Goal: Task Accomplishment & Management: Use online tool/utility

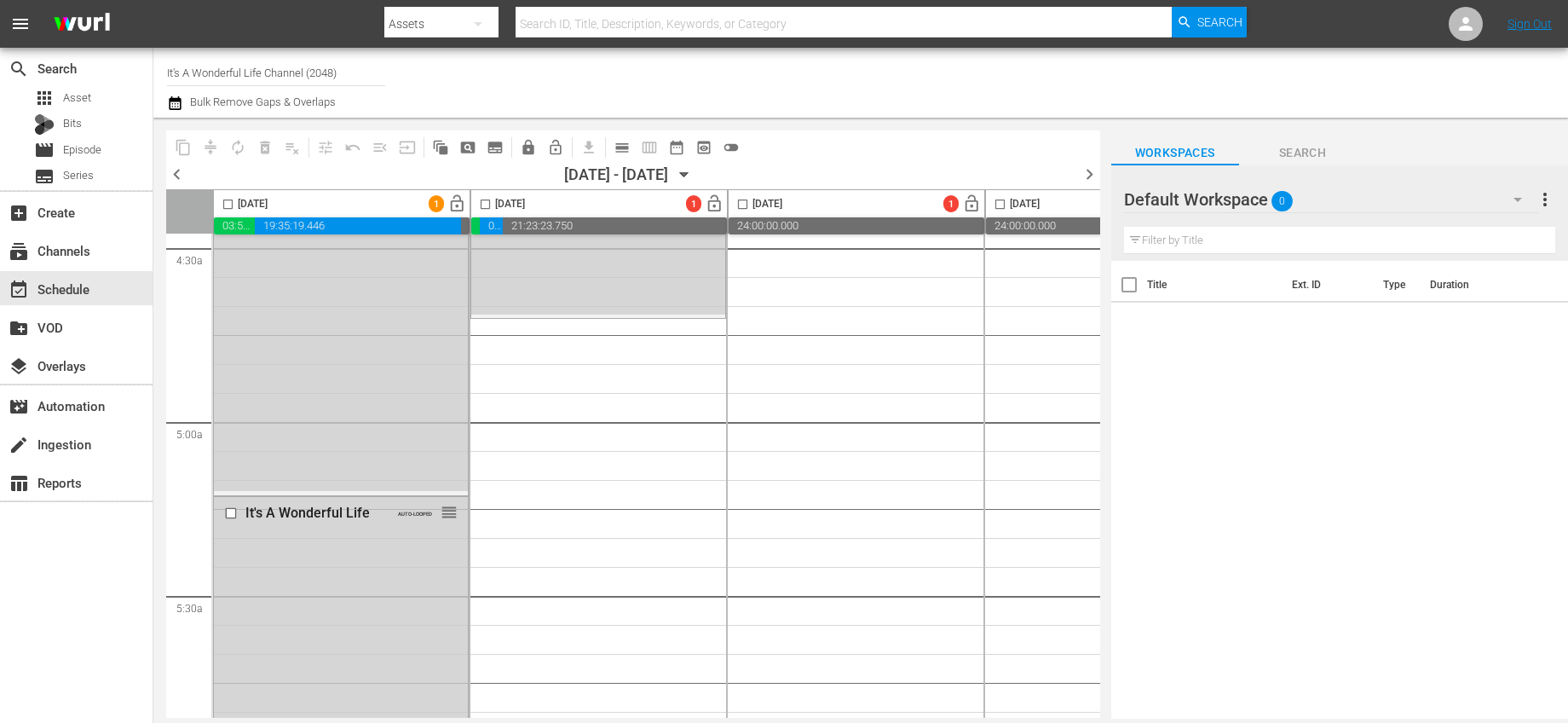
scroll to position [395, 0]
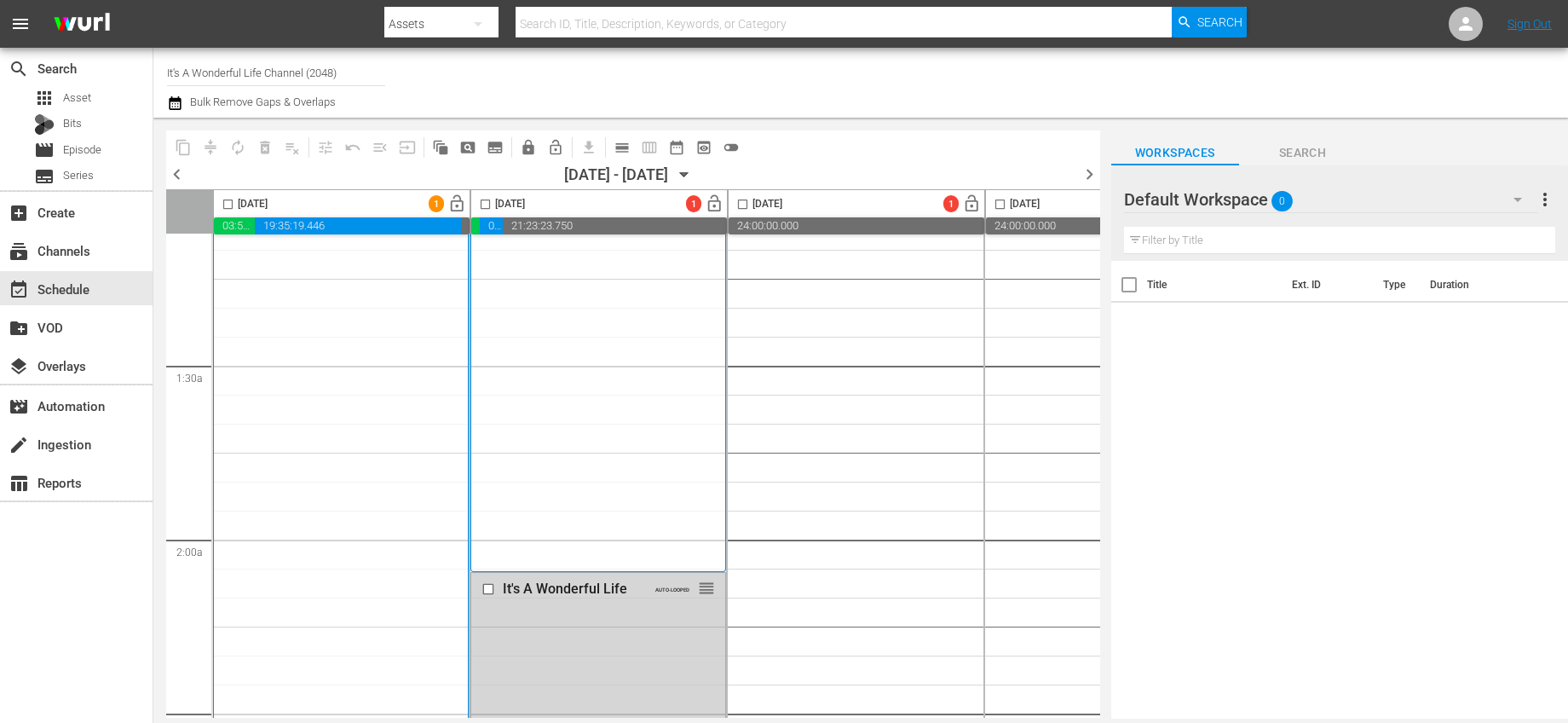
click at [225, 202] on input "checkbox" at bounding box center [228, 208] width 20 height 20
click at [235, 144] on span "autorenew_outlined" at bounding box center [237, 147] width 17 height 17
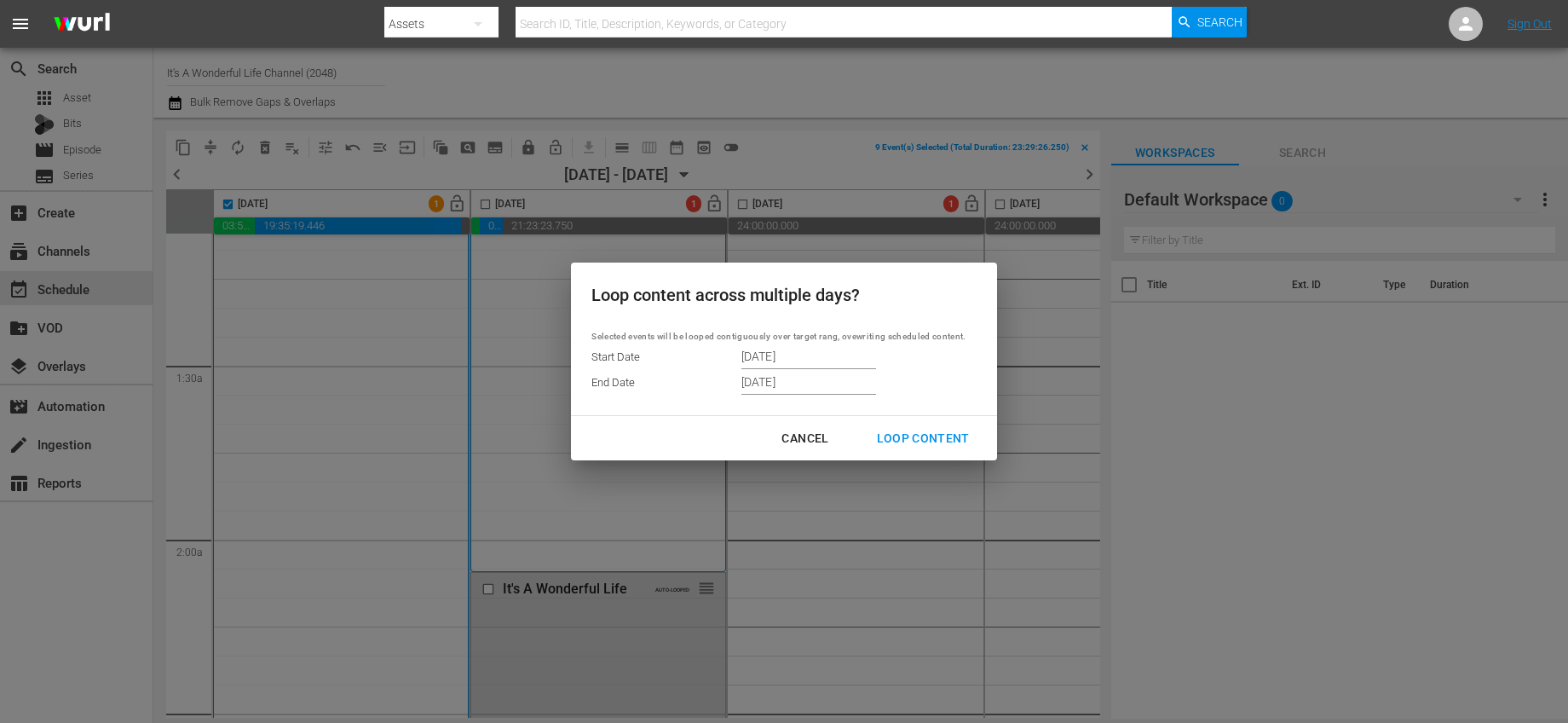
click at [914, 428] on div "Loop Content" at bounding box center [924, 438] width 120 height 21
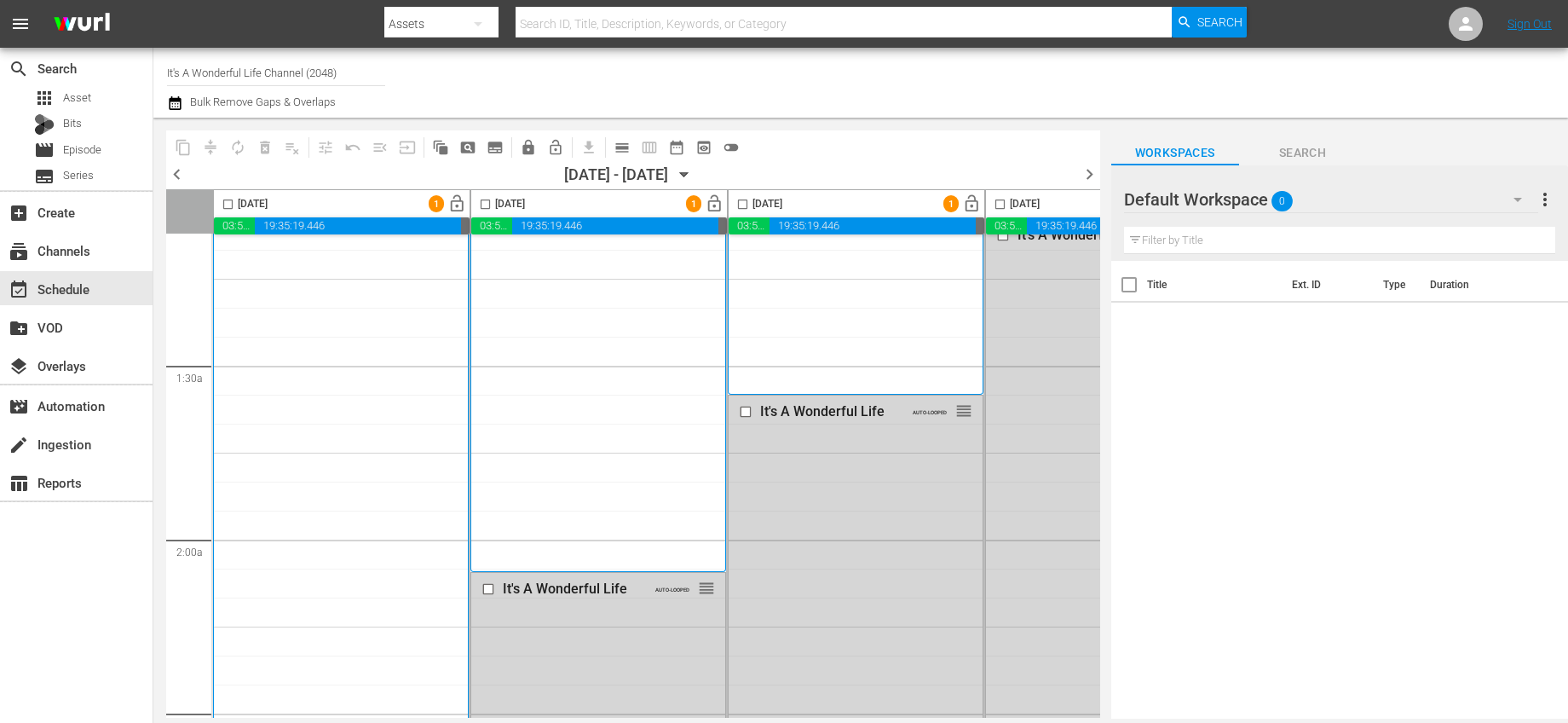
click at [694, 174] on icon "button" at bounding box center [684, 175] width 19 height 19
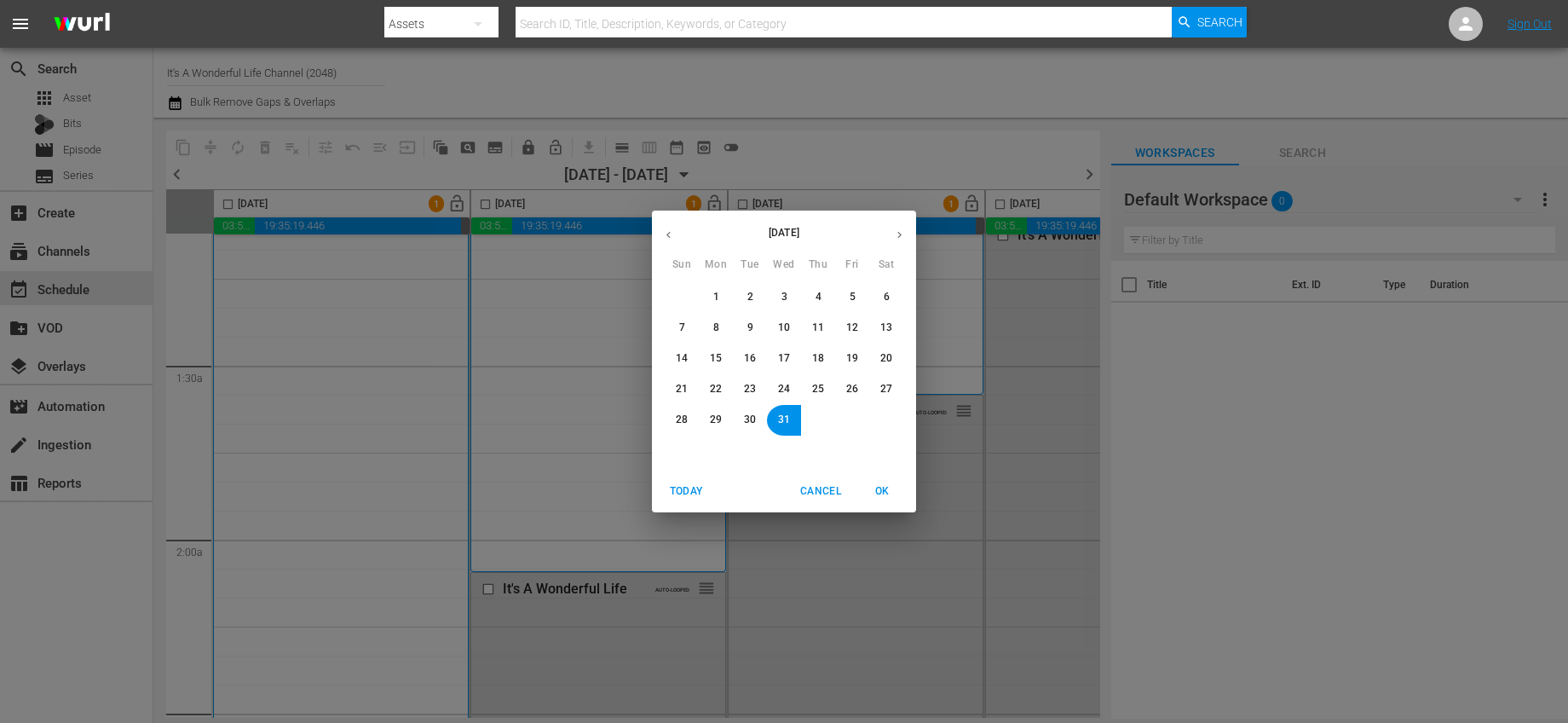
click at [900, 237] on icon "button" at bounding box center [900, 235] width 13 height 13
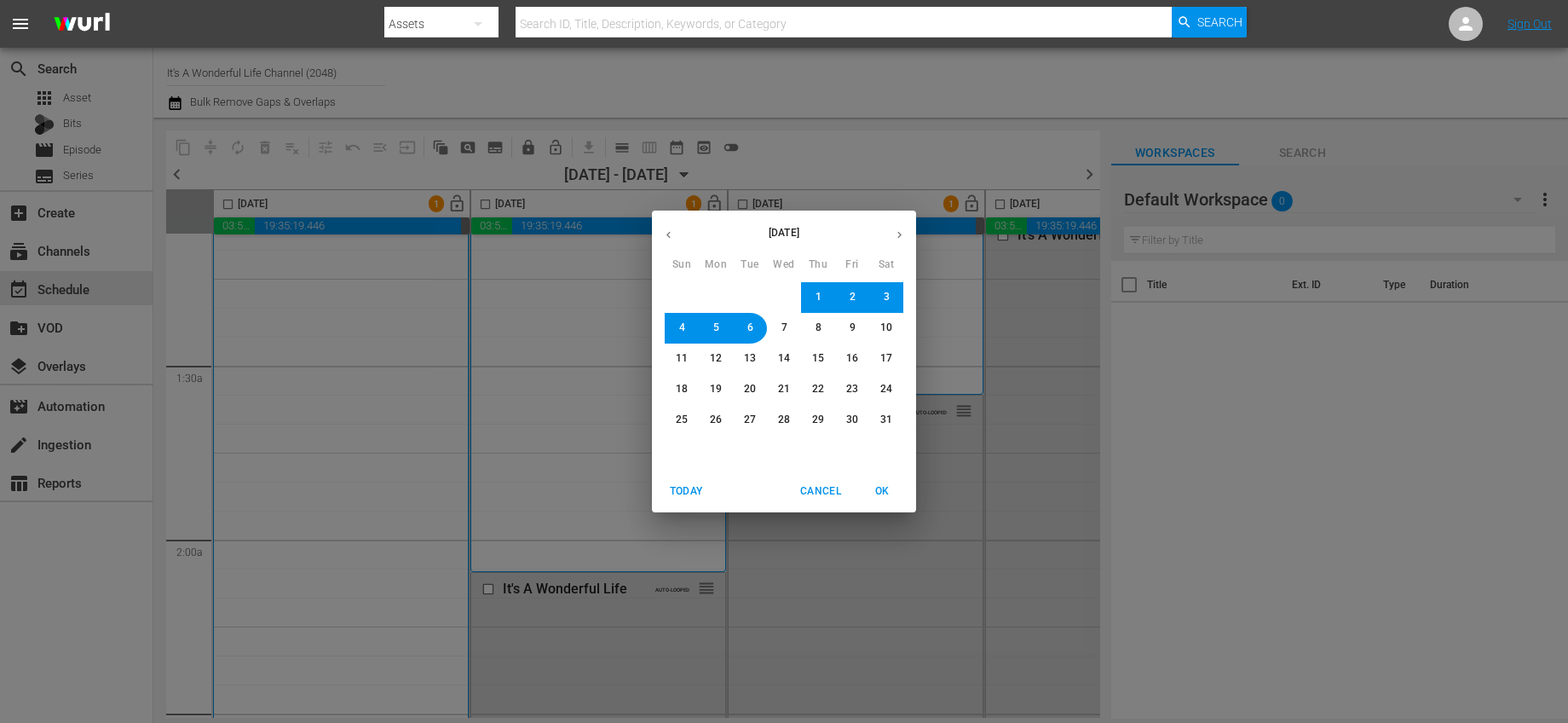
click at [756, 324] on button "6" at bounding box center [750, 328] width 31 height 31
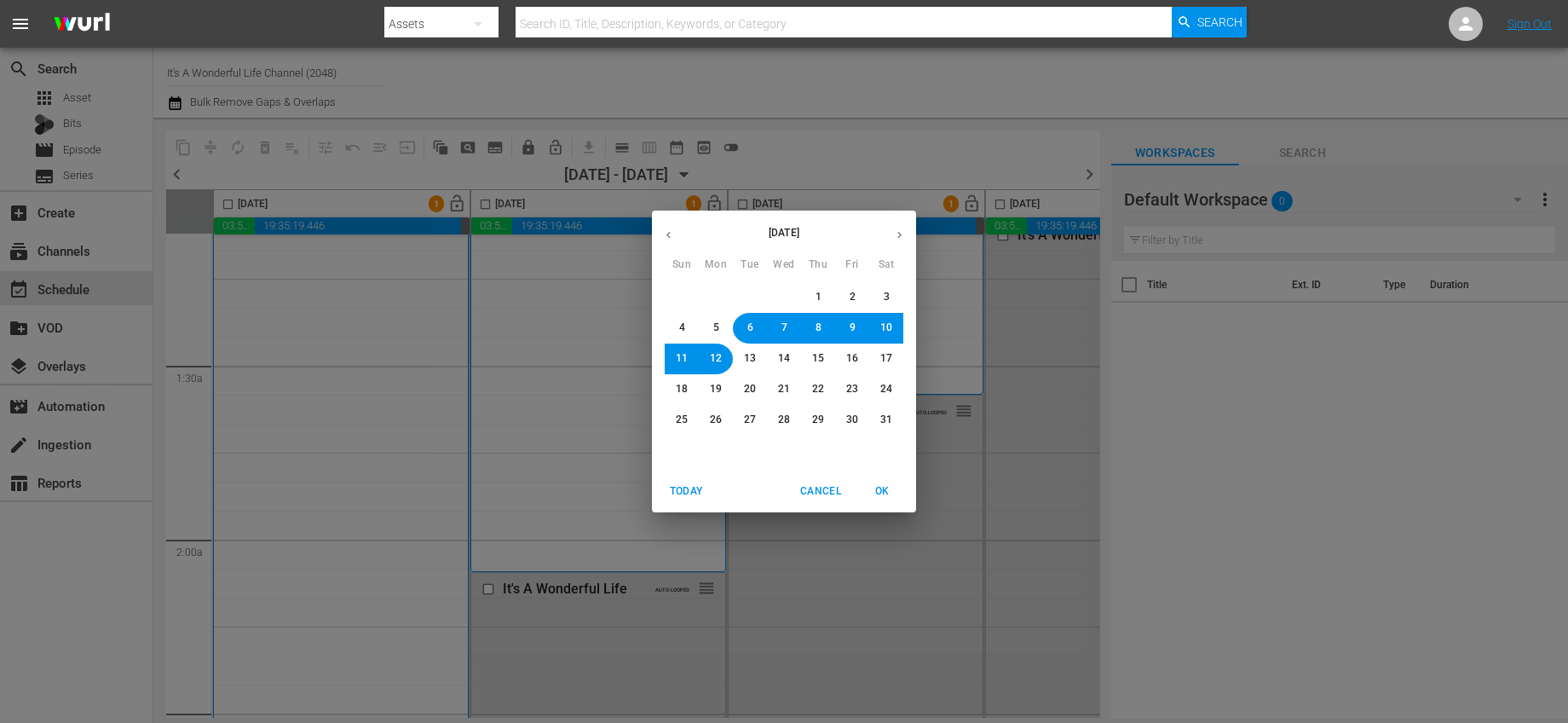
click at [874, 489] on span "OK" at bounding box center [882, 492] width 41 height 18
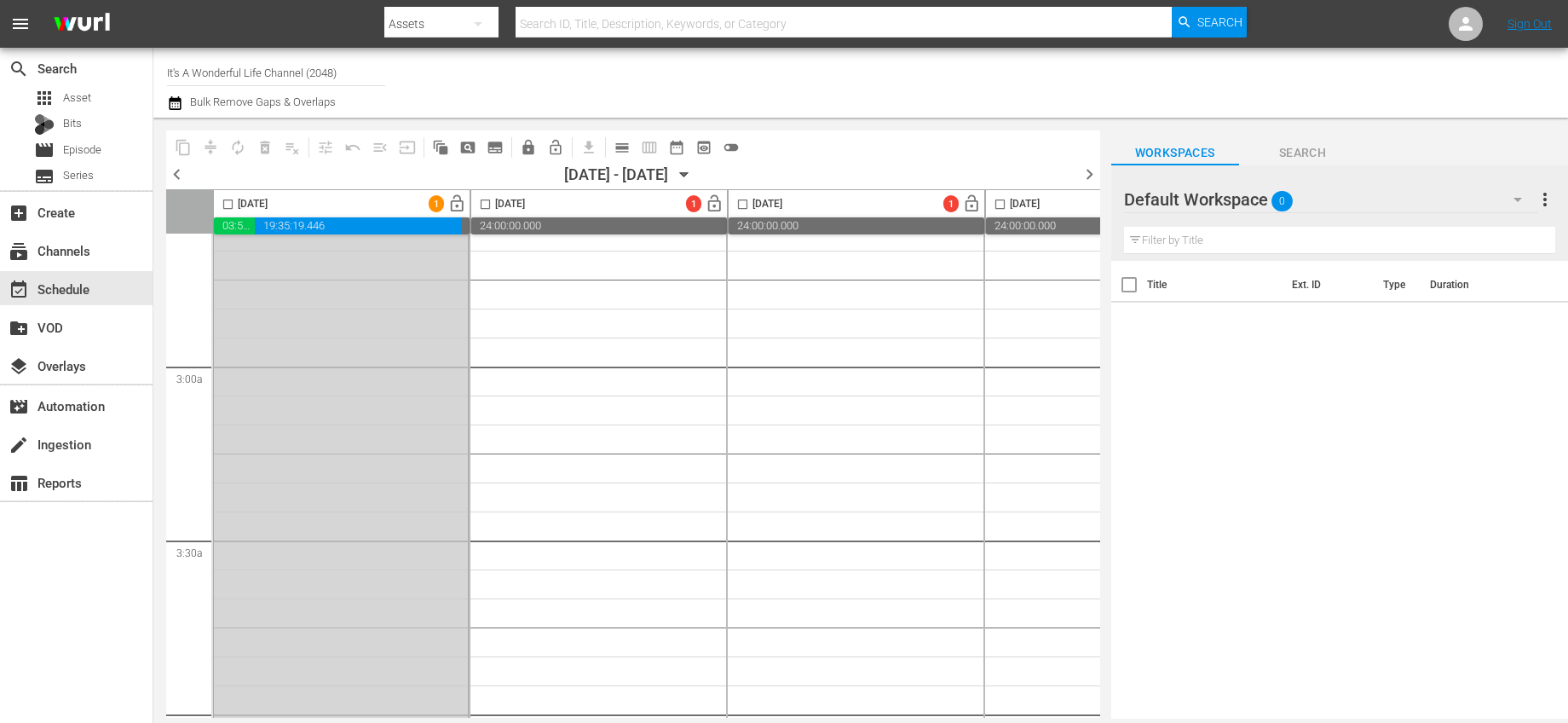
scroll to position [1752, 0]
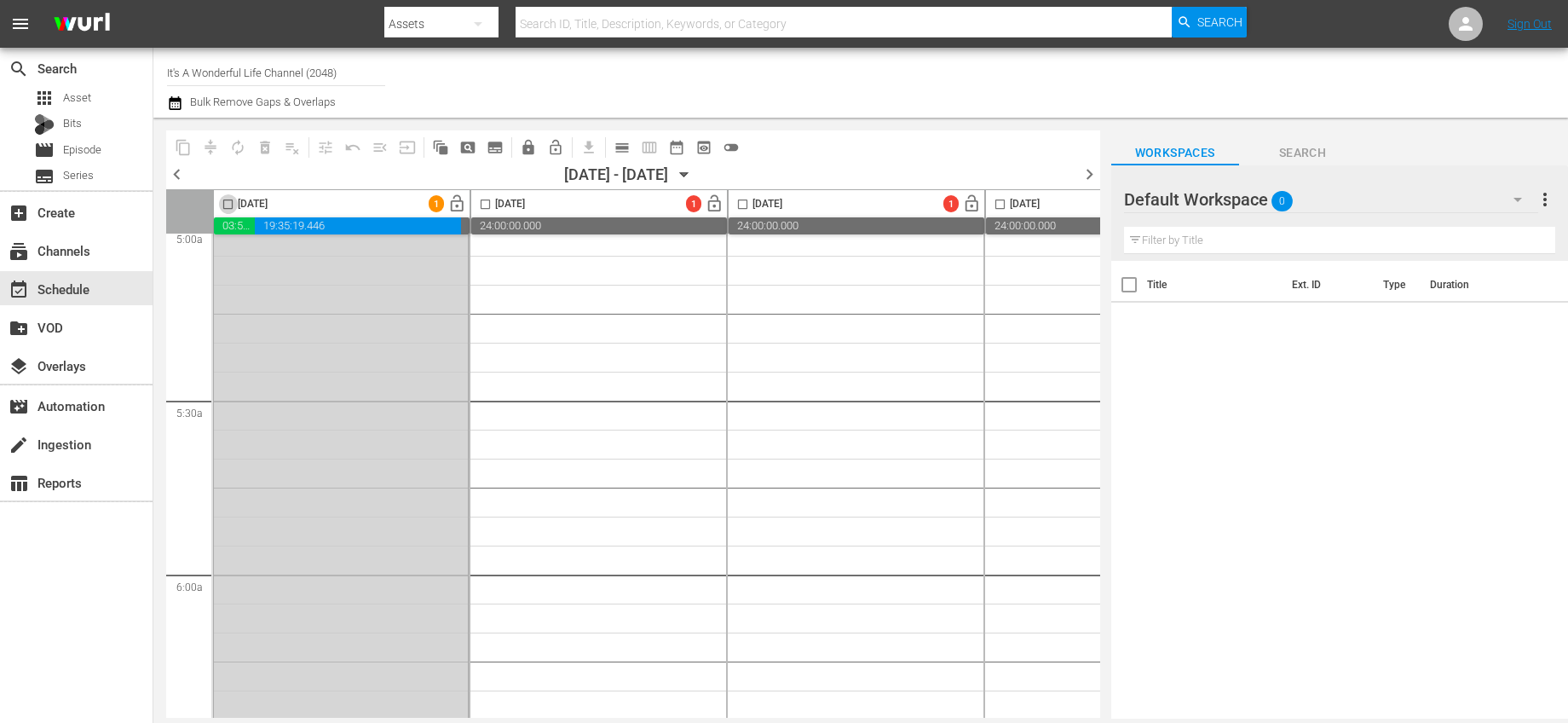
click at [233, 201] on input "checkbox" at bounding box center [228, 208] width 20 height 20
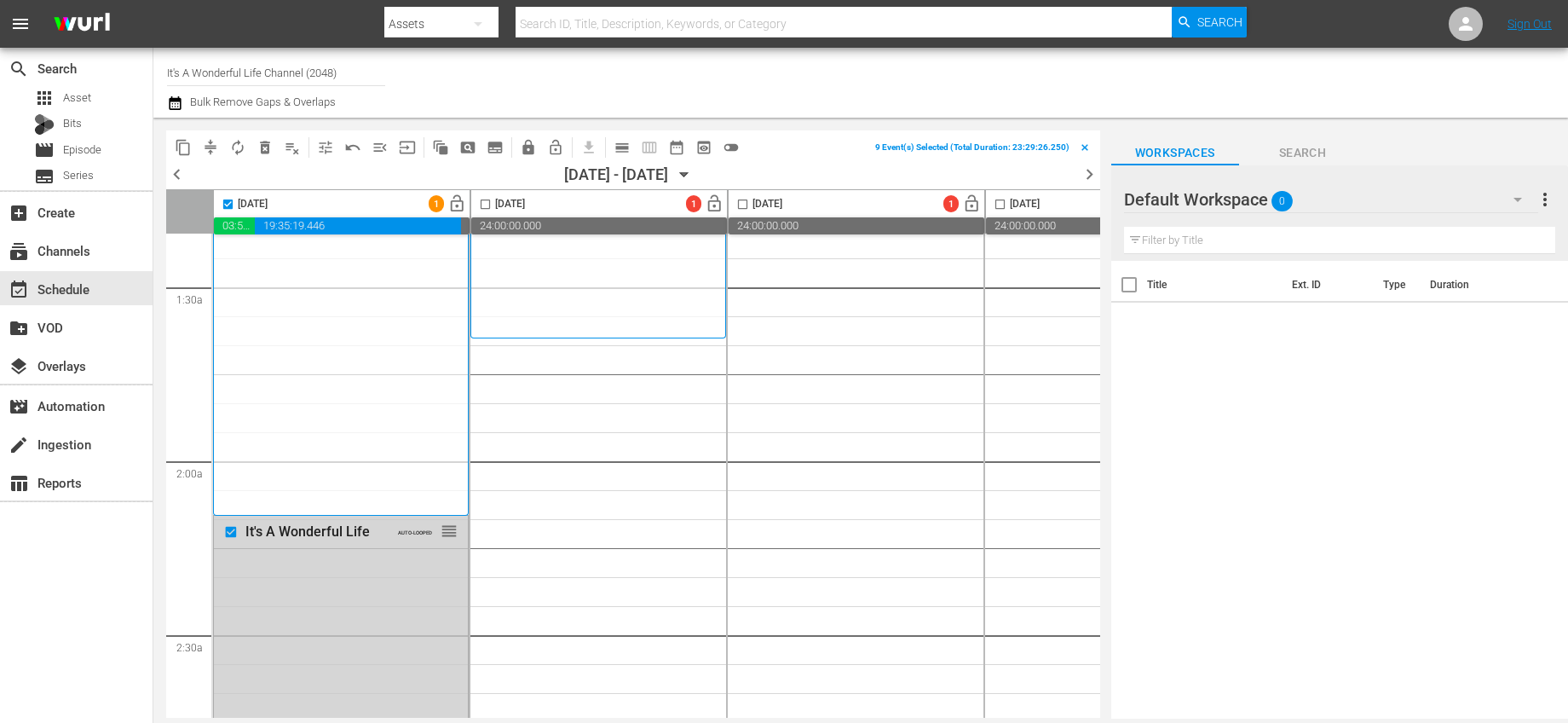
scroll to position [0, 0]
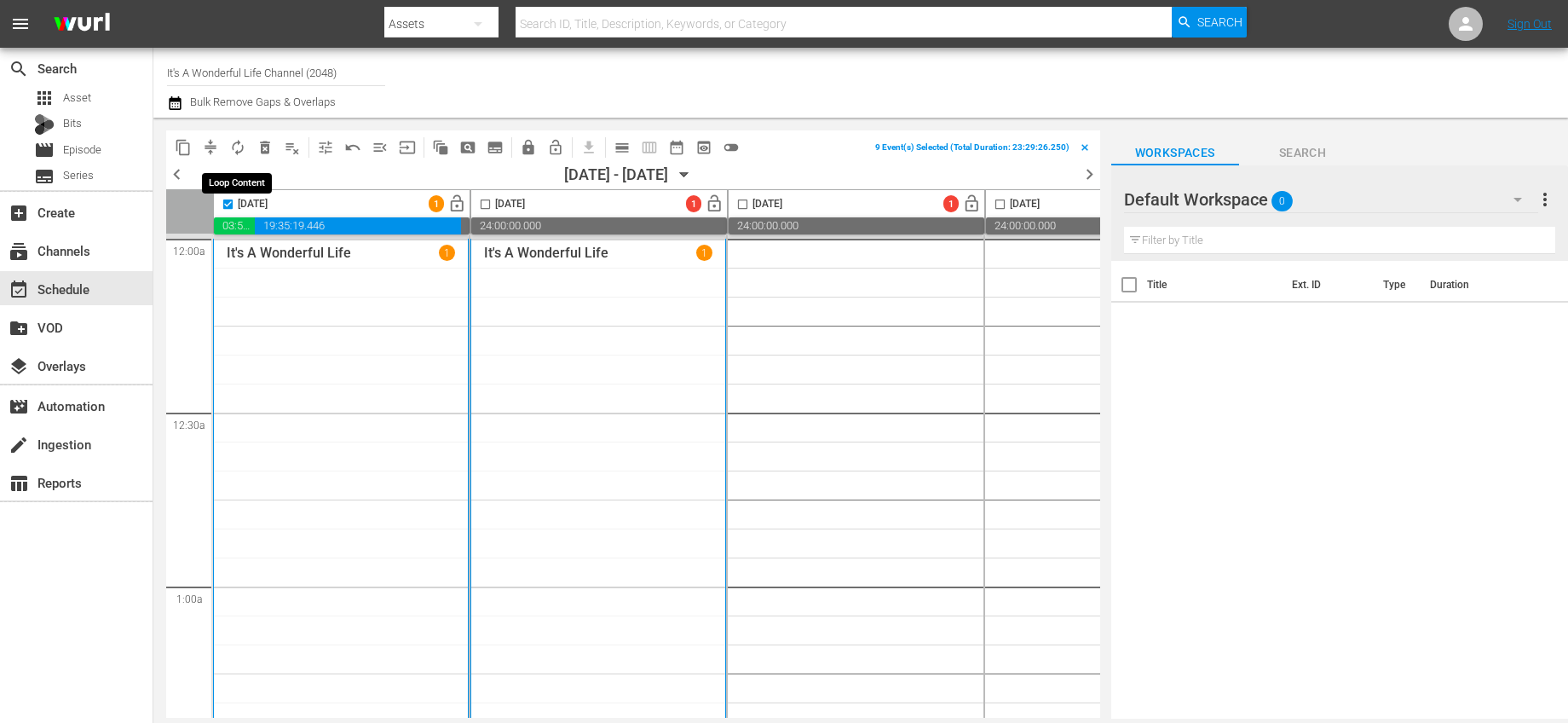
click at [241, 144] on span "autorenew_outlined" at bounding box center [237, 147] width 17 height 17
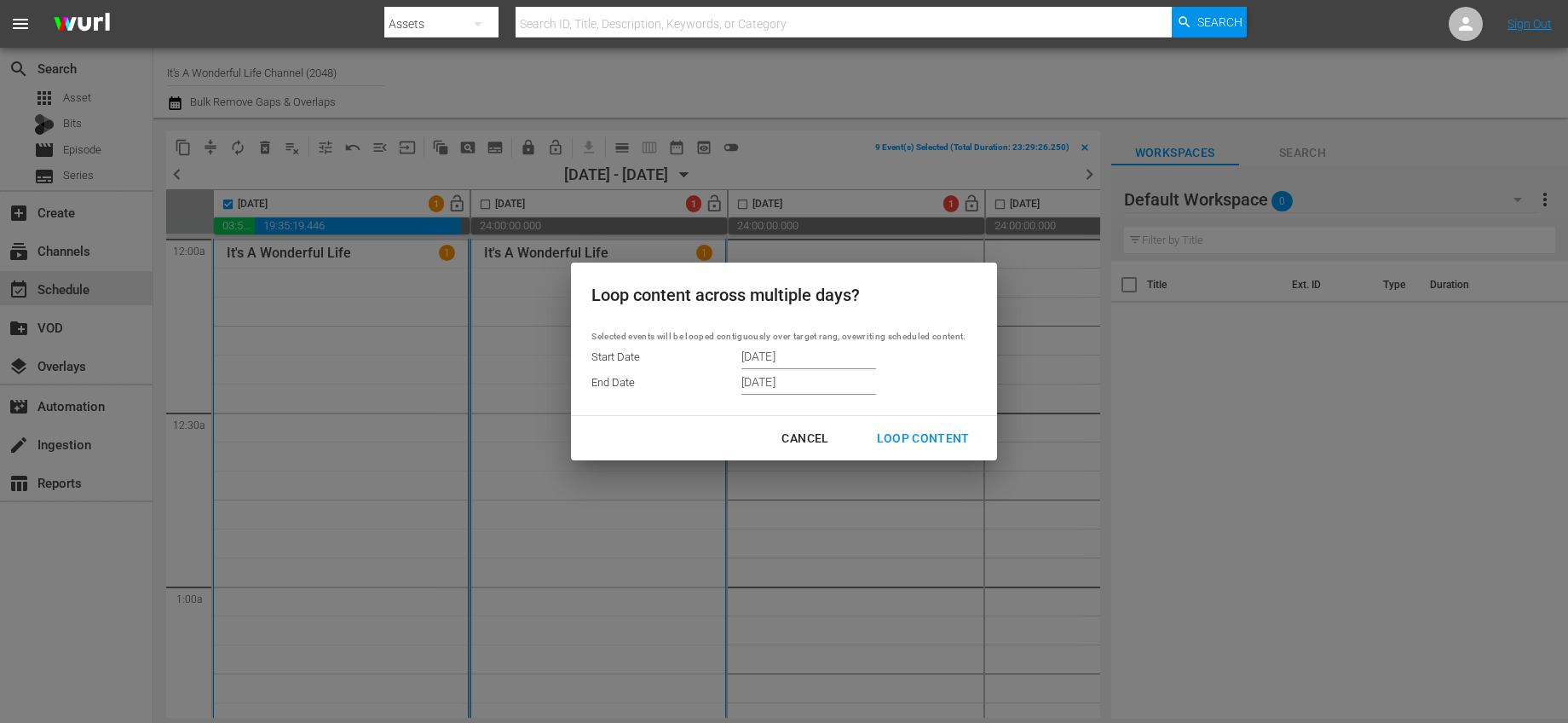
click at [921, 444] on div "Loop Content" at bounding box center [924, 438] width 120 height 21
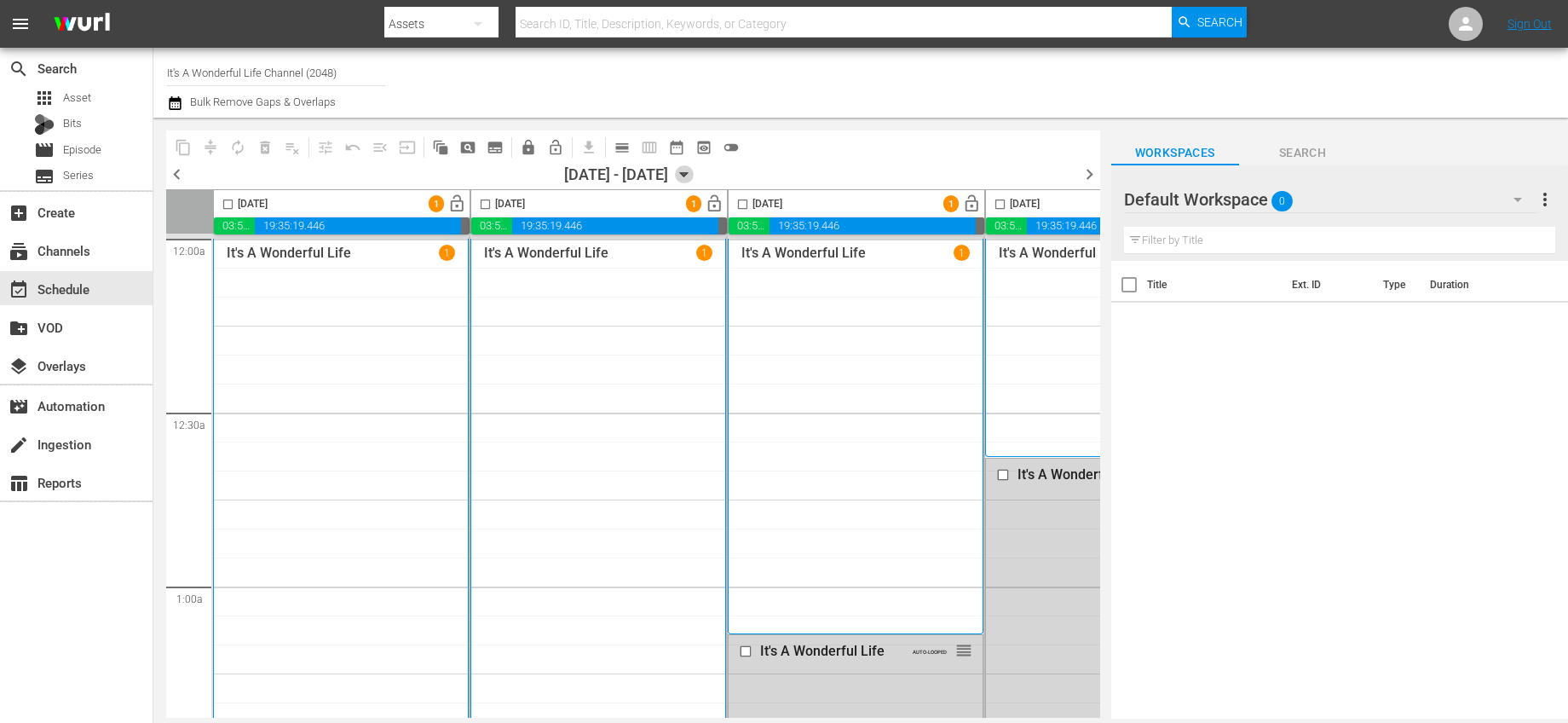
click at [694, 171] on icon "button" at bounding box center [684, 175] width 19 height 19
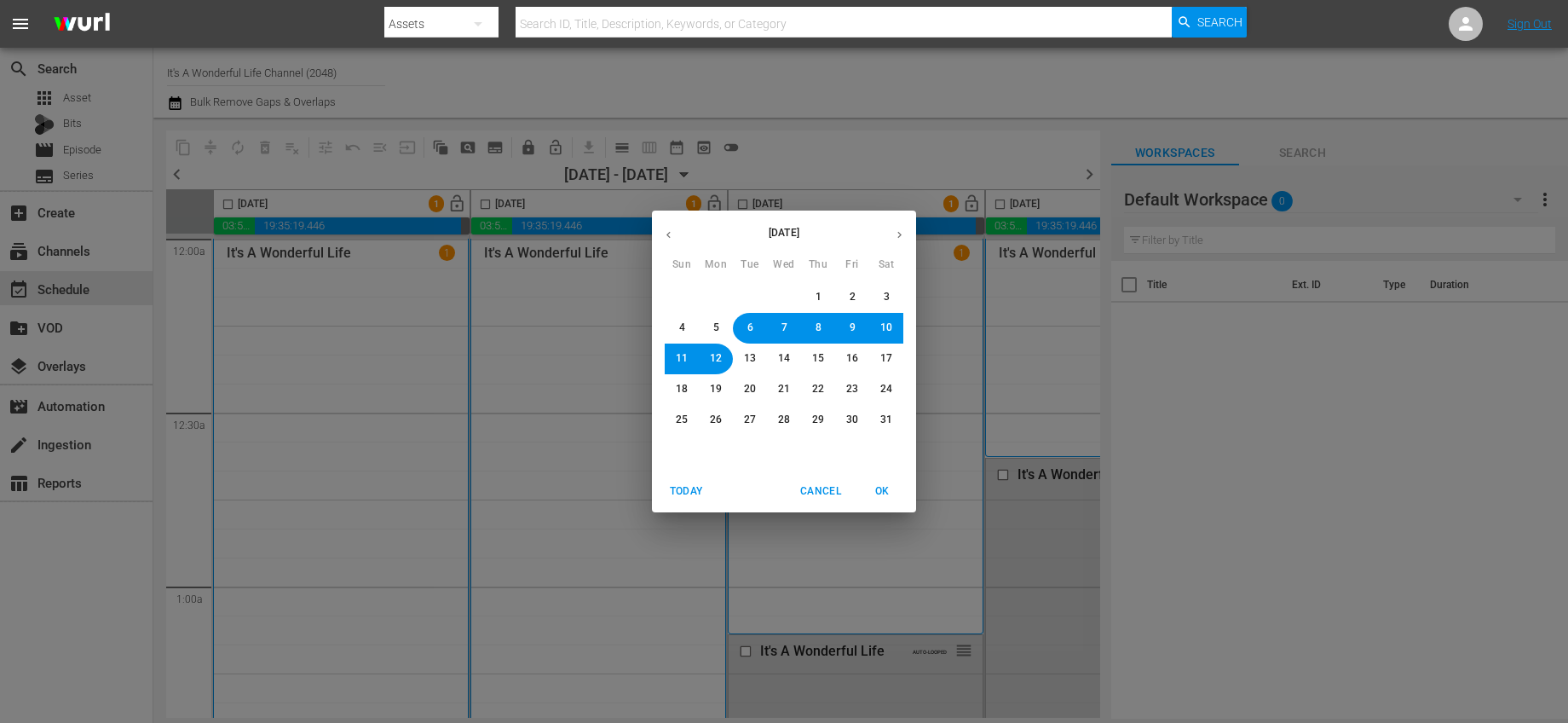
click at [721, 366] on button "12" at bounding box center [716, 359] width 31 height 31
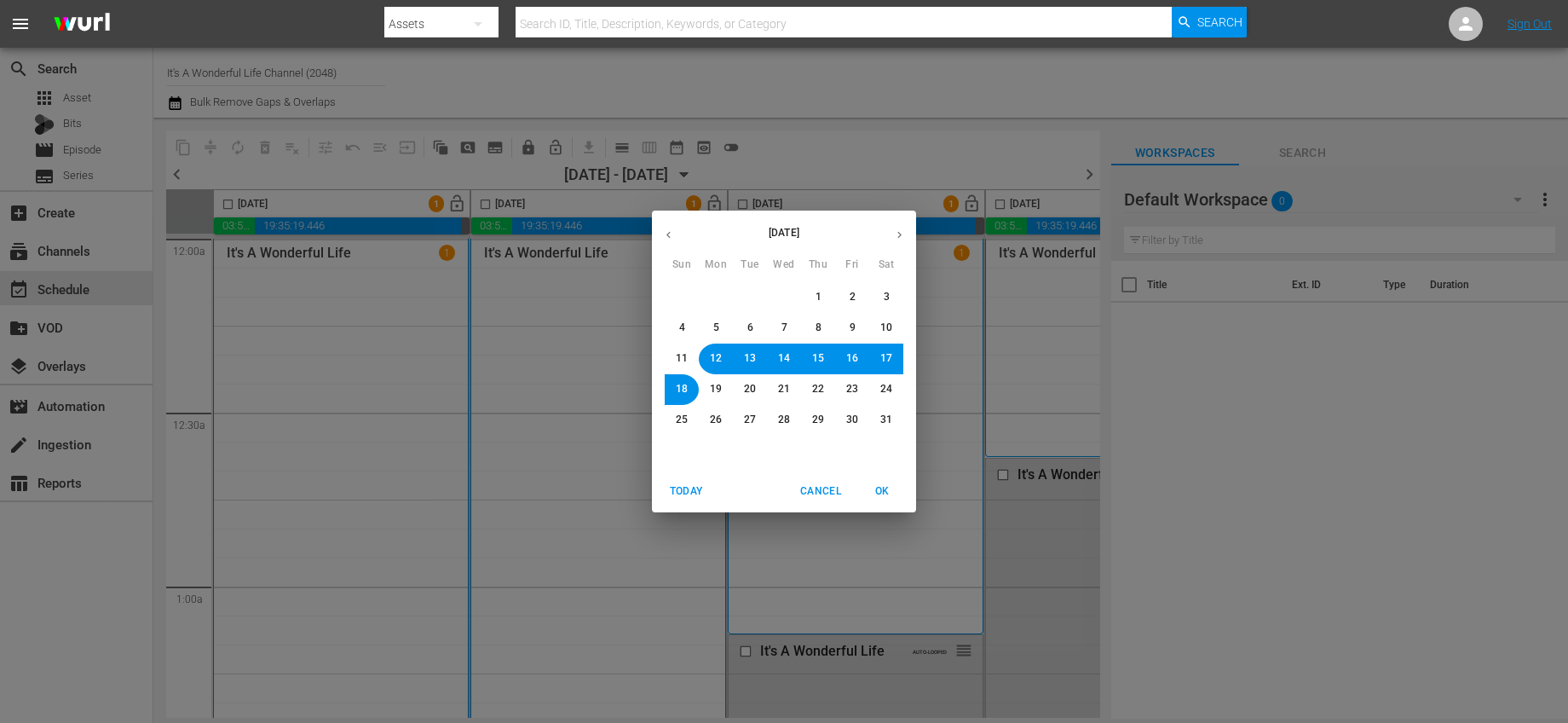
click at [881, 488] on span "OK" at bounding box center [882, 492] width 41 height 18
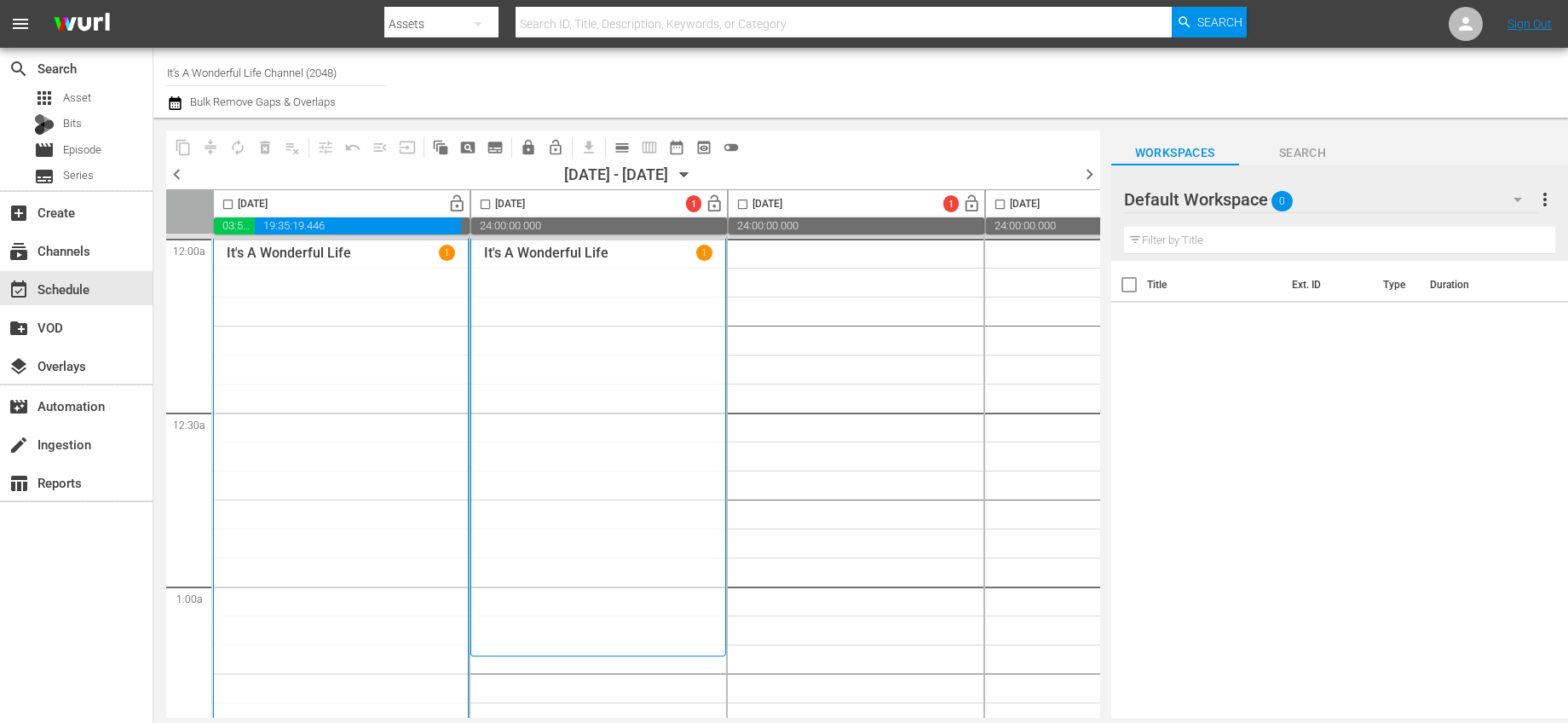
click at [229, 206] on input "checkbox" at bounding box center [228, 208] width 20 height 20
click at [232, 147] on span "autorenew_outlined" at bounding box center [237, 147] width 17 height 17
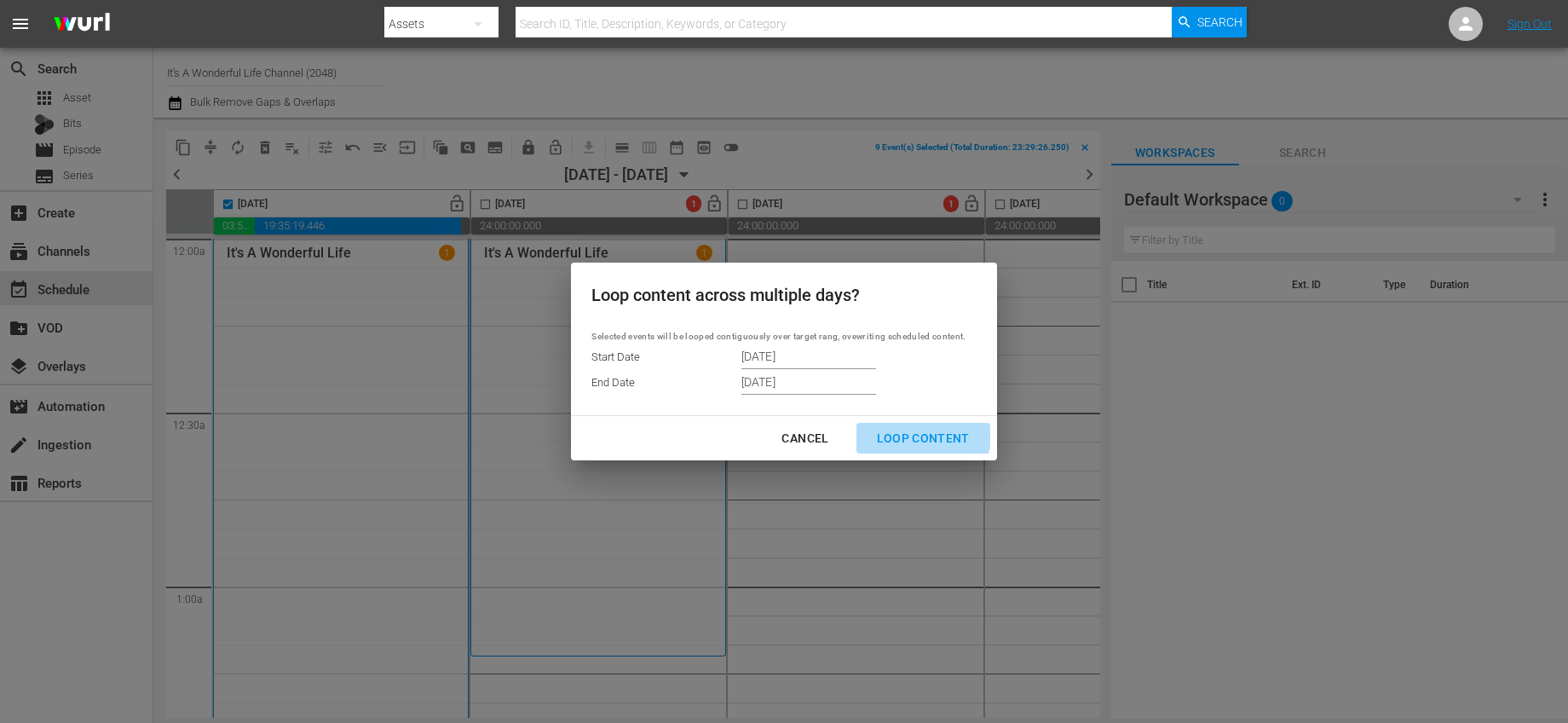
click at [923, 435] on div "Loop Content" at bounding box center [924, 438] width 120 height 21
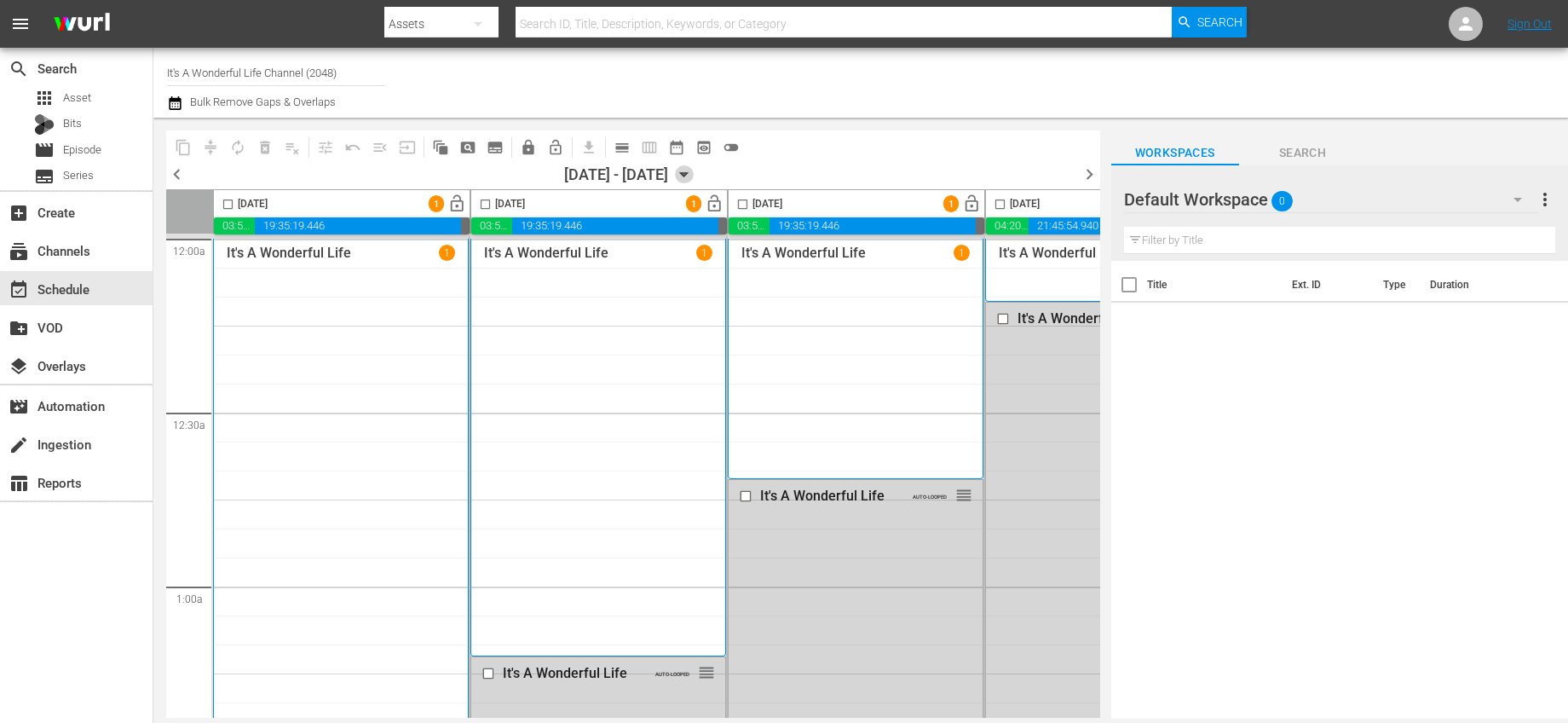
click at [688, 174] on icon "button" at bounding box center [684, 175] width 7 height 5
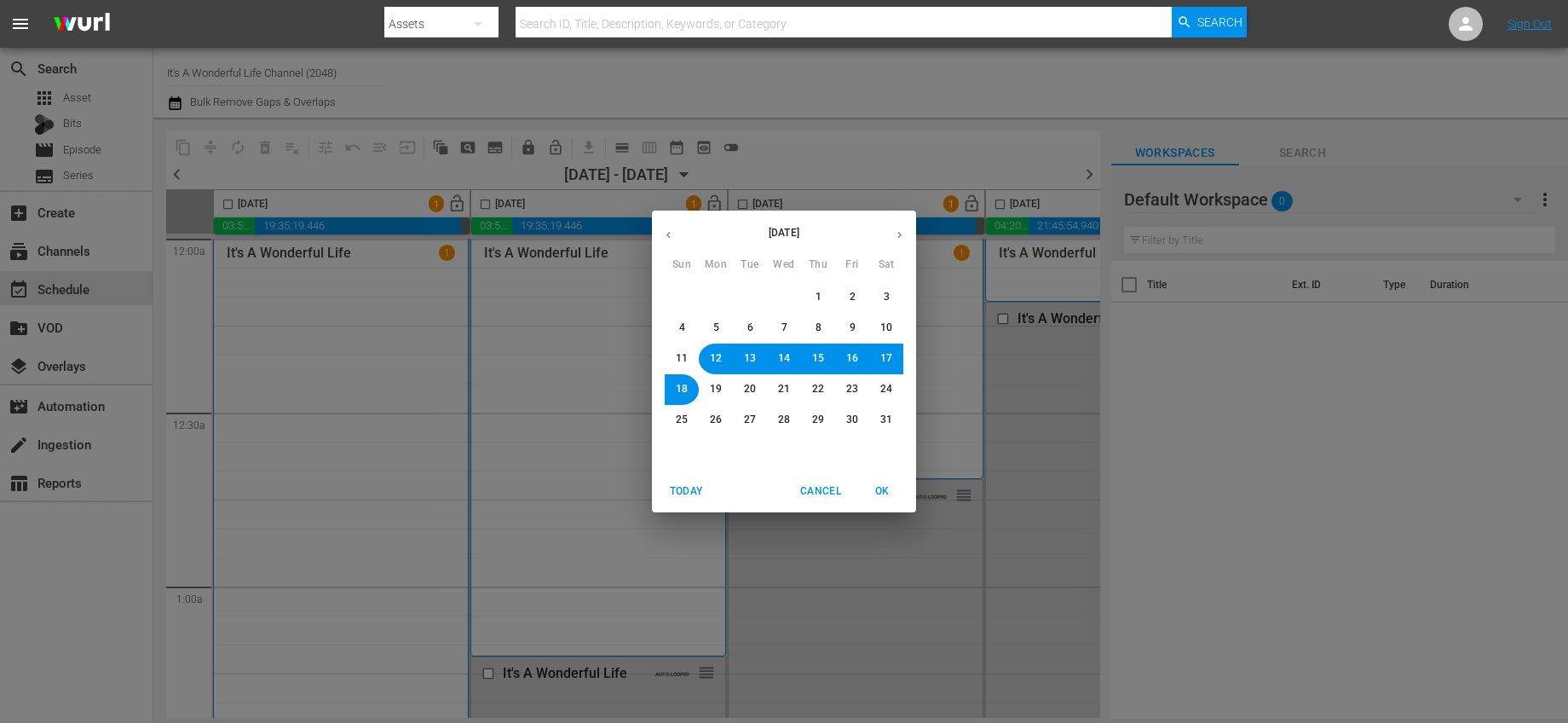
click at [677, 385] on span "18" at bounding box center [682, 389] width 12 height 15
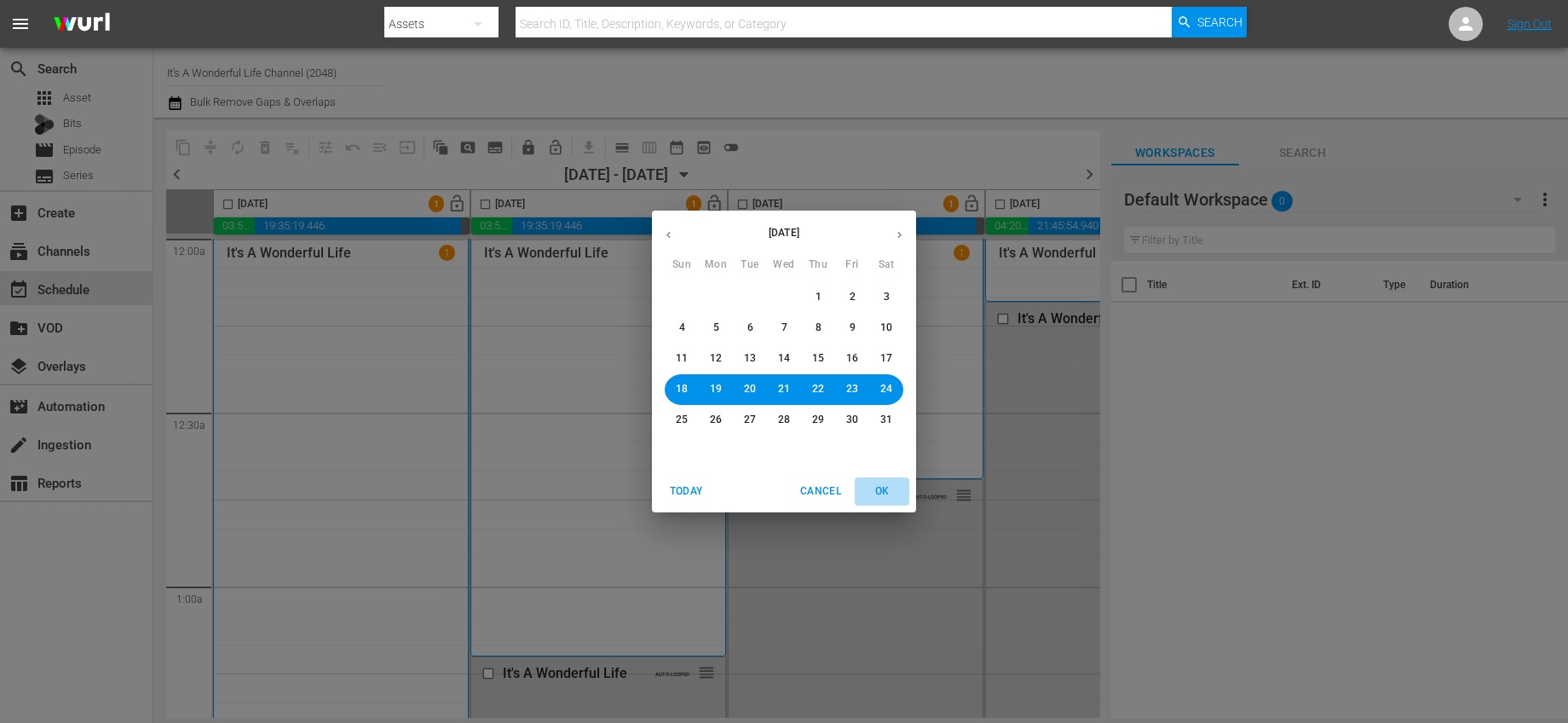
click at [895, 493] on span "OK" at bounding box center [882, 492] width 41 height 18
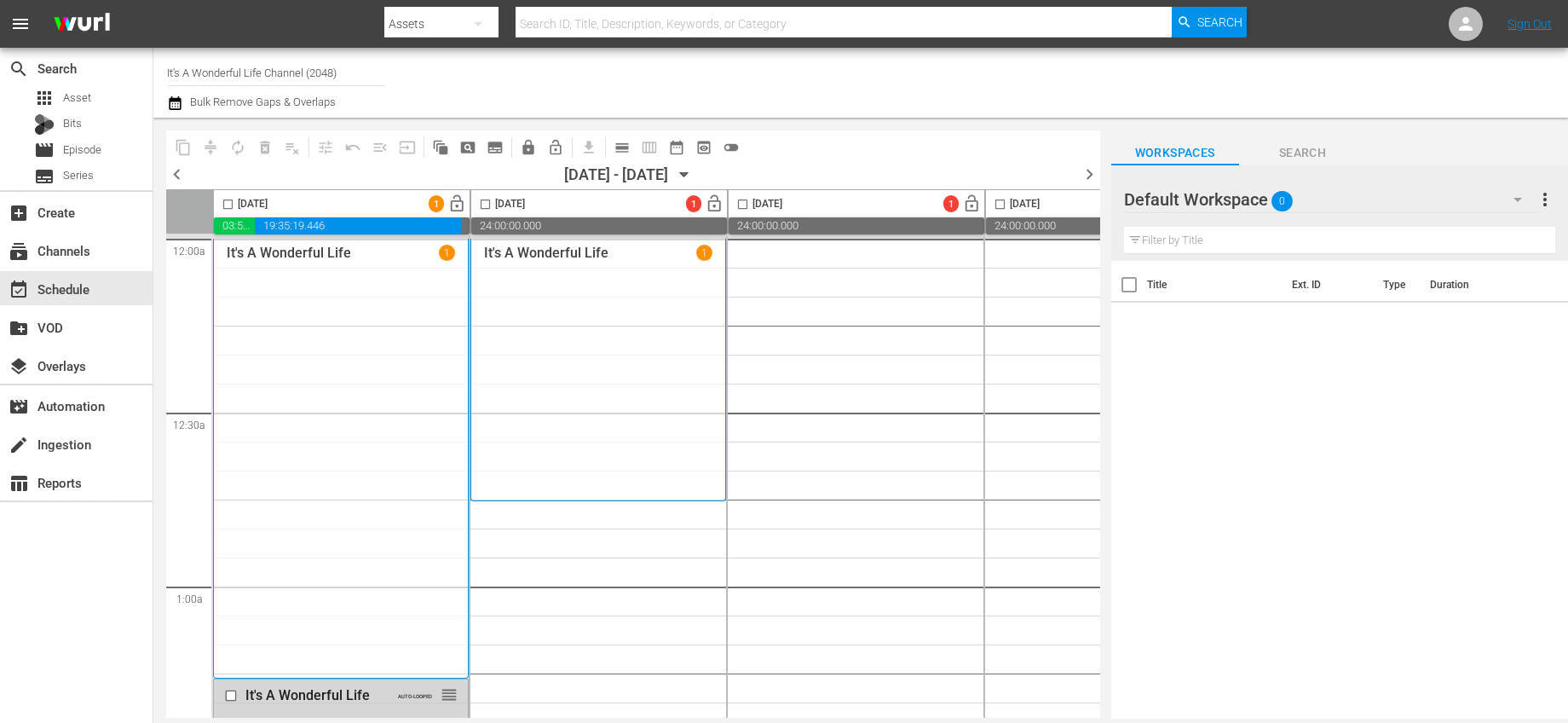
click at [225, 202] on input "checkbox" at bounding box center [228, 208] width 20 height 20
click at [247, 144] on button "autorenew_outlined" at bounding box center [238, 147] width 27 height 27
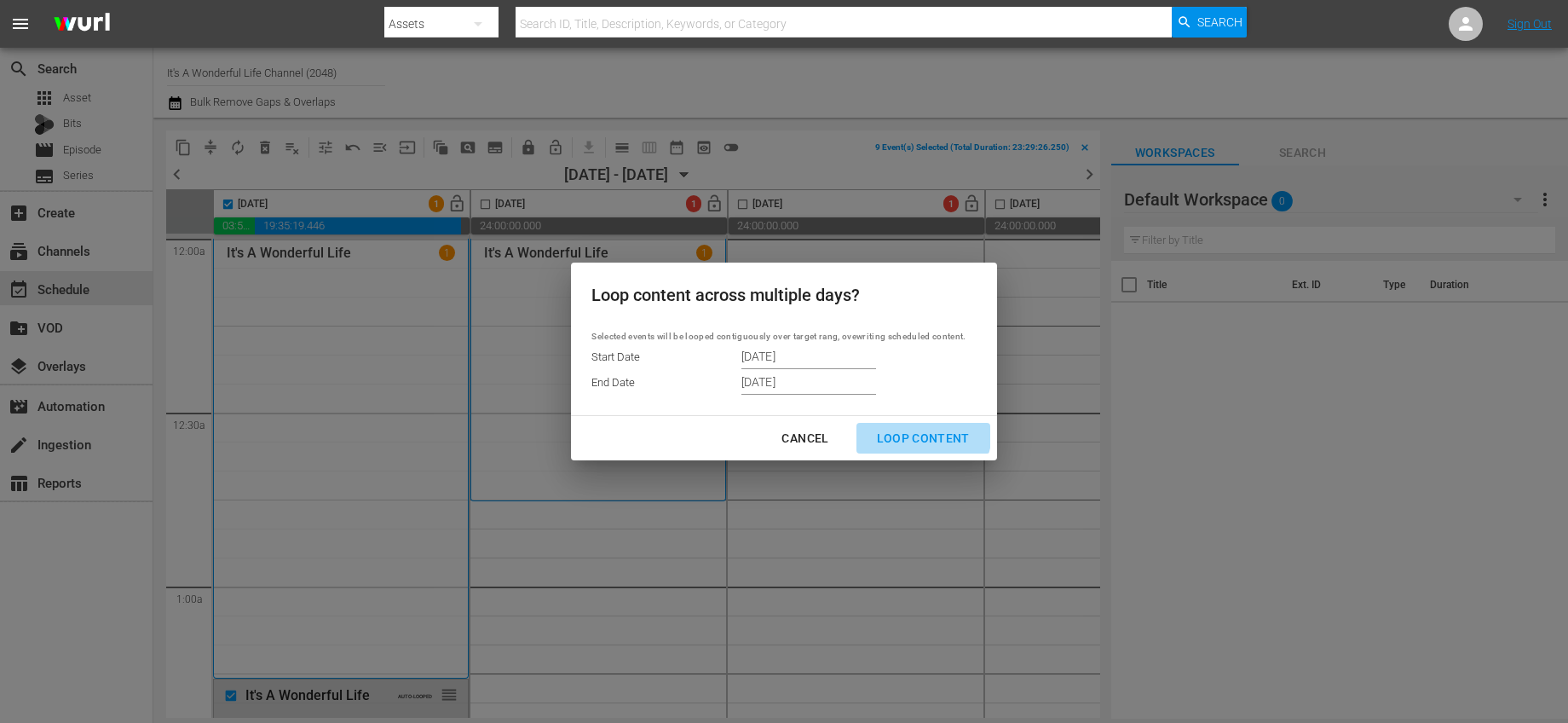
click at [923, 432] on div "Loop Content" at bounding box center [924, 438] width 120 height 21
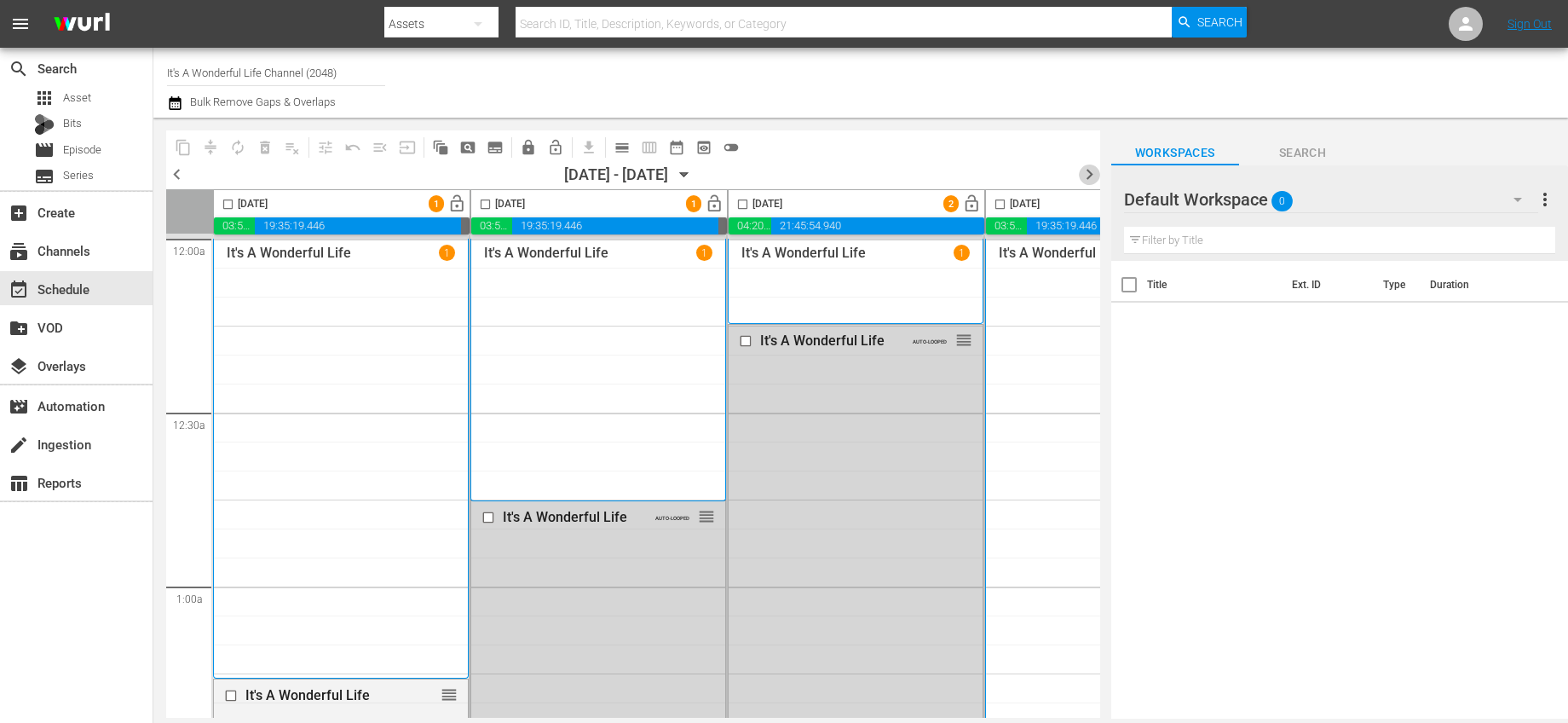
click at [1087, 170] on span "chevron_right" at bounding box center [1089, 174] width 21 height 21
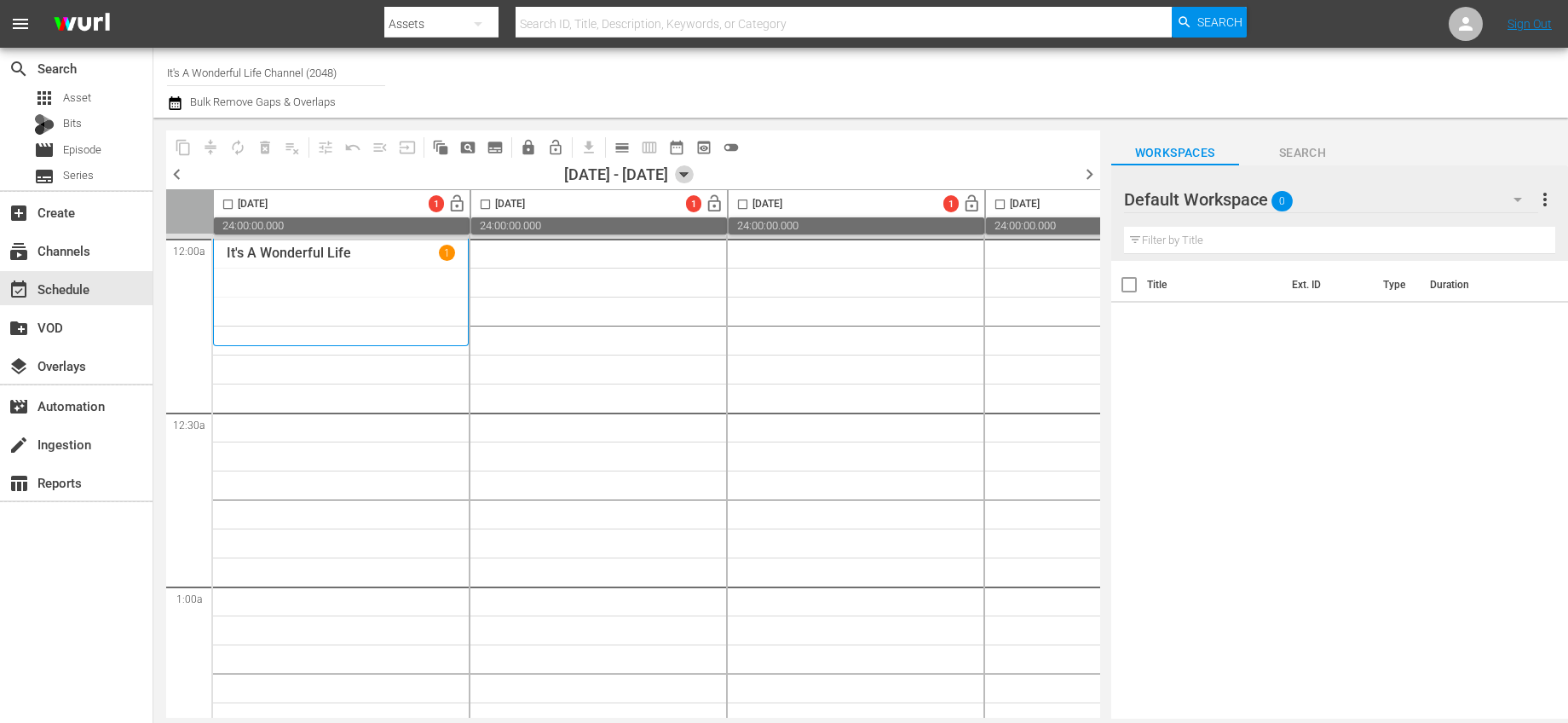
click at [688, 174] on icon "button" at bounding box center [684, 175] width 7 height 5
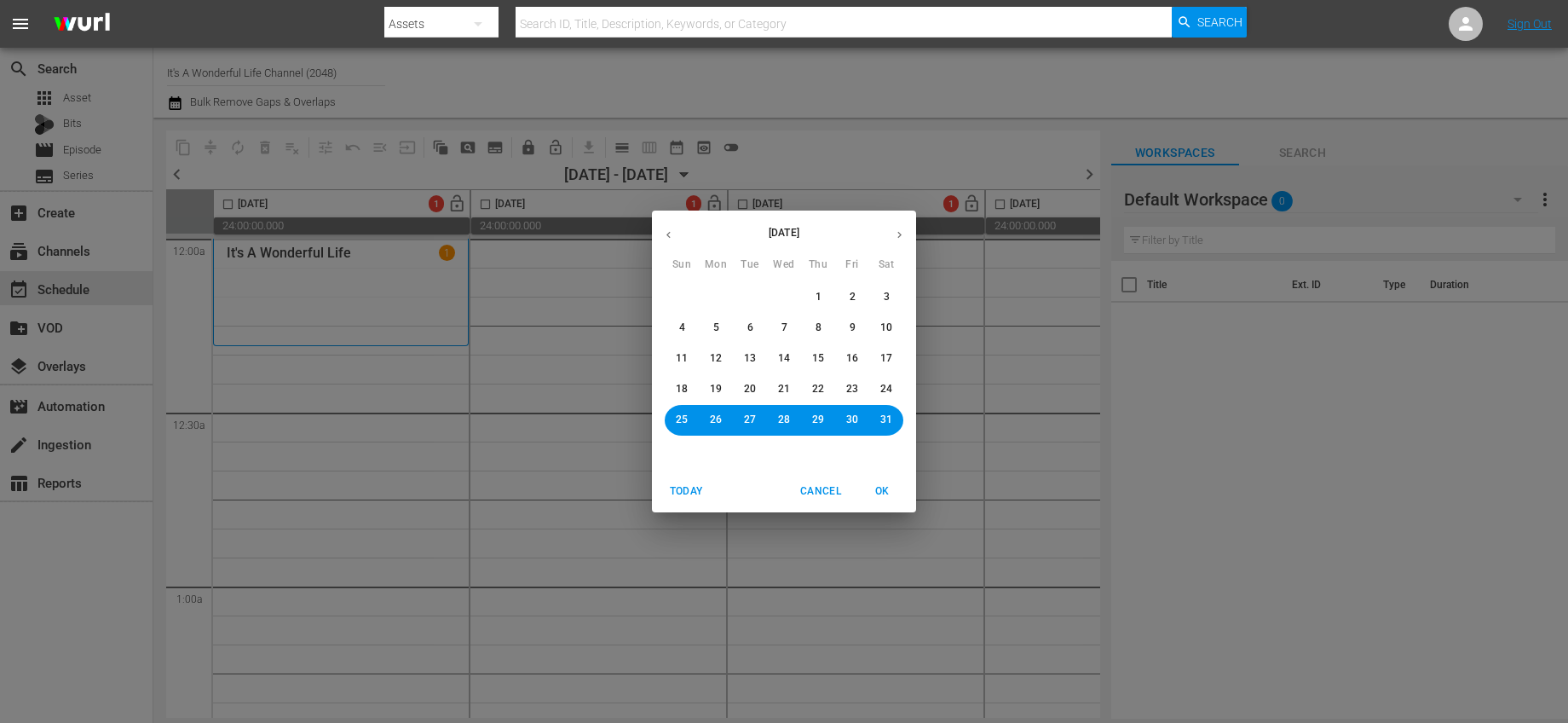
click at [884, 386] on span "24" at bounding box center [886, 389] width 12 height 15
click at [875, 487] on span "OK" at bounding box center [882, 492] width 41 height 18
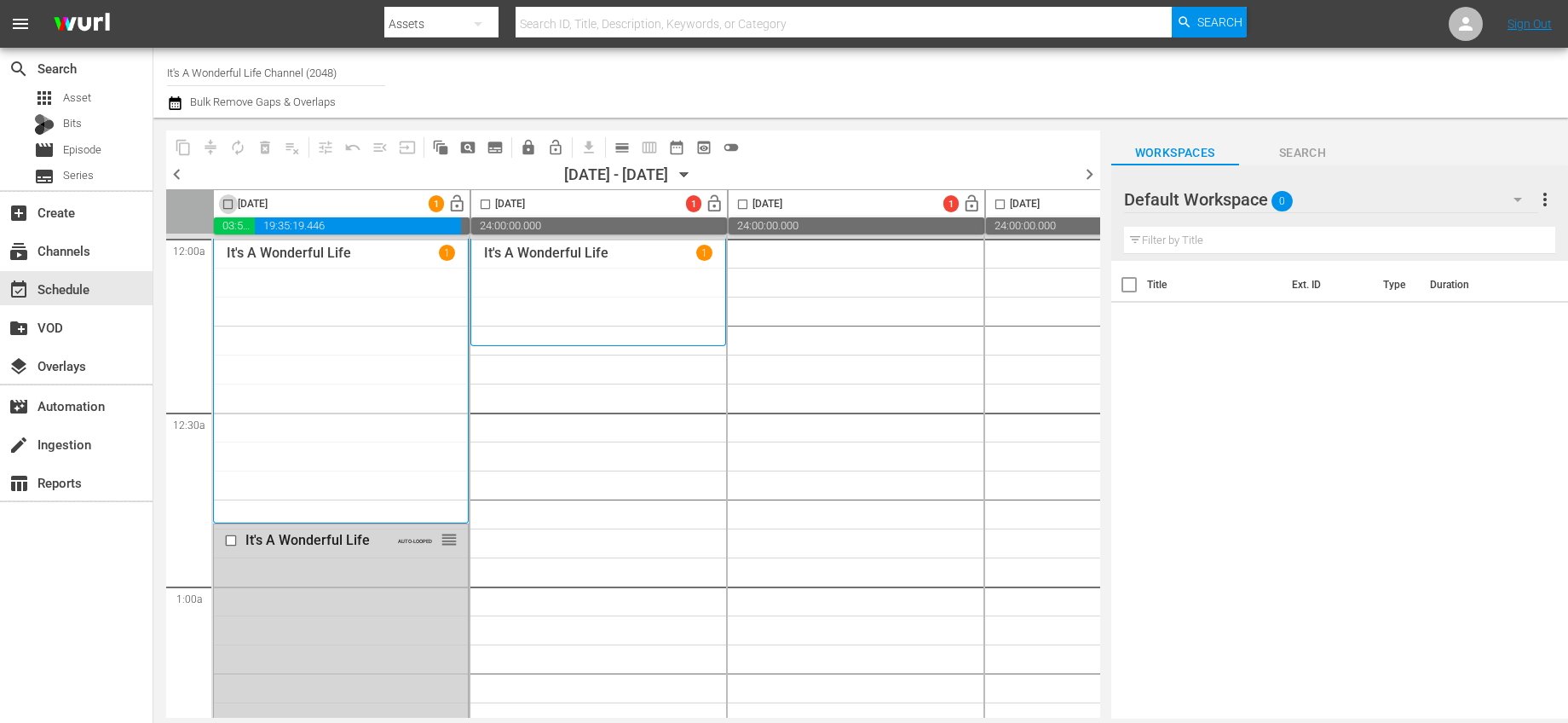
click at [223, 200] on input "checkbox" at bounding box center [228, 208] width 20 height 20
click at [238, 147] on span "autorenew_outlined" at bounding box center [237, 147] width 17 height 17
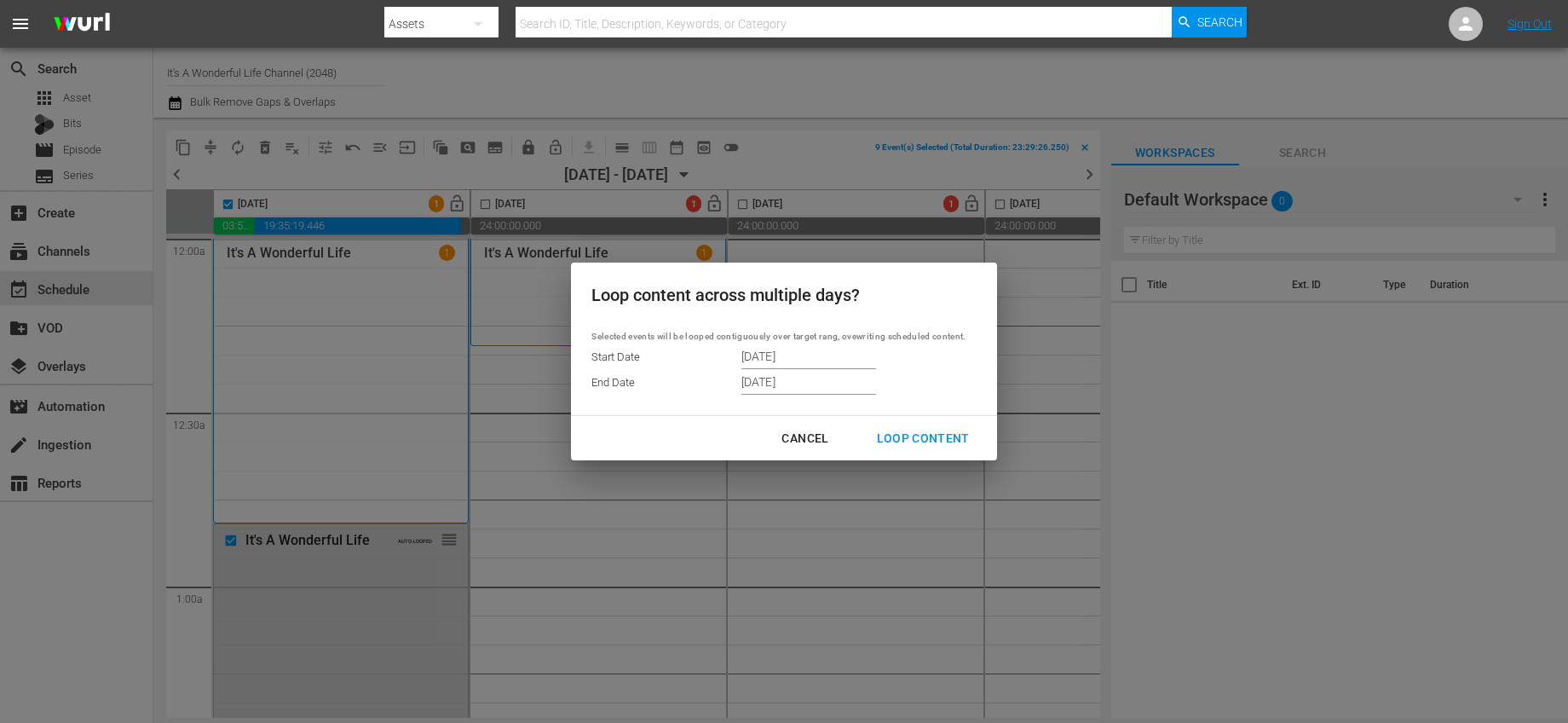
click at [911, 444] on div "Loop Content" at bounding box center [924, 438] width 120 height 21
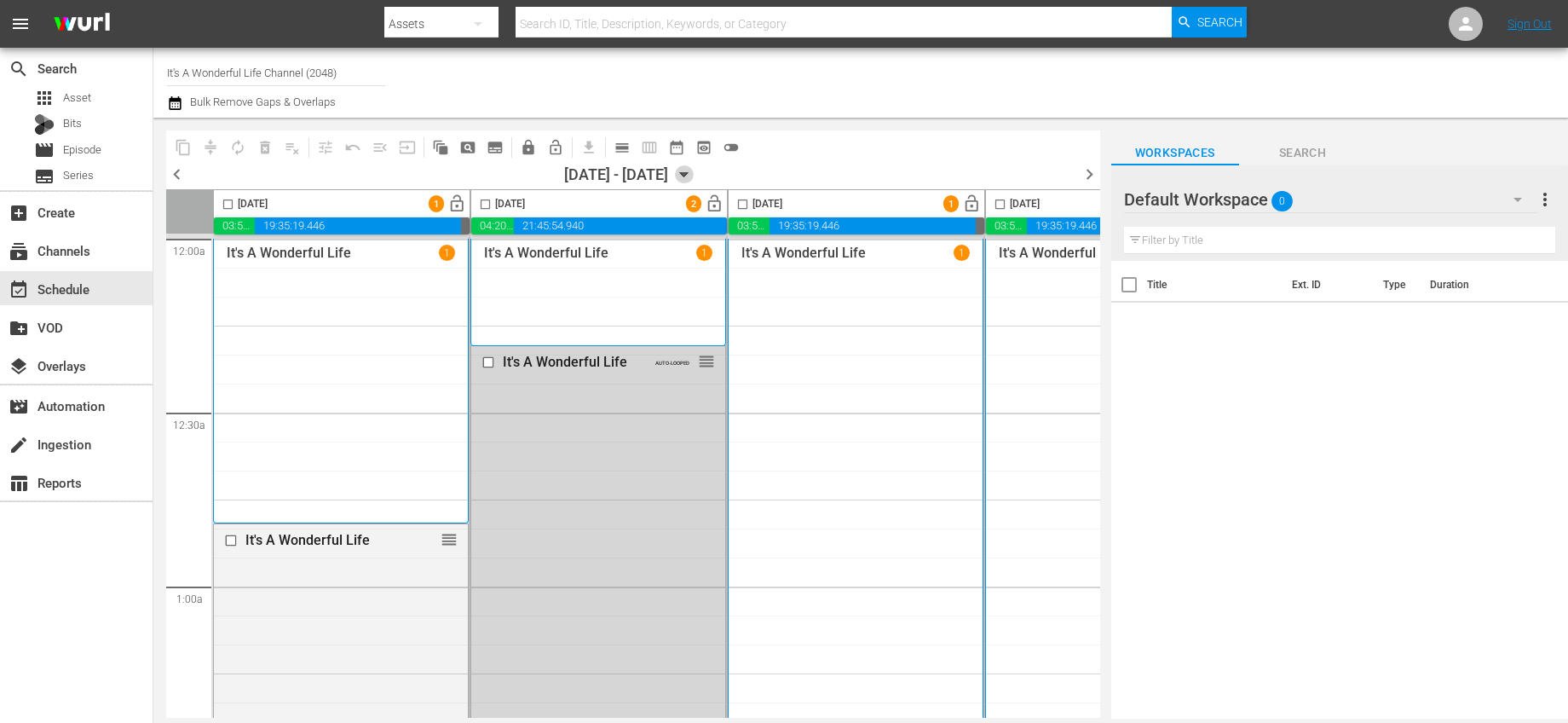
click at [694, 180] on icon "button" at bounding box center [684, 175] width 19 height 19
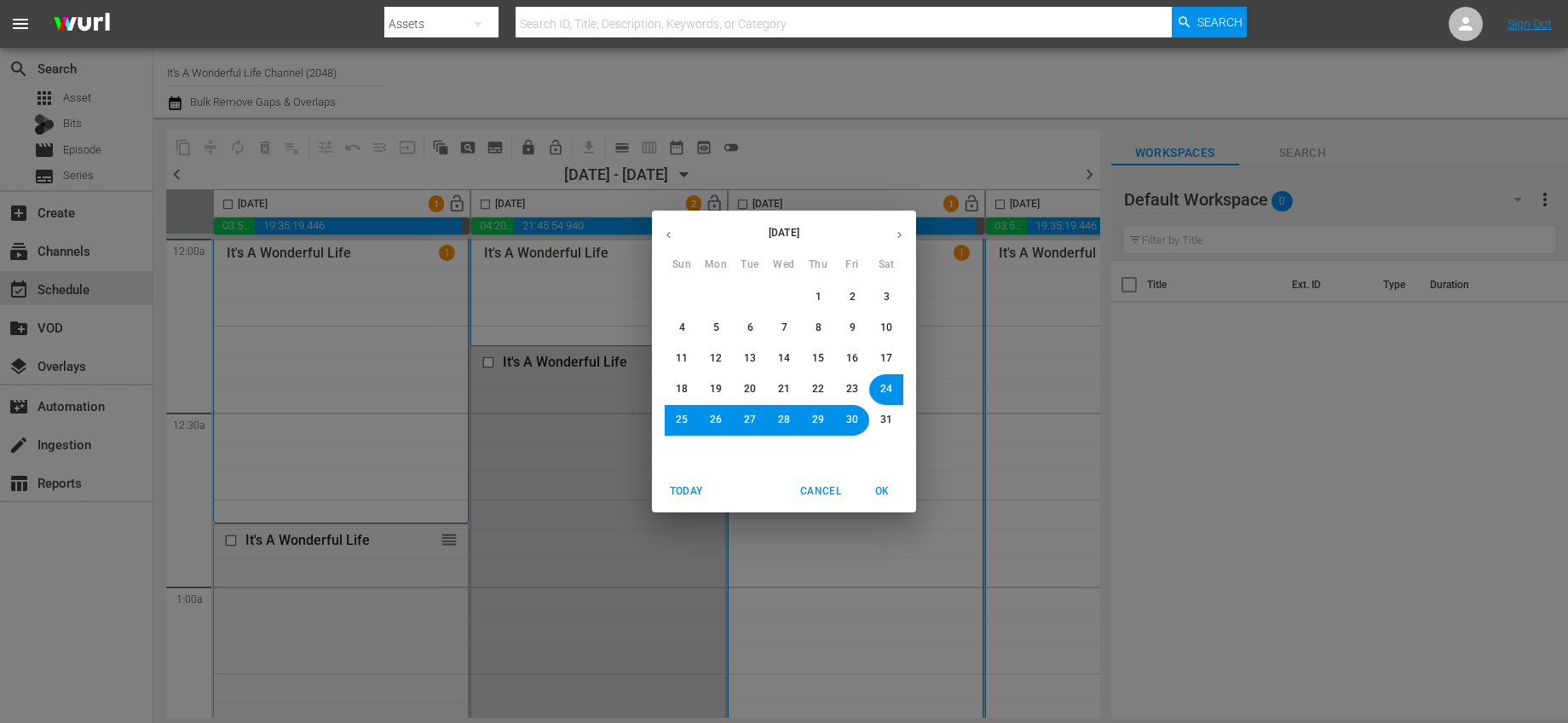
click at [855, 417] on span "30" at bounding box center [852, 420] width 12 height 15
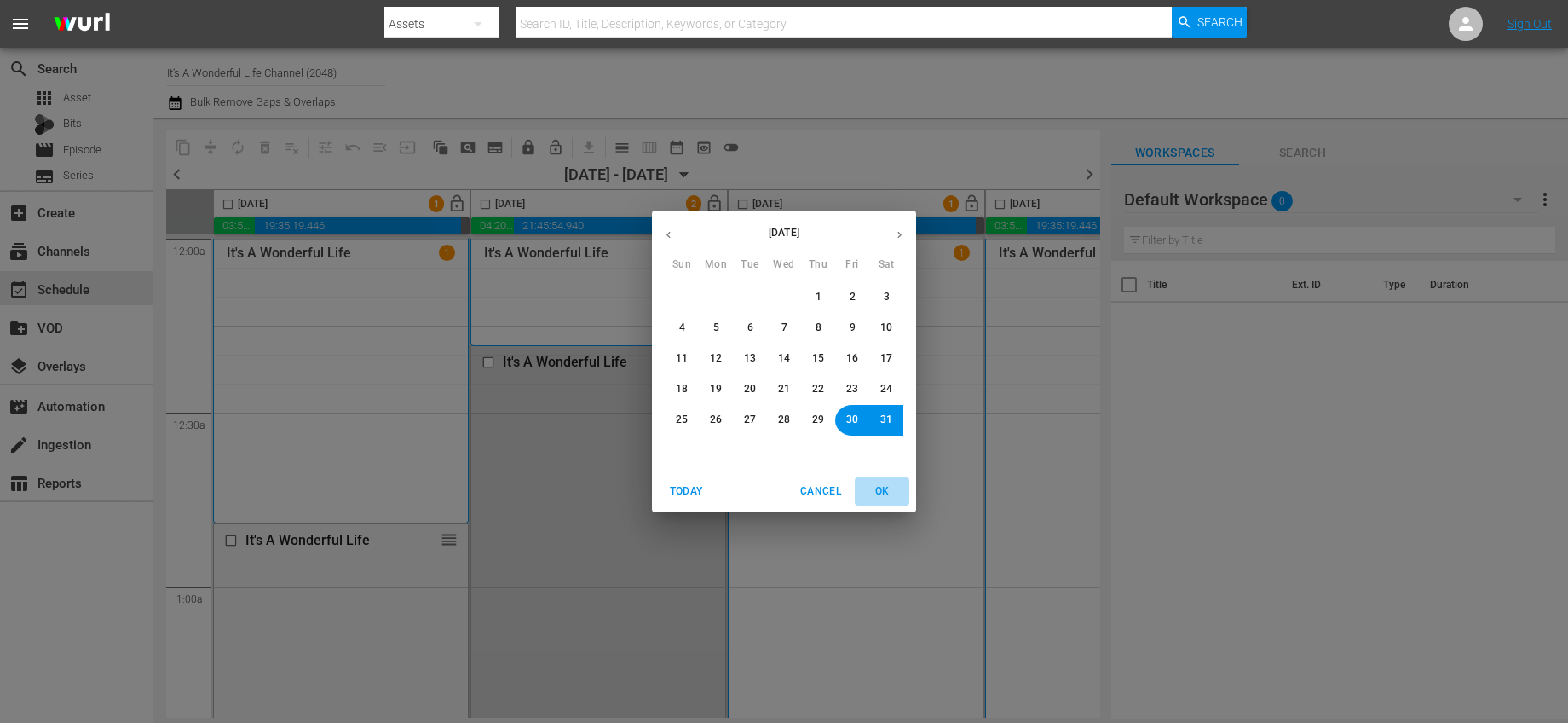
click at [887, 491] on span "OK" at bounding box center [882, 492] width 41 height 18
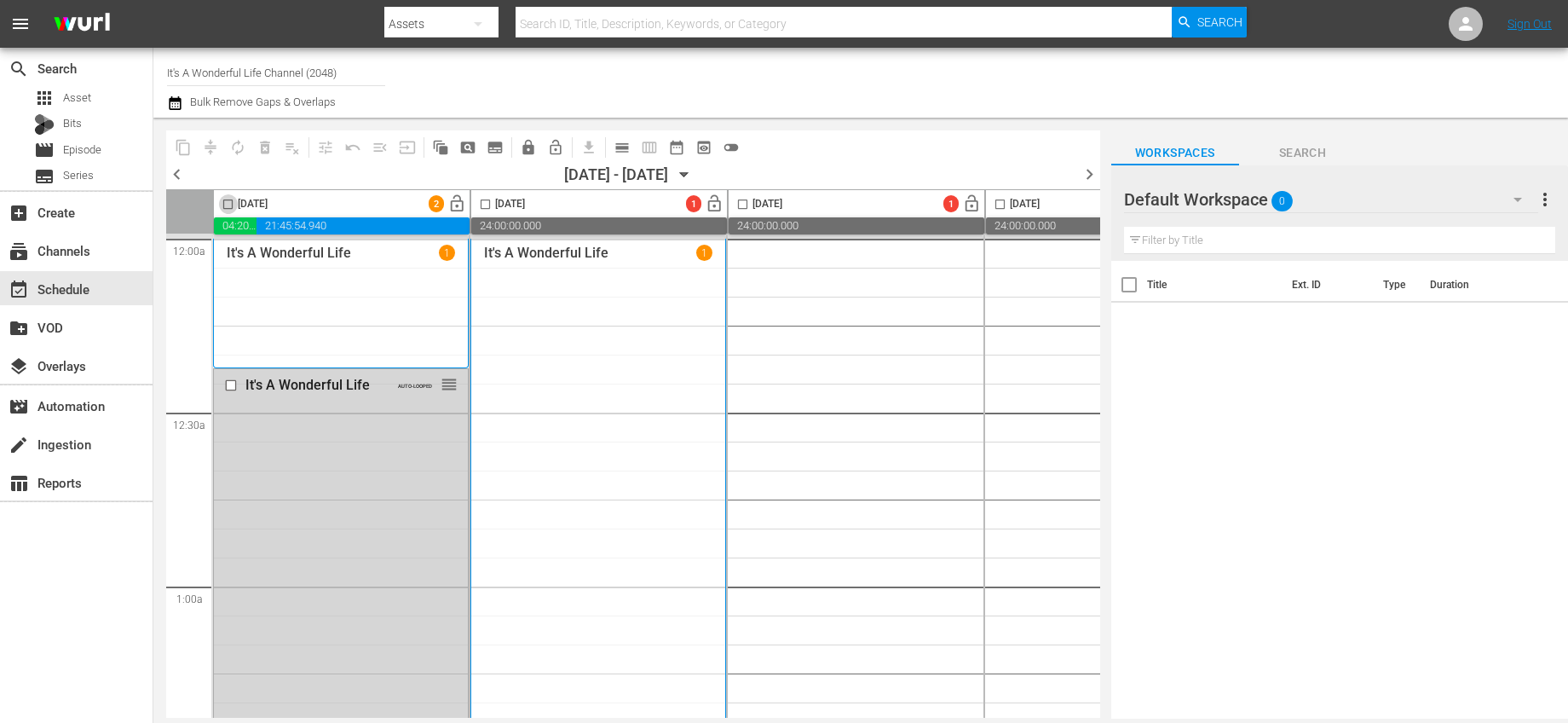
click at [231, 202] on input "checkbox" at bounding box center [228, 208] width 20 height 20
click at [243, 145] on span "autorenew_outlined" at bounding box center [237, 147] width 17 height 17
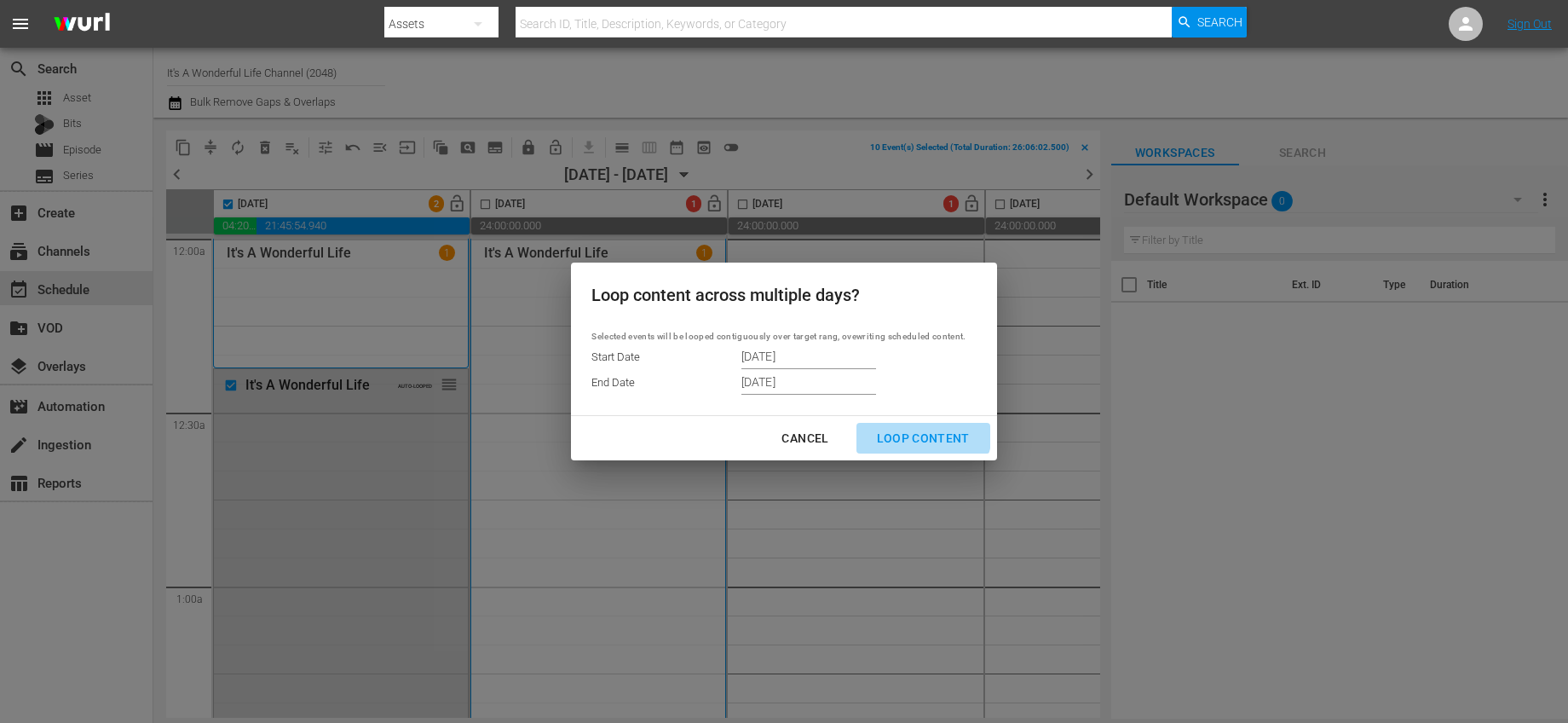
click at [915, 428] on div "Loop Content" at bounding box center [924, 438] width 120 height 21
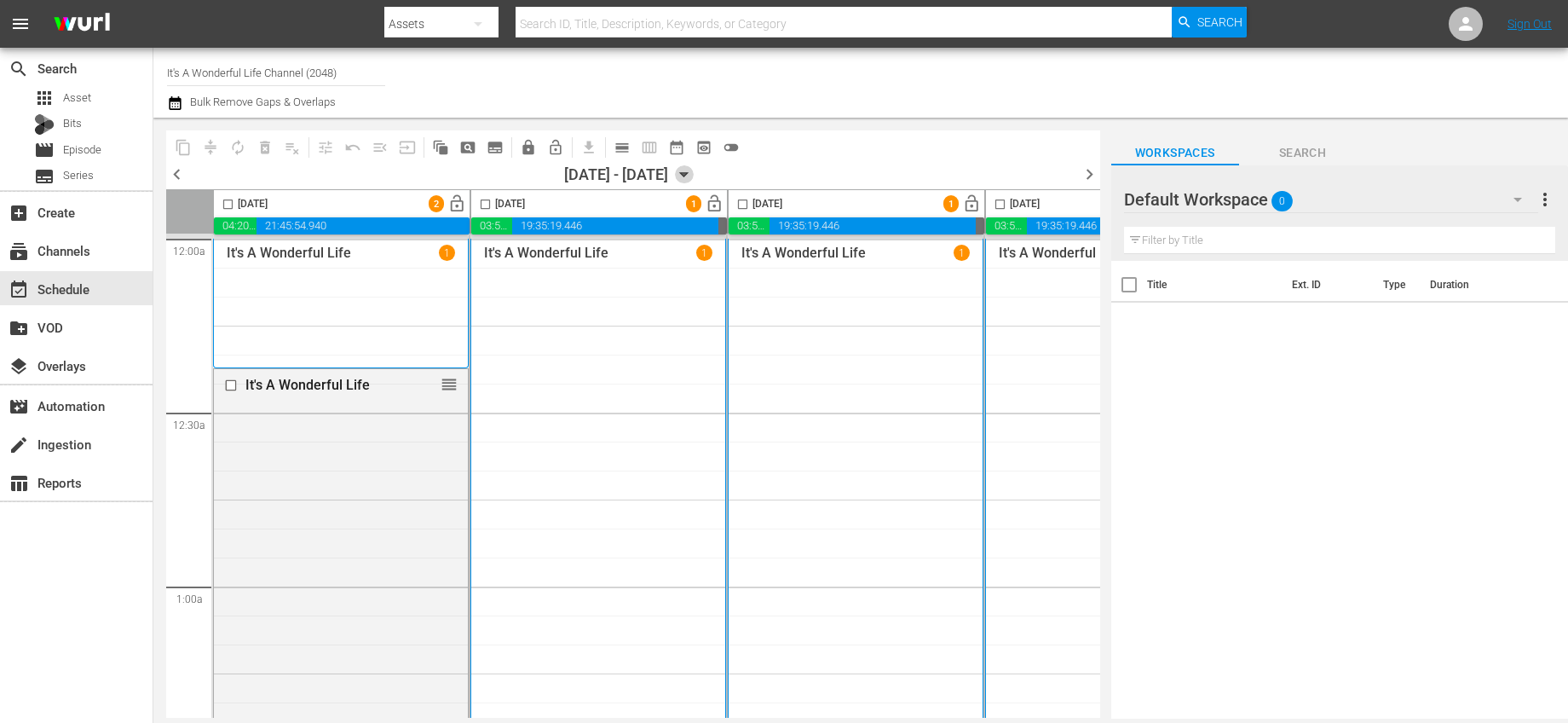
click at [694, 176] on icon "button" at bounding box center [684, 175] width 19 height 19
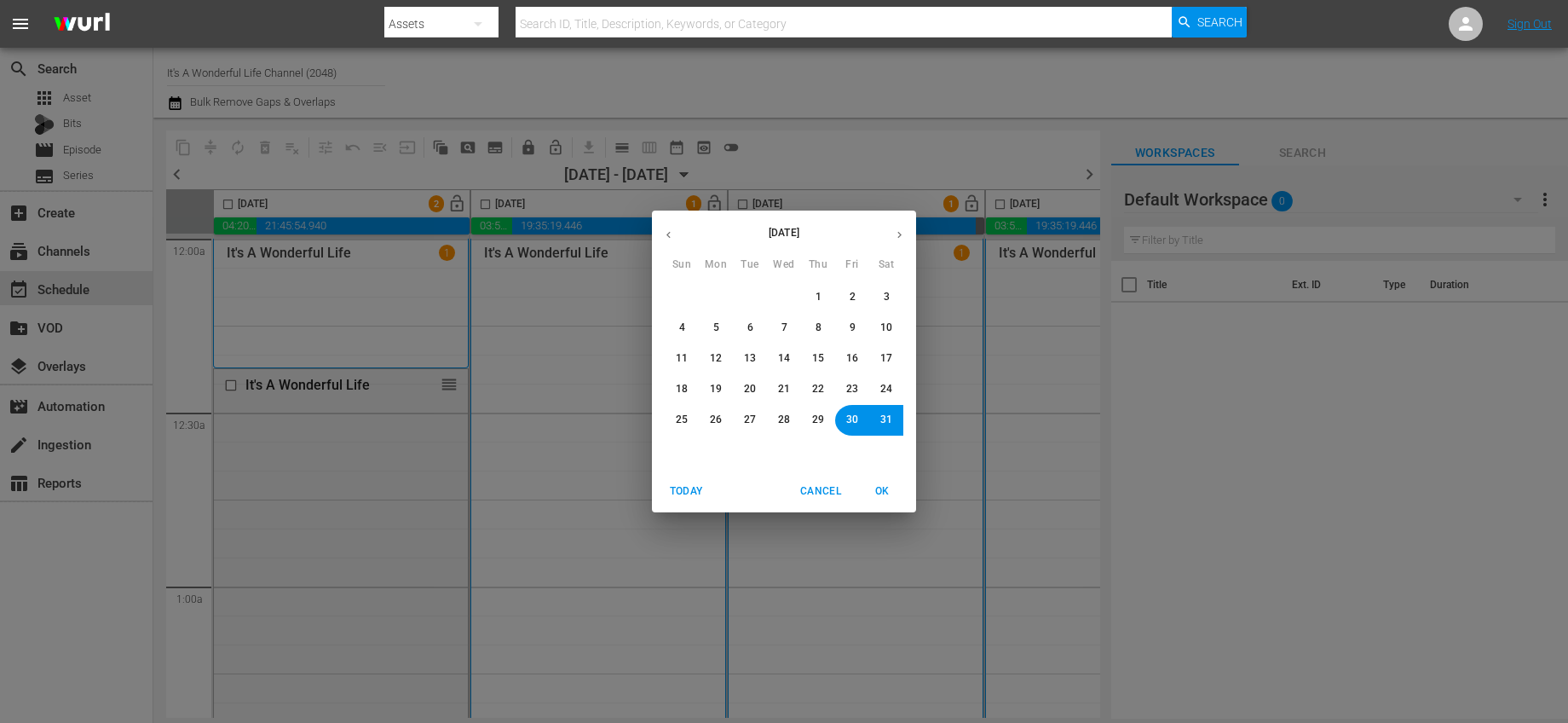
click at [900, 236] on icon "button" at bounding box center [899, 236] width 5 height 7
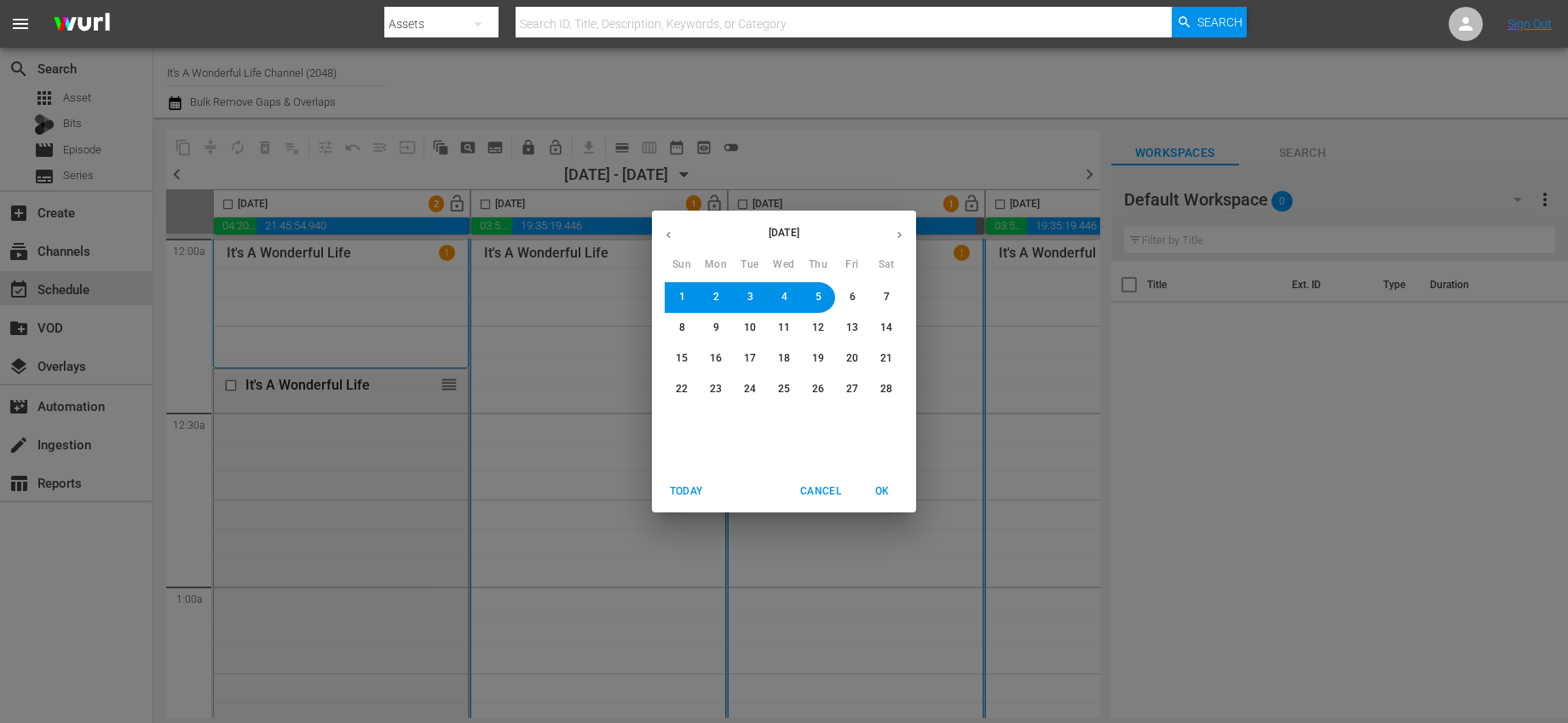
click at [824, 291] on button "5" at bounding box center [818, 297] width 31 height 31
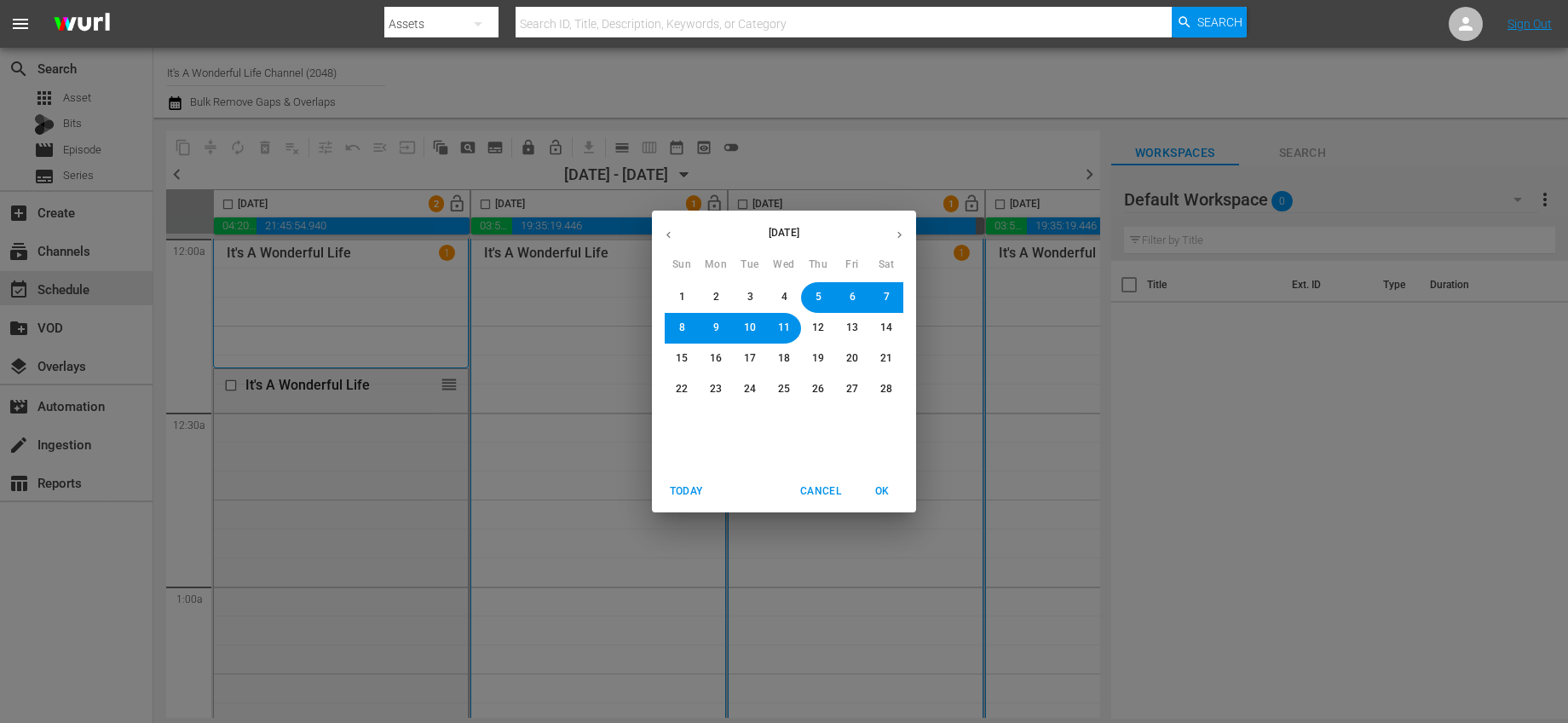
click at [888, 482] on button "OK" at bounding box center [882, 491] width 55 height 28
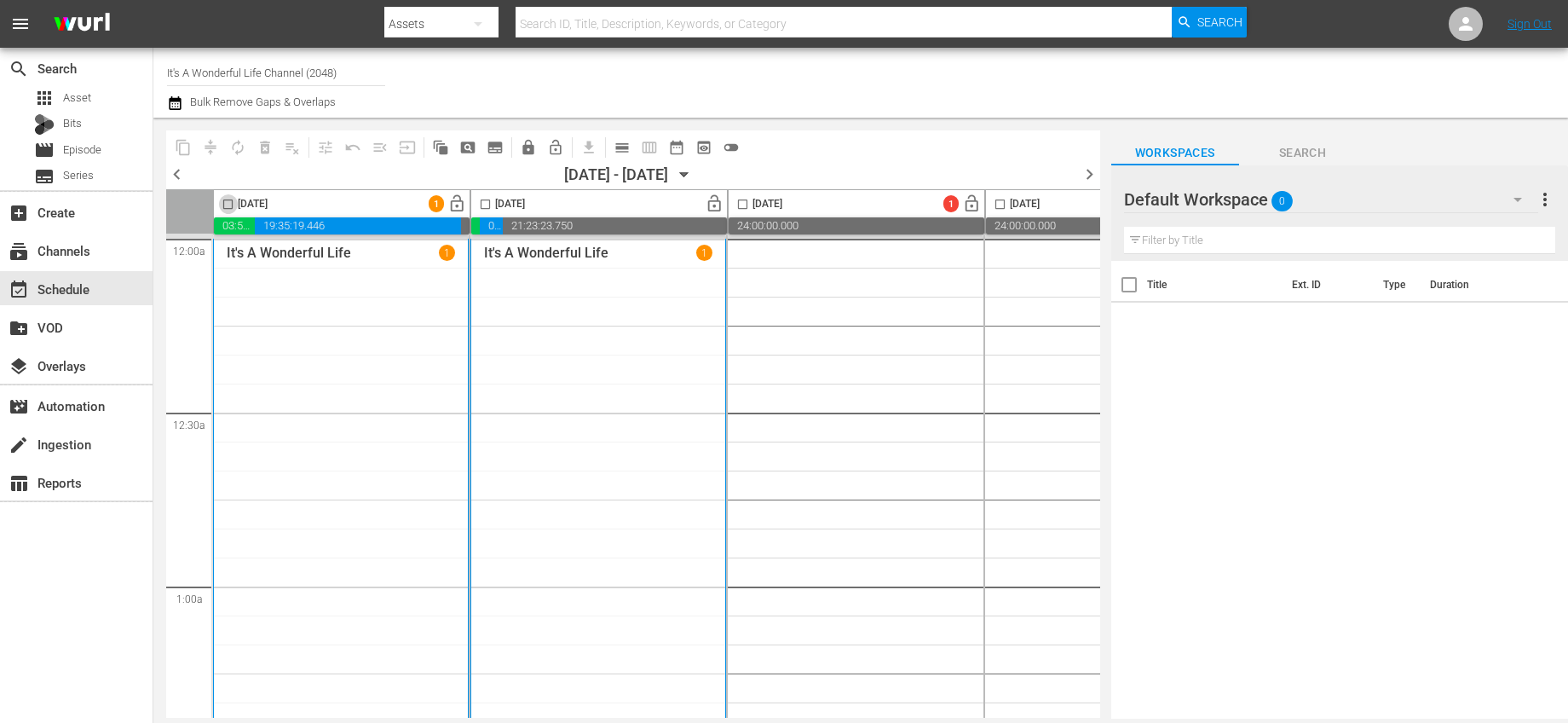
click at [226, 206] on input "checkbox" at bounding box center [228, 208] width 20 height 20
click at [245, 149] on span "autorenew_outlined" at bounding box center [237, 147] width 17 height 17
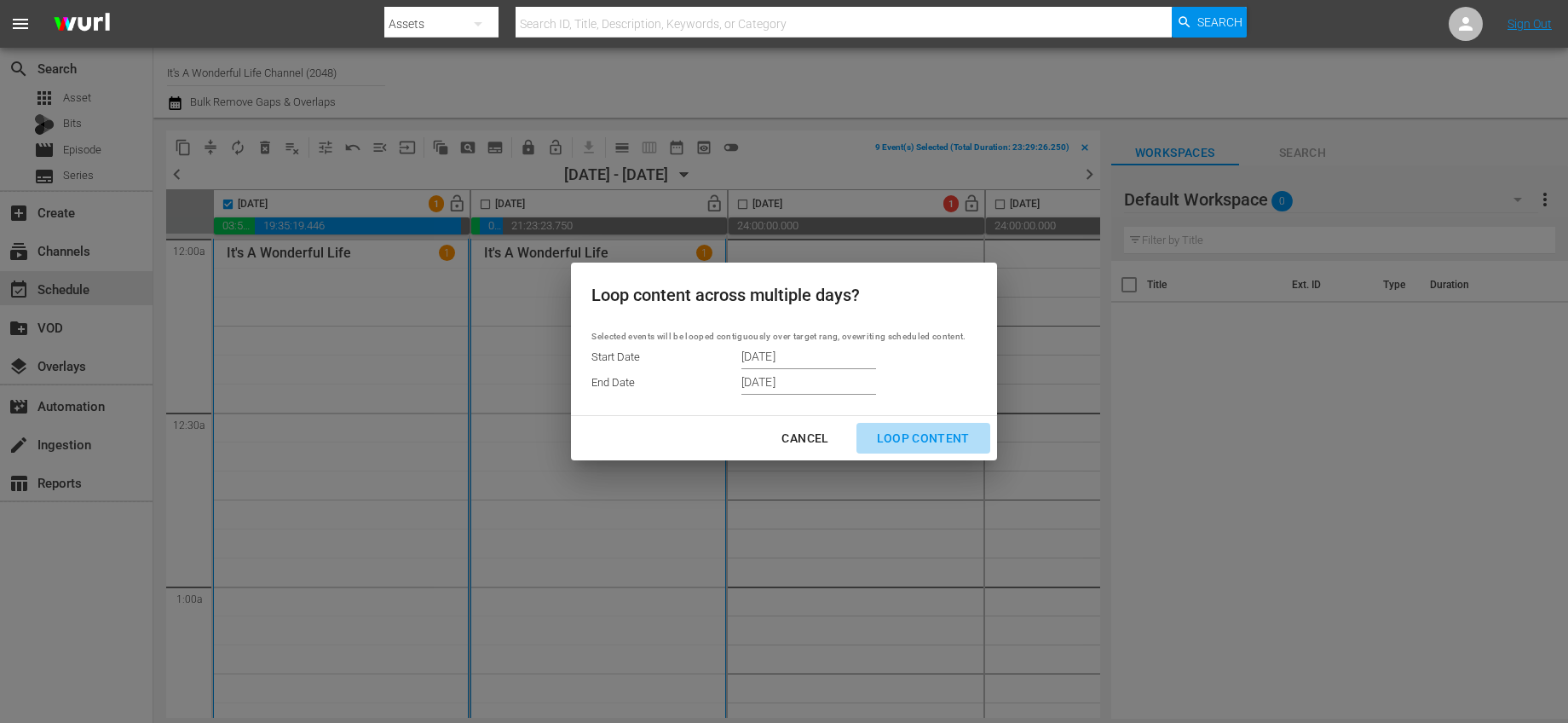
click at [935, 433] on div "Loop Content" at bounding box center [924, 438] width 120 height 21
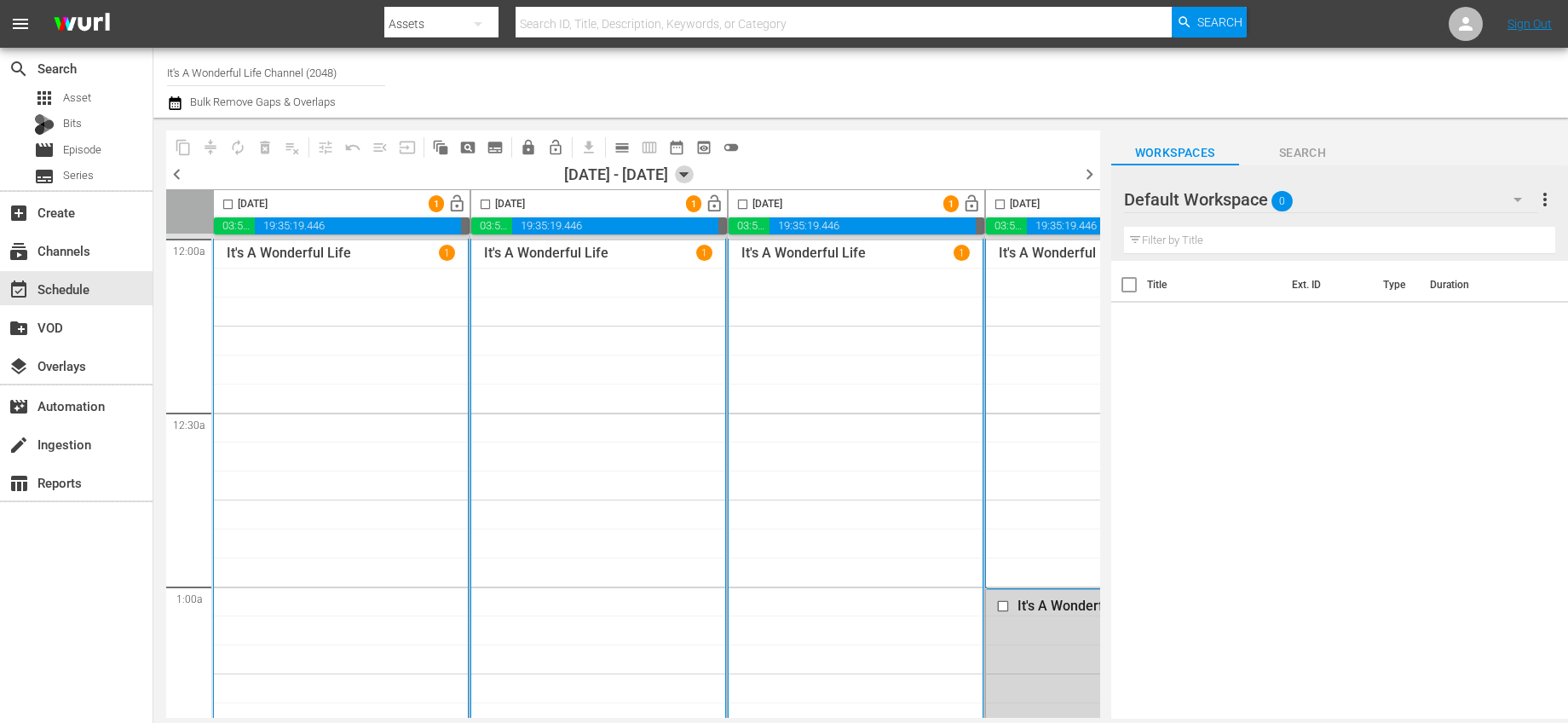
click at [688, 173] on icon "button" at bounding box center [684, 175] width 7 height 5
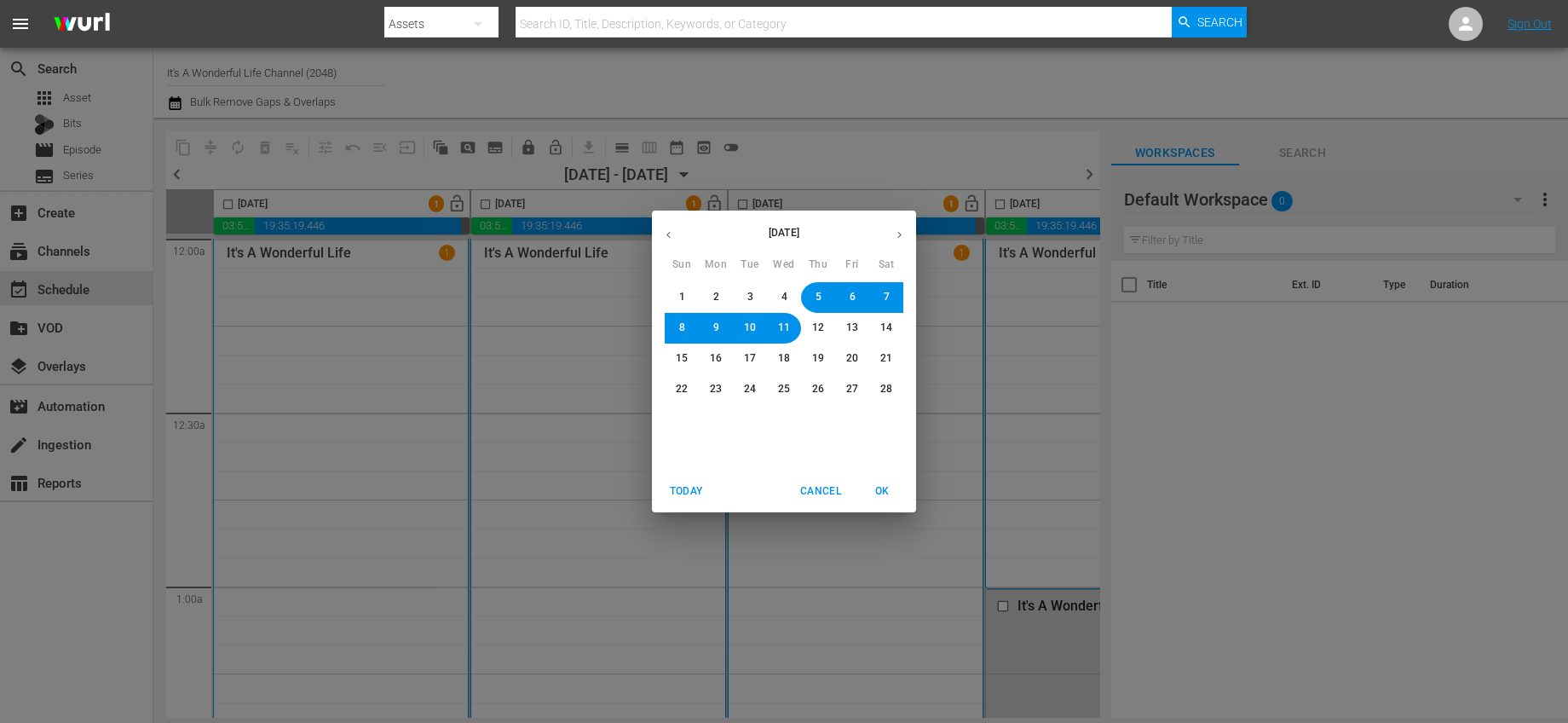
click at [791, 325] on button "11" at bounding box center [784, 328] width 31 height 31
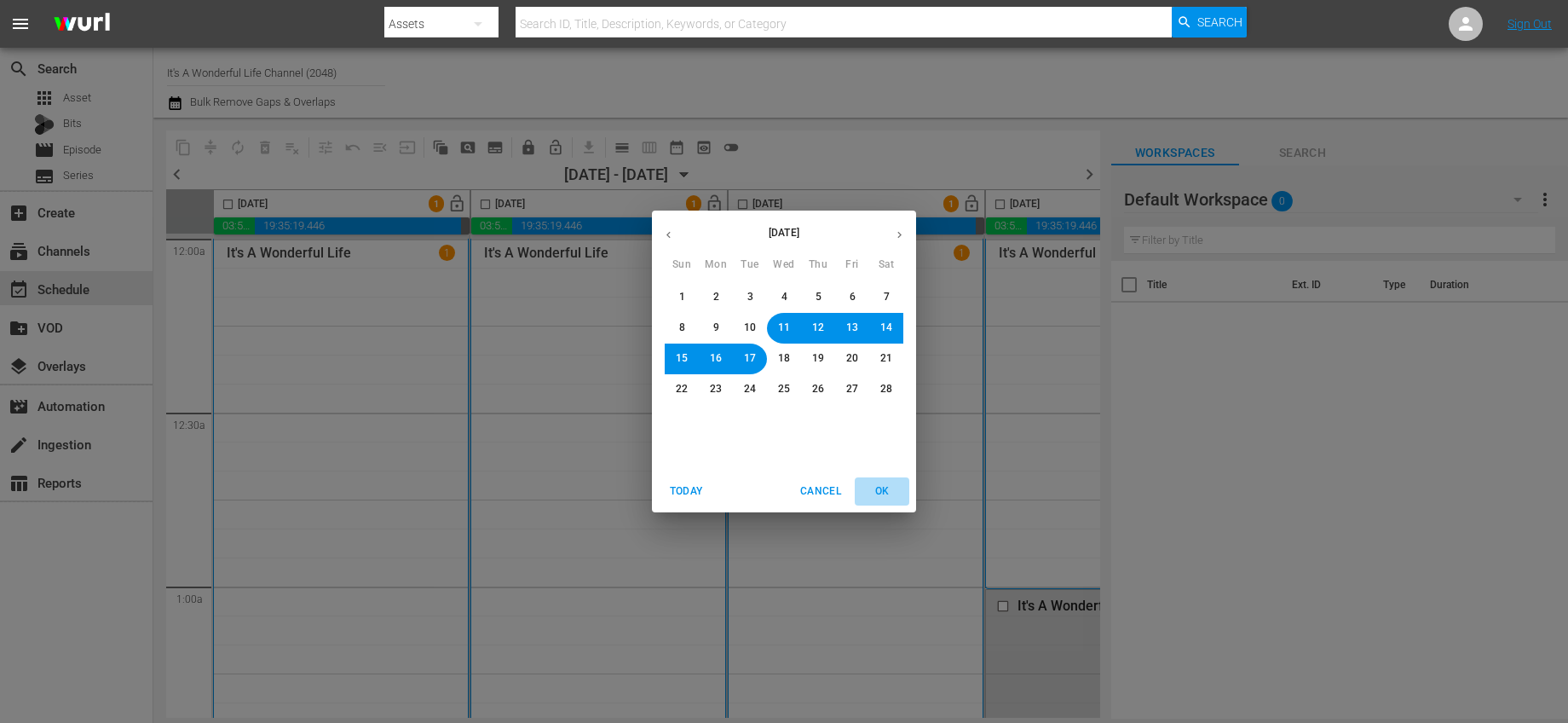
click at [894, 488] on span "OK" at bounding box center [882, 492] width 41 height 18
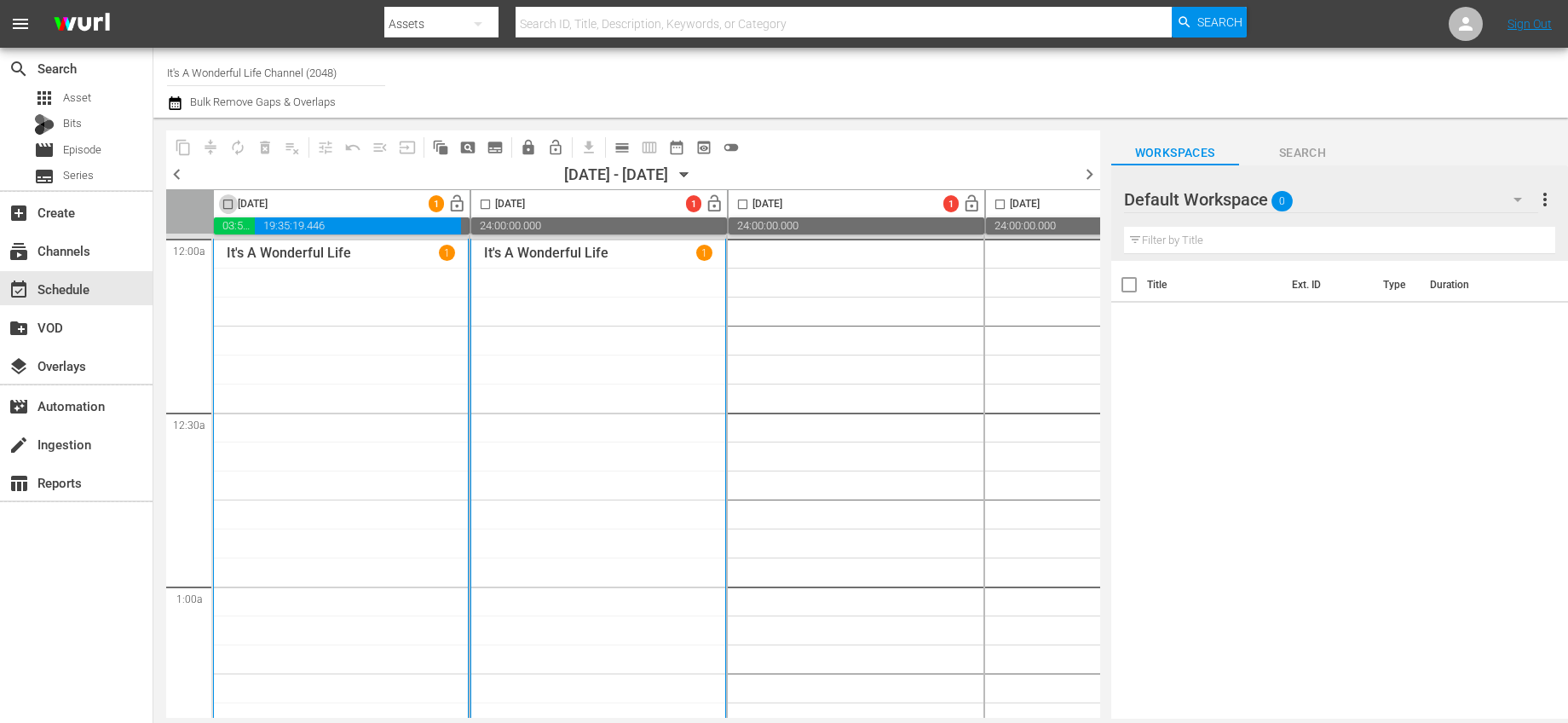
click at [225, 207] on input "checkbox" at bounding box center [228, 208] width 20 height 20
click at [239, 146] on span "autorenew_outlined" at bounding box center [237, 147] width 17 height 17
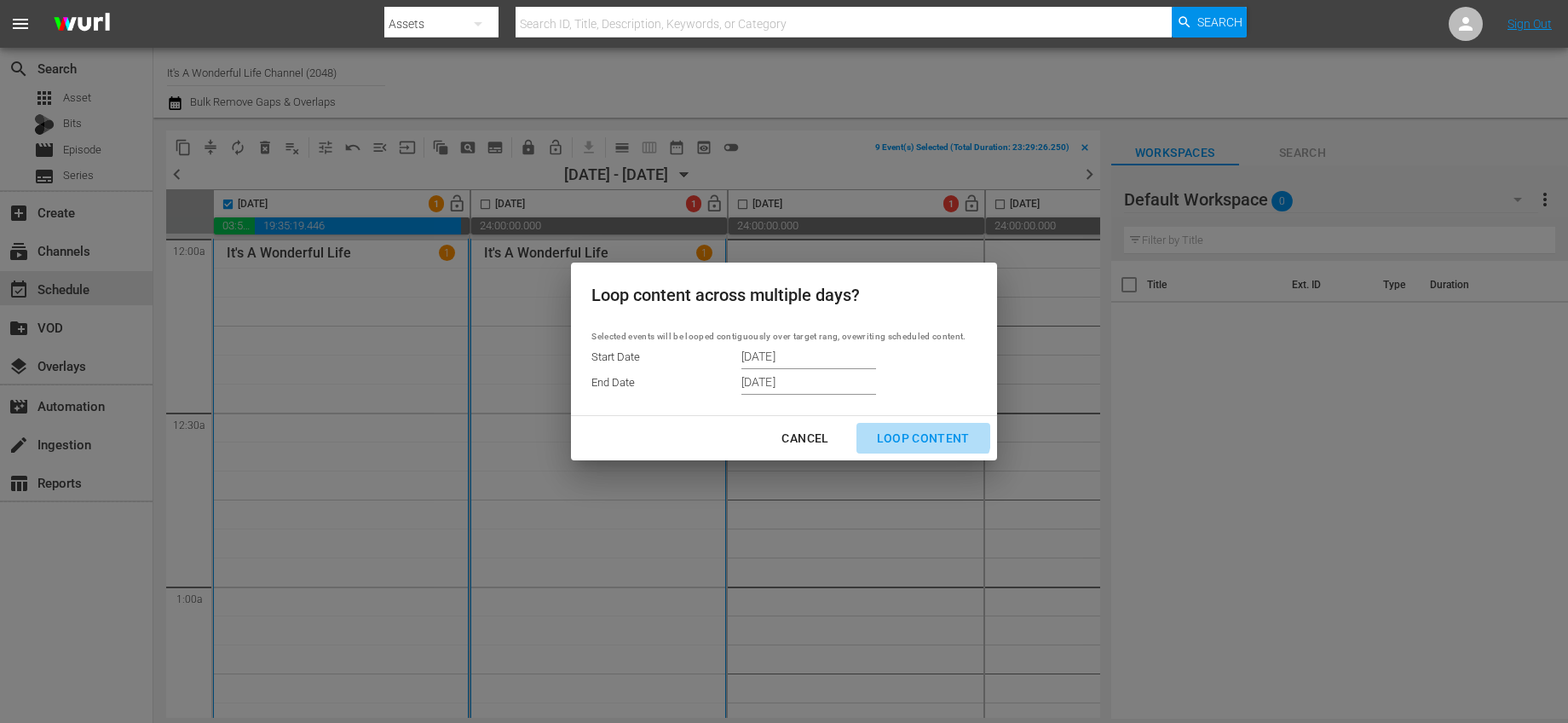
click at [919, 431] on div "Loop Content" at bounding box center [924, 438] width 120 height 21
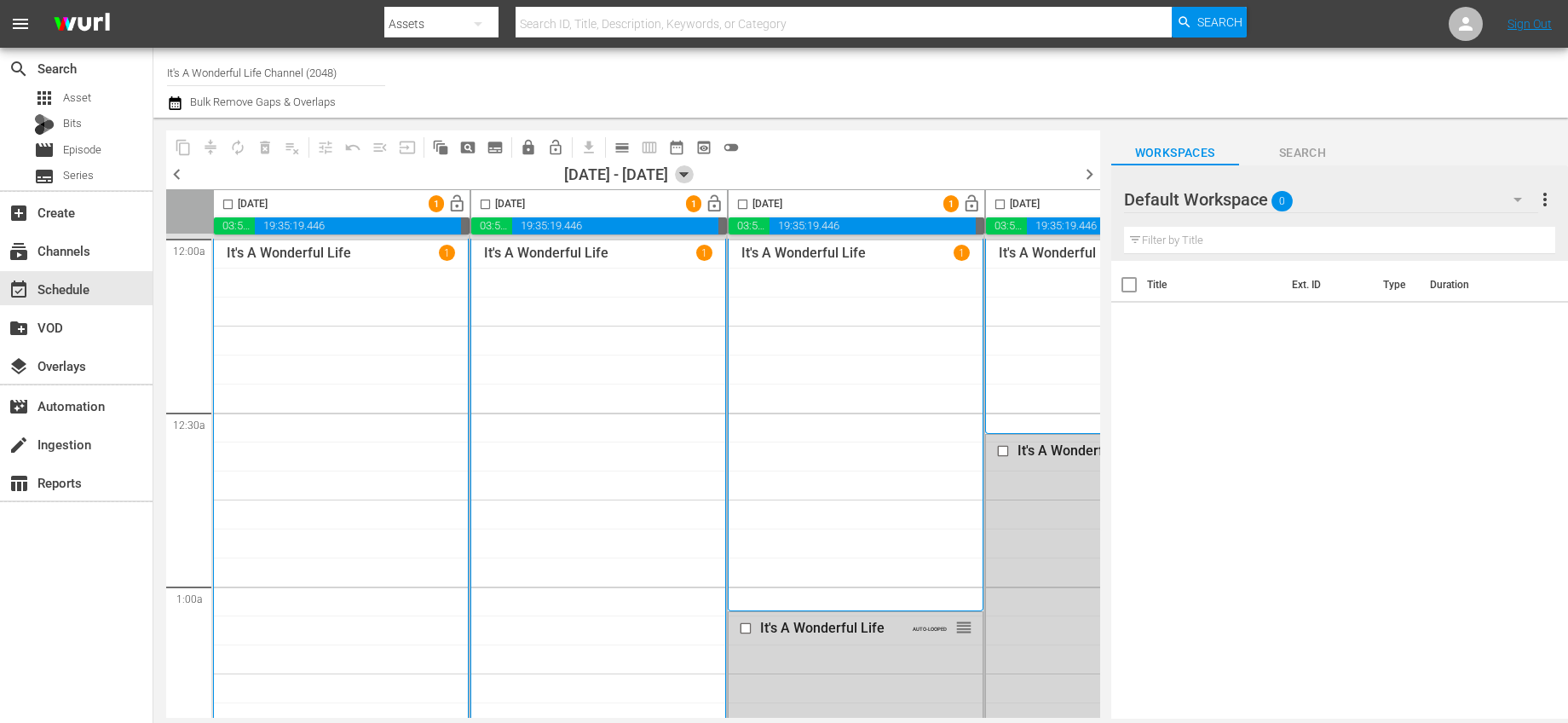
click at [688, 176] on icon "button" at bounding box center [684, 175] width 7 height 5
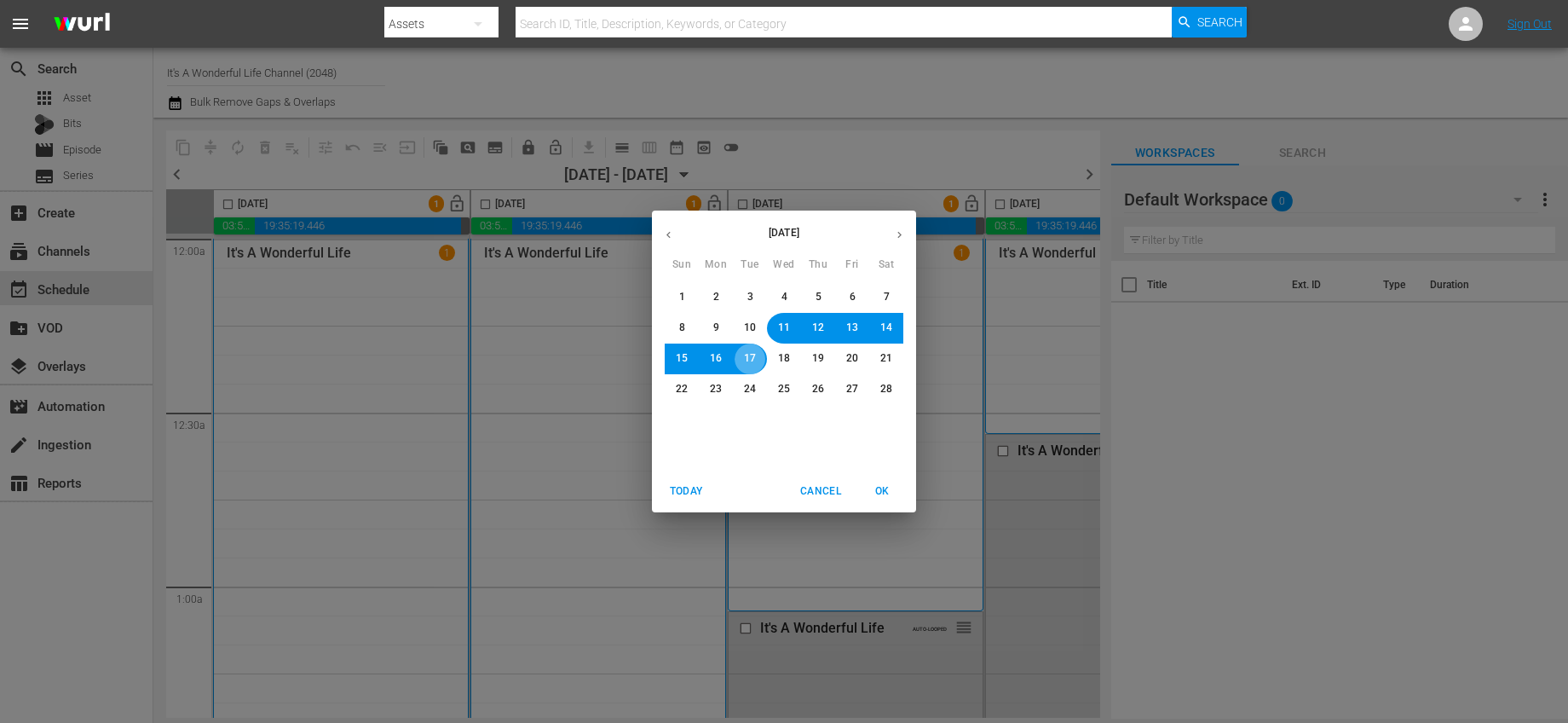
click at [744, 351] on span "17" at bounding box center [750, 358] width 12 height 15
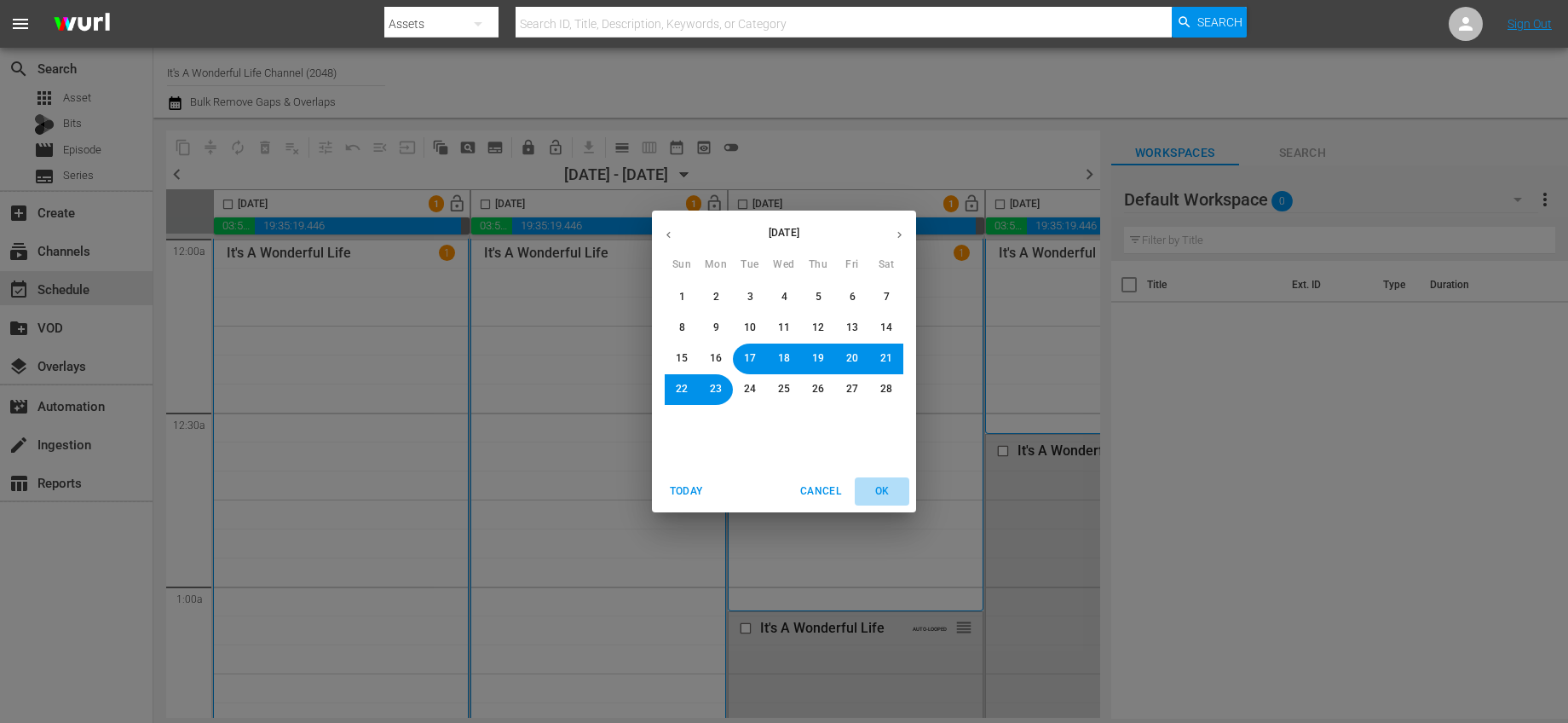
click at [872, 487] on span "OK" at bounding box center [882, 492] width 41 height 18
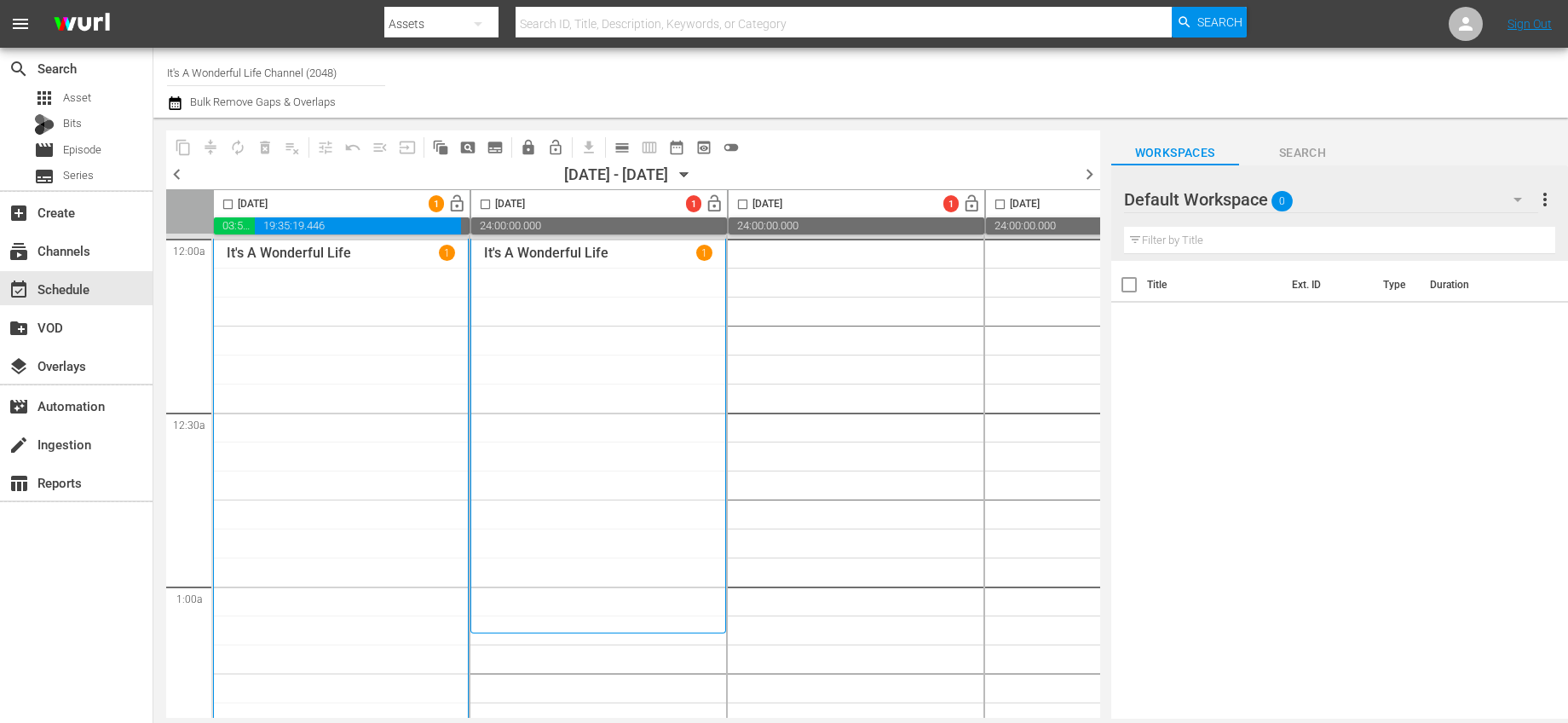
click at [227, 198] on input "checkbox" at bounding box center [228, 208] width 20 height 20
click at [245, 147] on span "autorenew_outlined" at bounding box center [237, 147] width 17 height 17
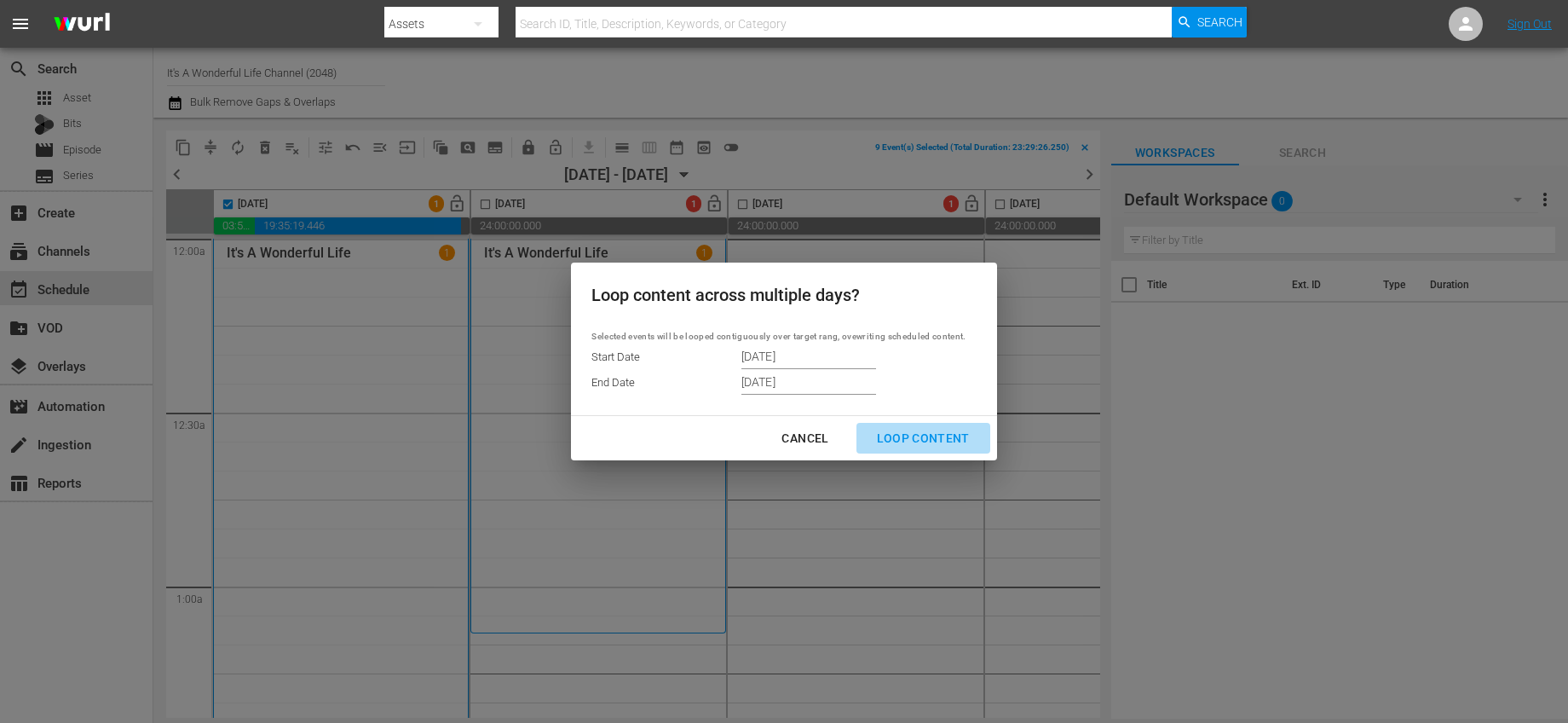
click at [936, 429] on div "Loop Content" at bounding box center [924, 438] width 120 height 21
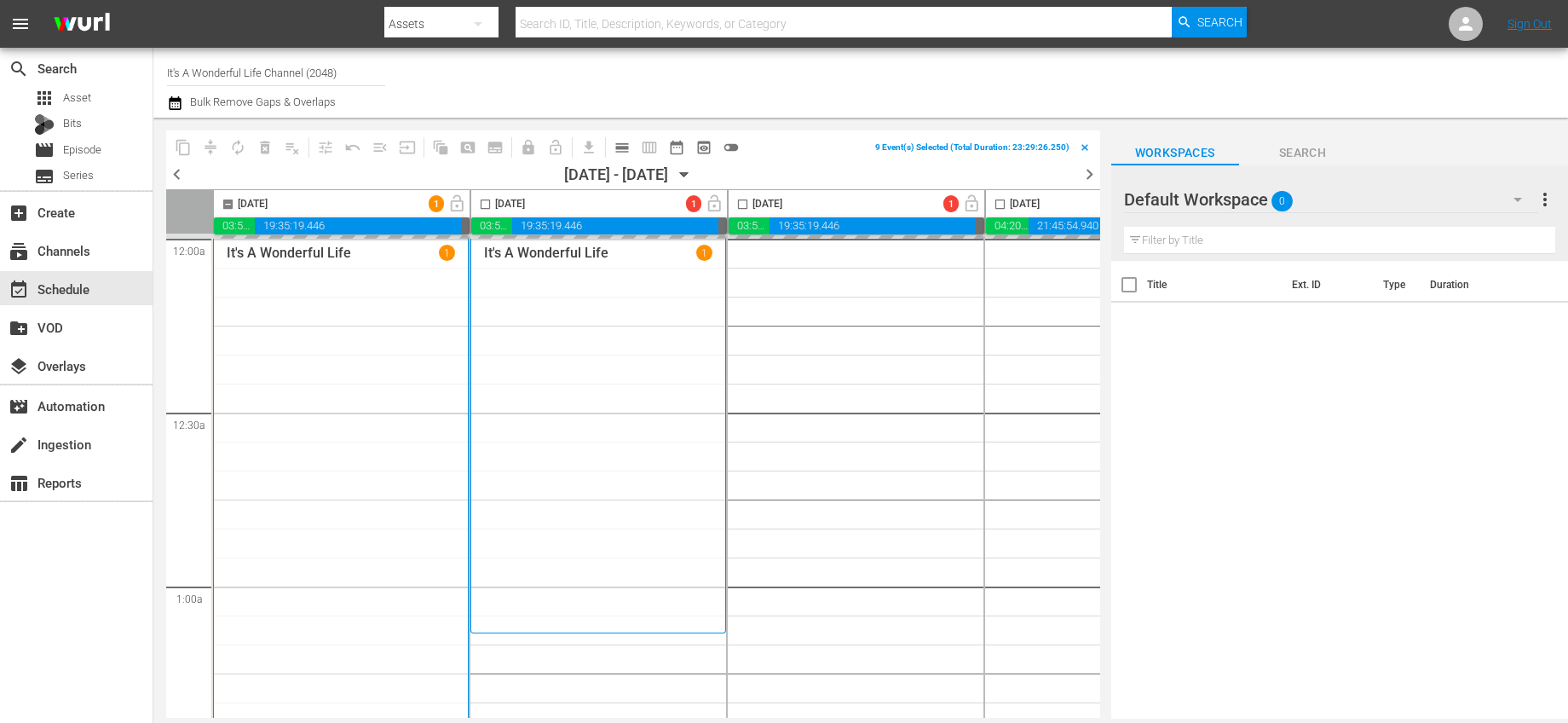
checkbox input "false"
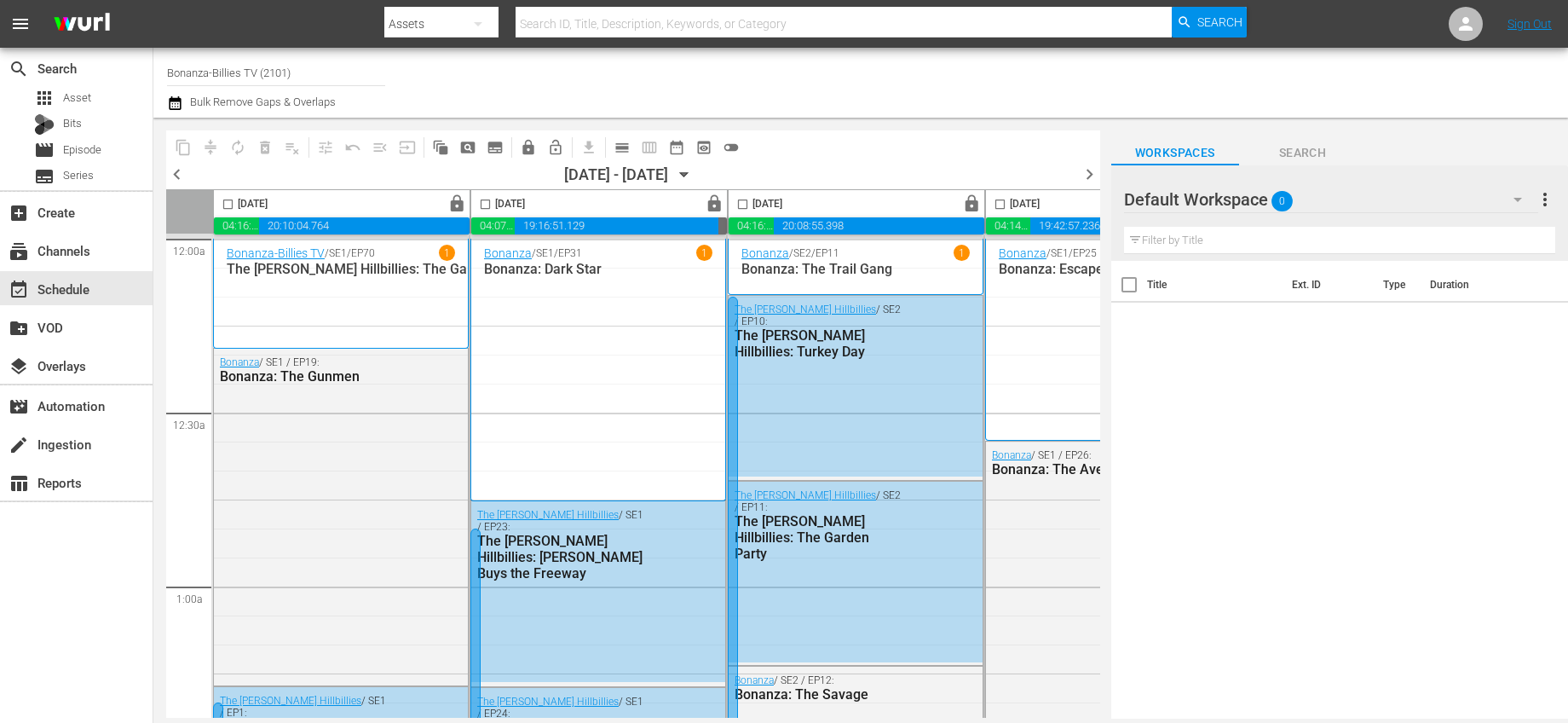
click at [694, 171] on icon "button" at bounding box center [684, 175] width 19 height 19
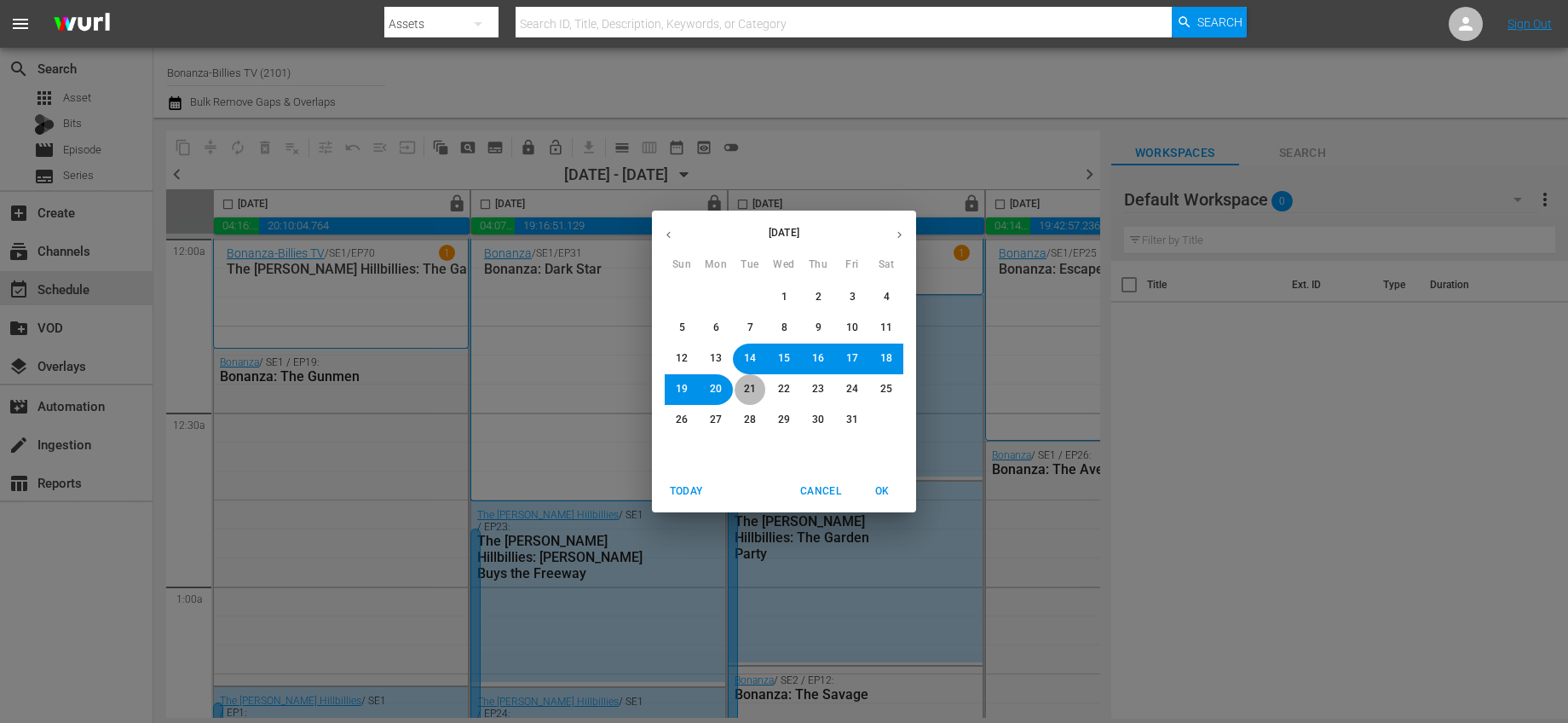
click at [745, 393] on span "21" at bounding box center [750, 389] width 12 height 15
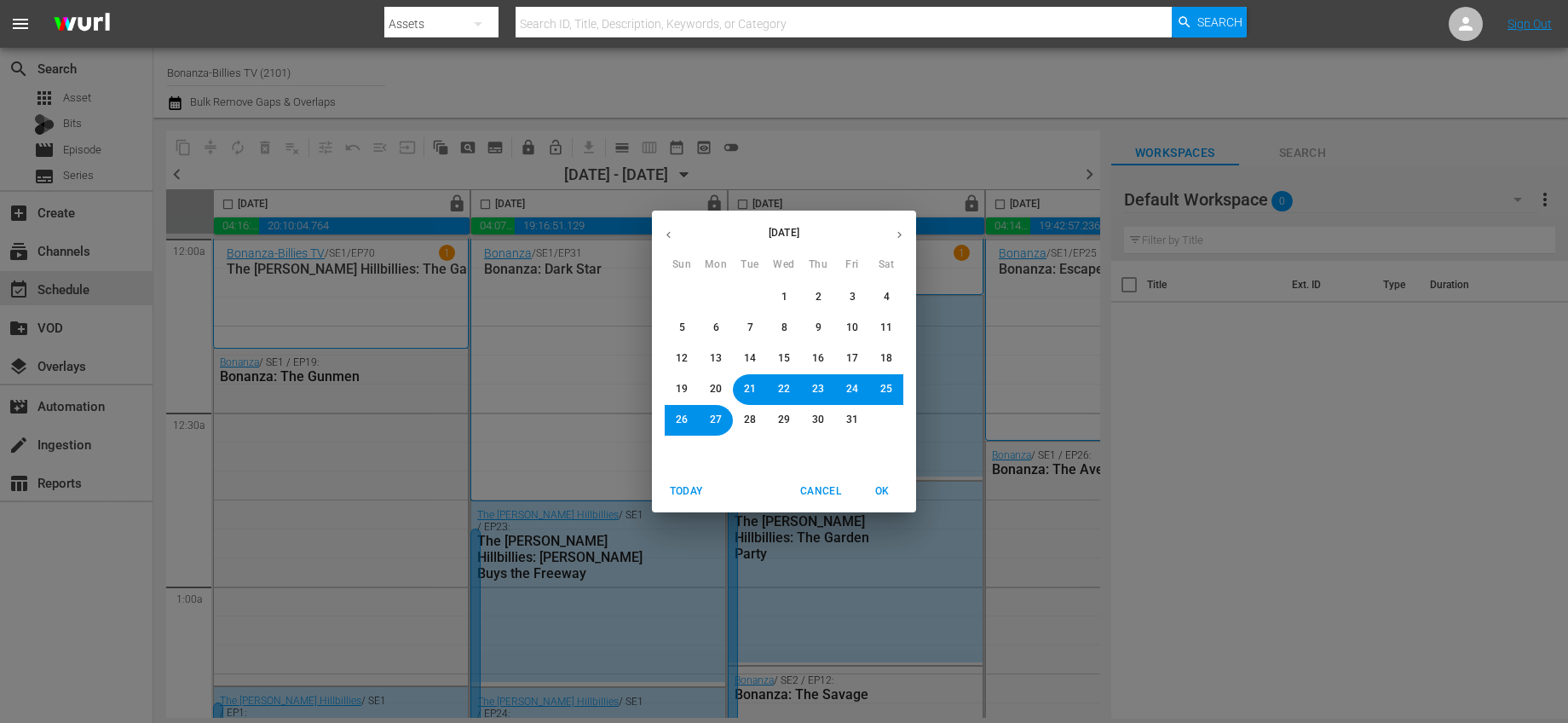
click at [748, 417] on span "28" at bounding box center [750, 420] width 12 height 15
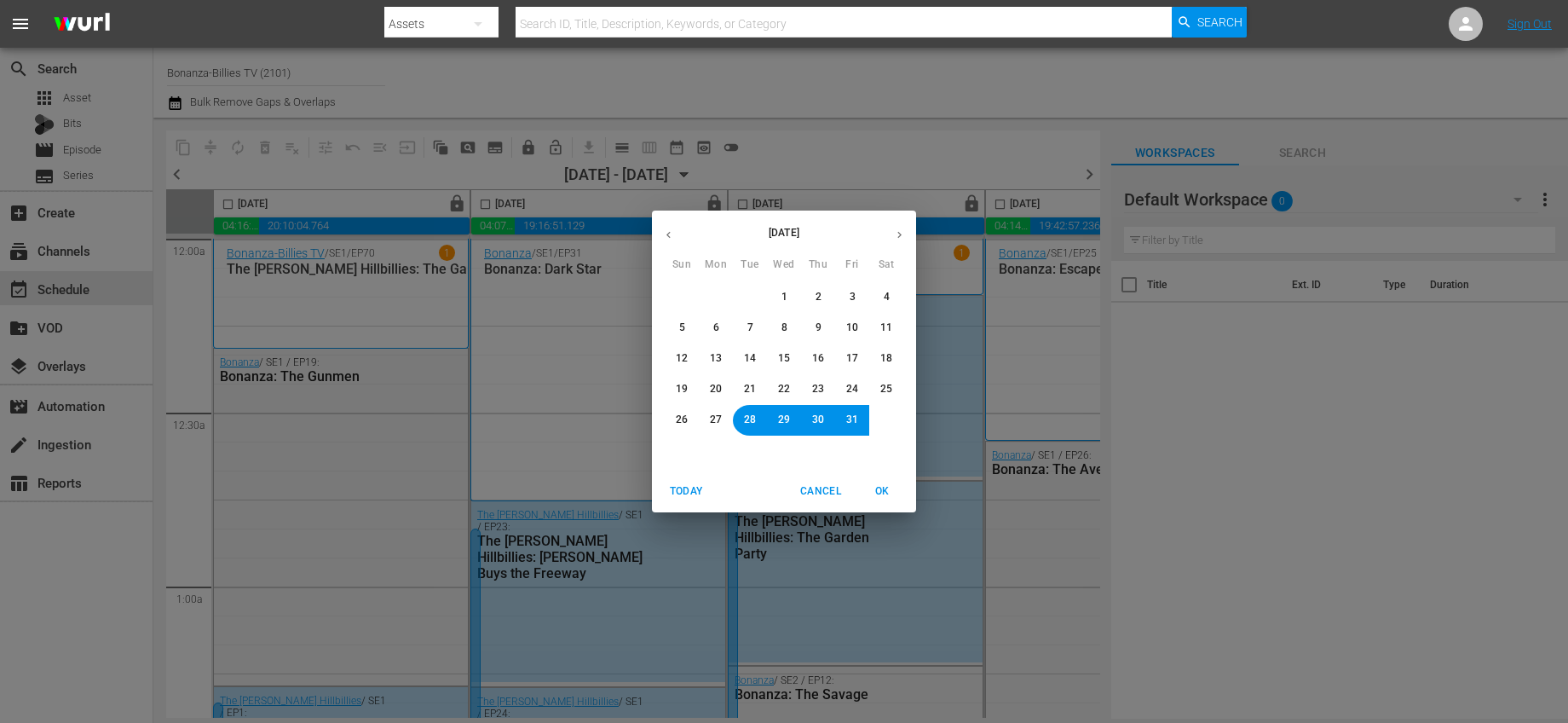
click at [882, 486] on span "OK" at bounding box center [882, 492] width 41 height 18
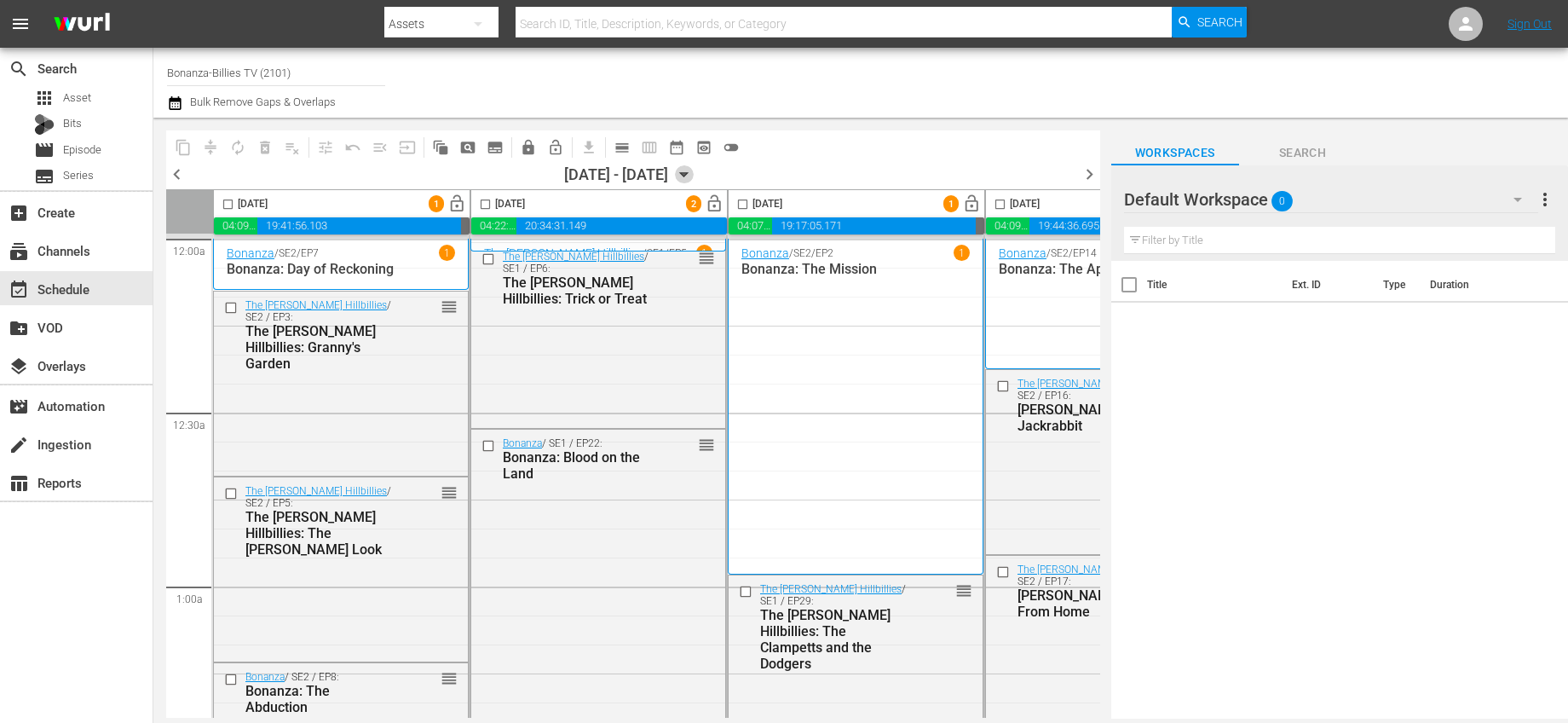
click at [694, 176] on icon "button" at bounding box center [684, 175] width 19 height 19
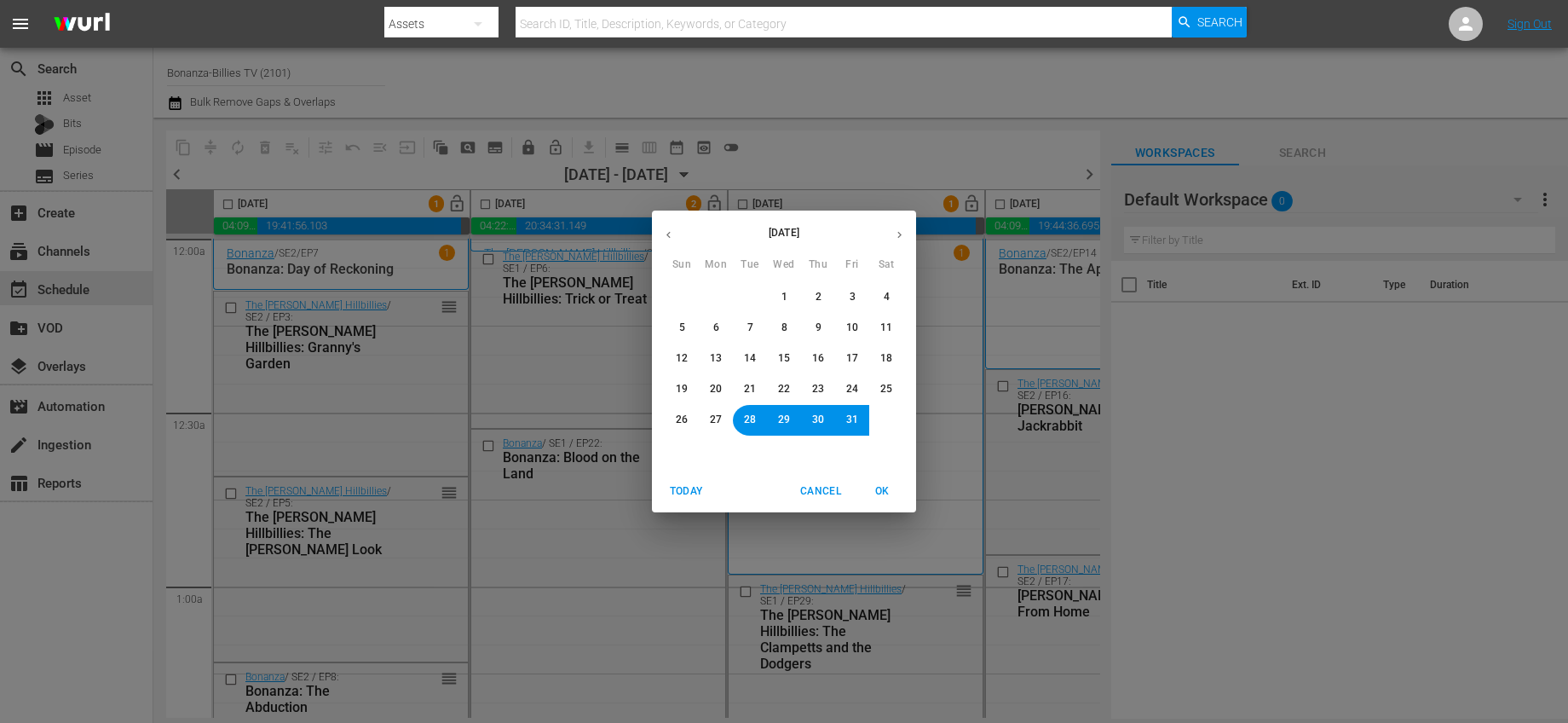
click at [894, 232] on icon "button" at bounding box center [900, 235] width 13 height 13
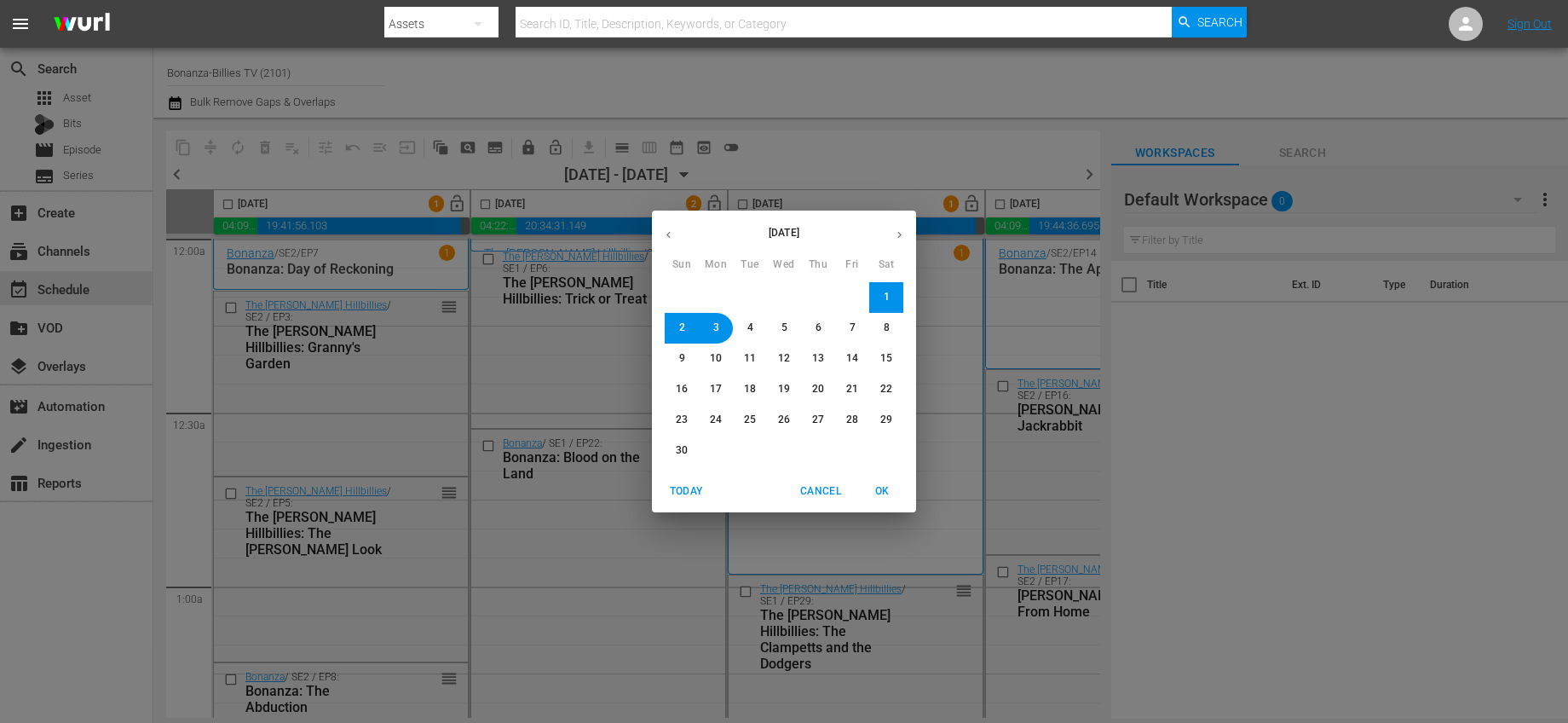
click at [753, 328] on span "4" at bounding box center [750, 328] width 6 height 15
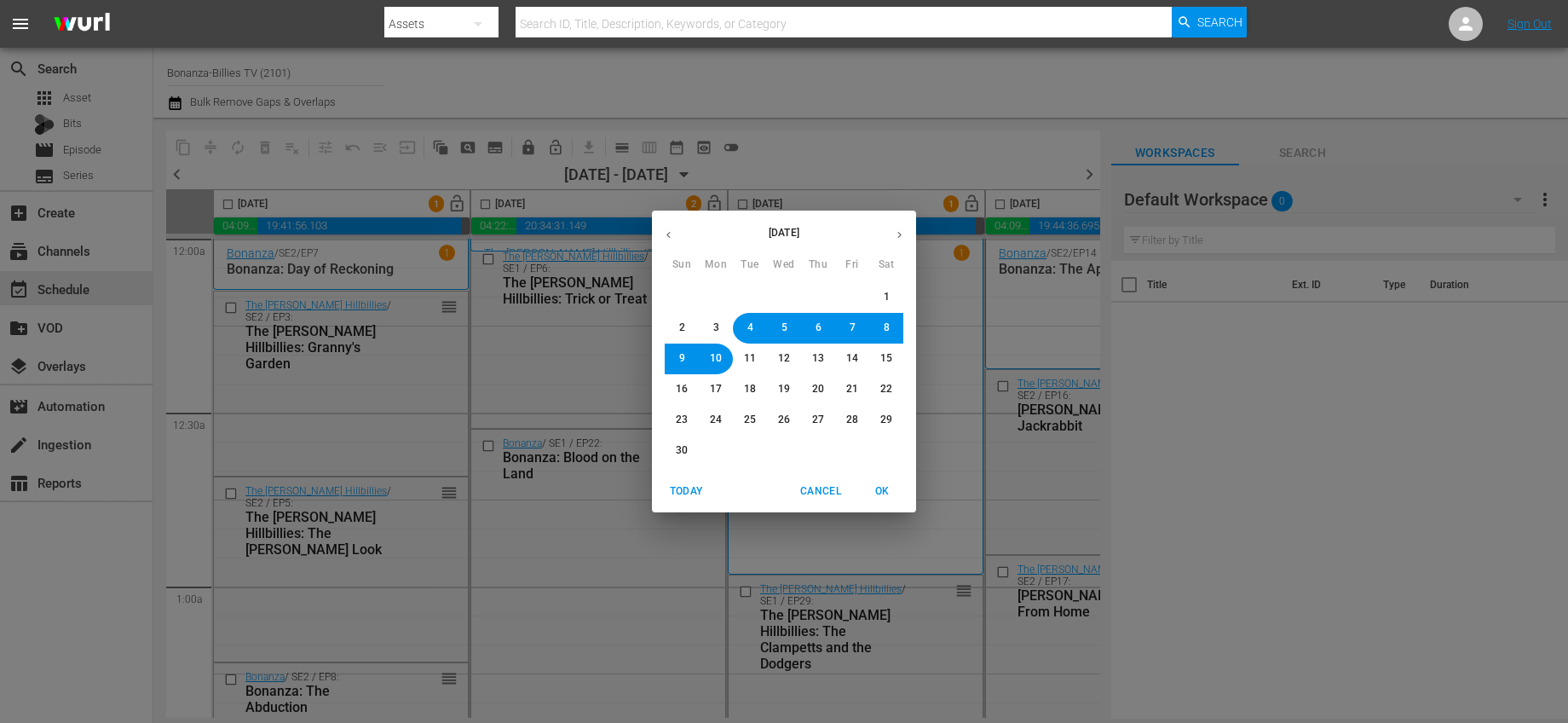
click at [889, 494] on span "OK" at bounding box center [882, 492] width 41 height 18
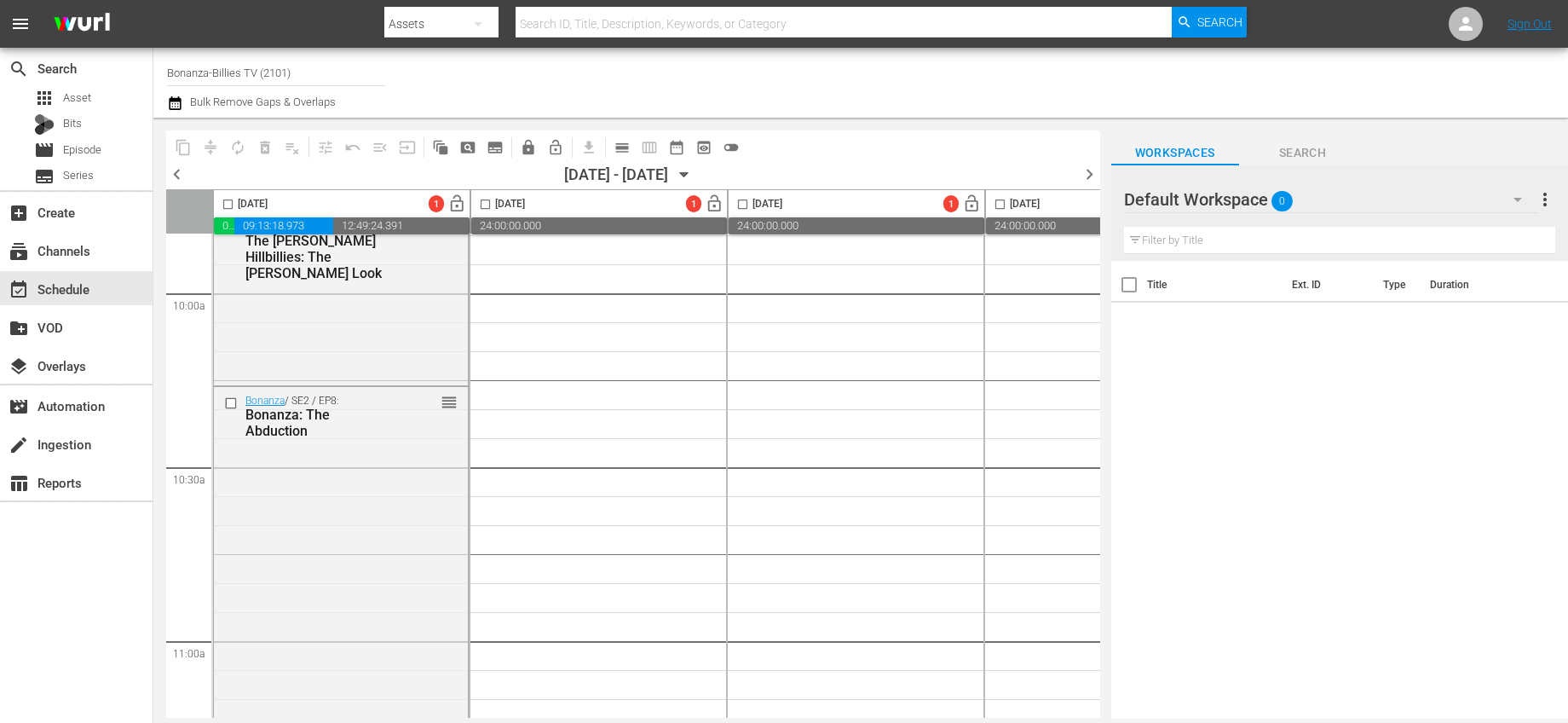
scroll to position [2551, 0]
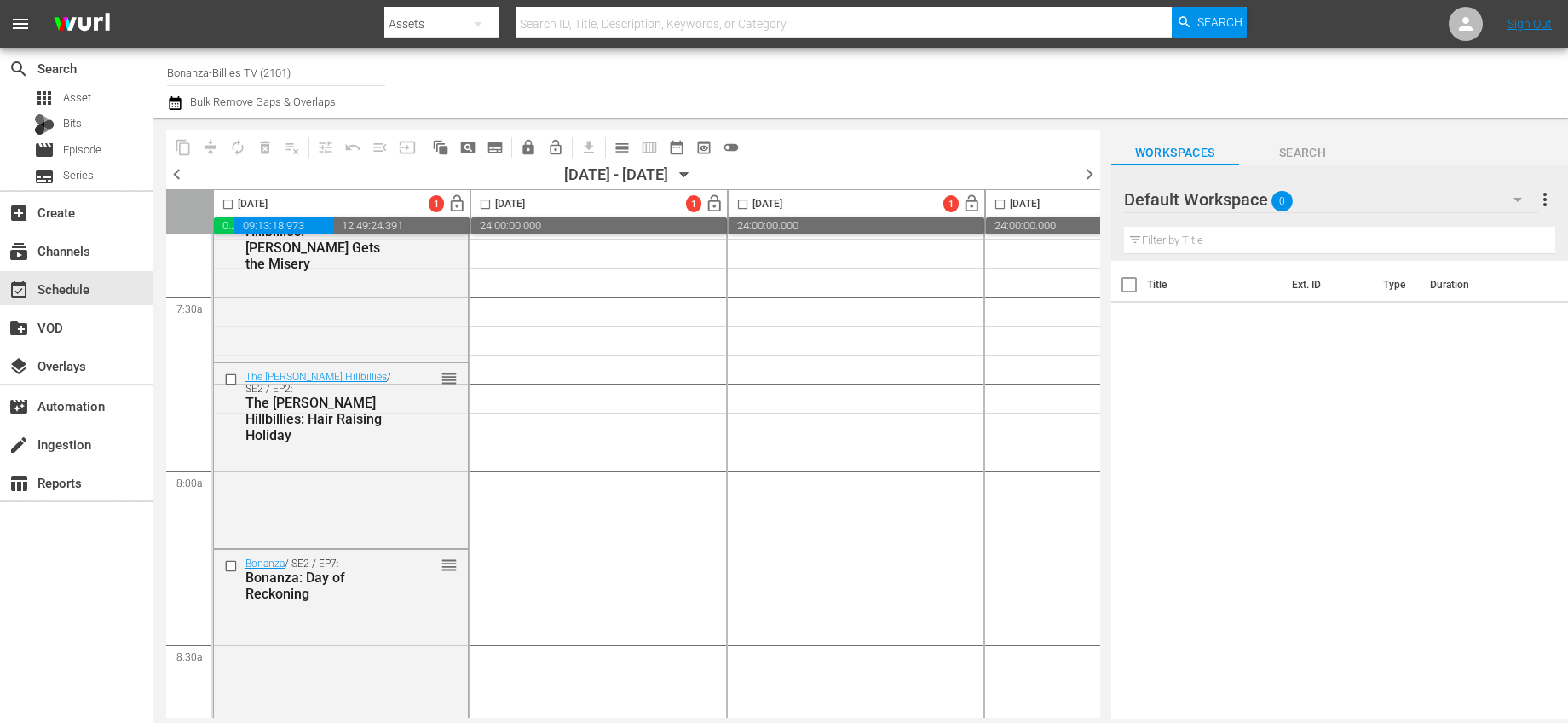
click at [694, 177] on icon "button" at bounding box center [684, 175] width 19 height 19
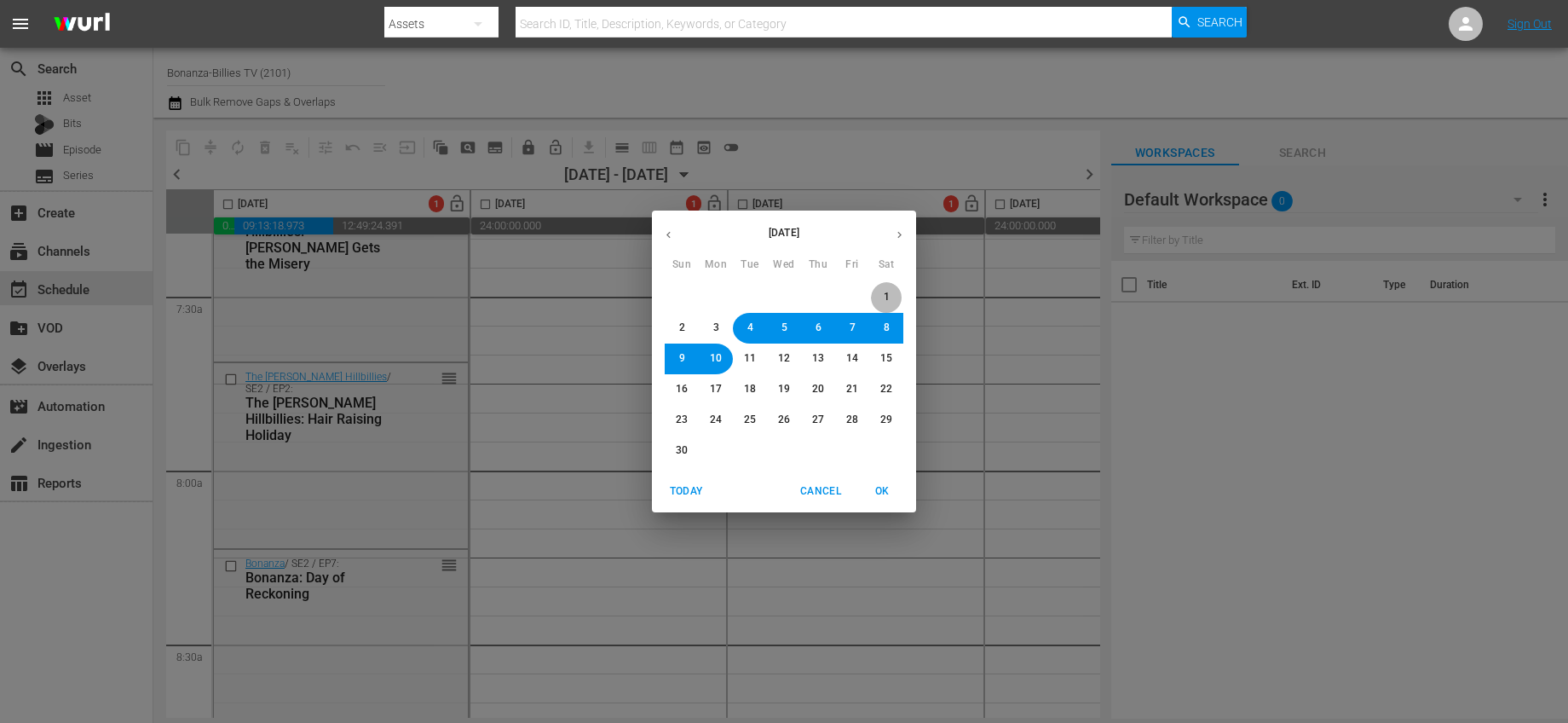
click at [882, 301] on span "1" at bounding box center [885, 297] width 10 height 15
click at [888, 489] on span "OK" at bounding box center [882, 492] width 41 height 18
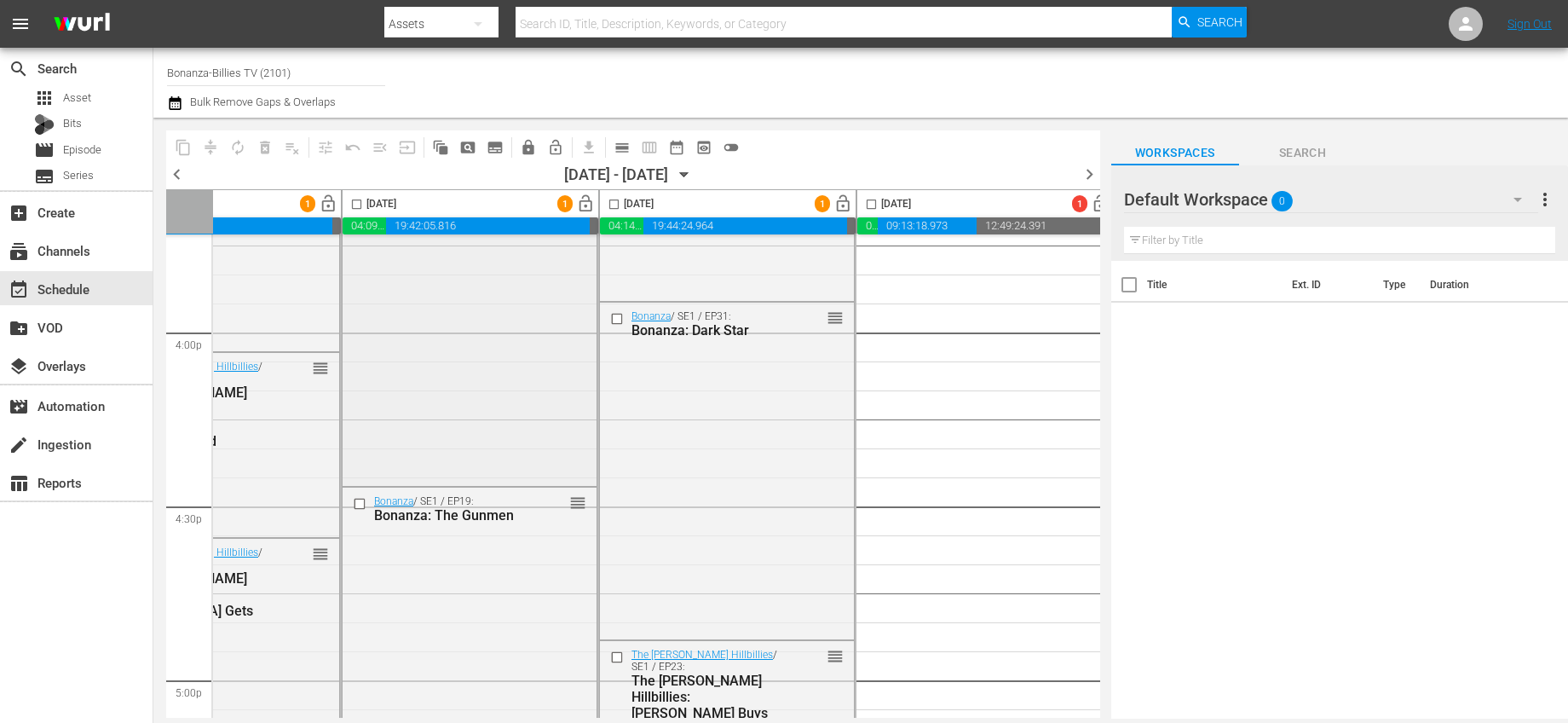
scroll to position [5630, 129]
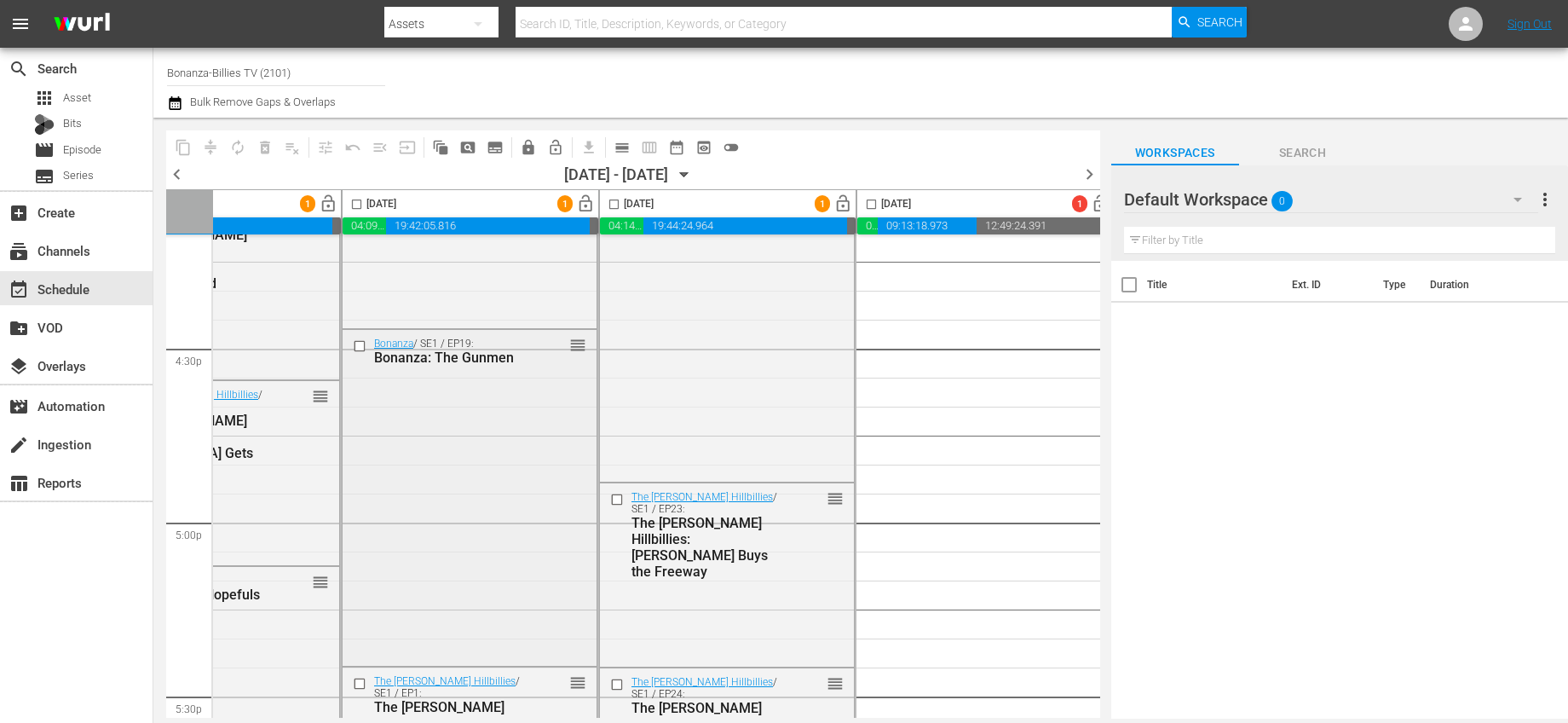
click at [356, 348] on input "checkbox" at bounding box center [362, 346] width 18 height 15
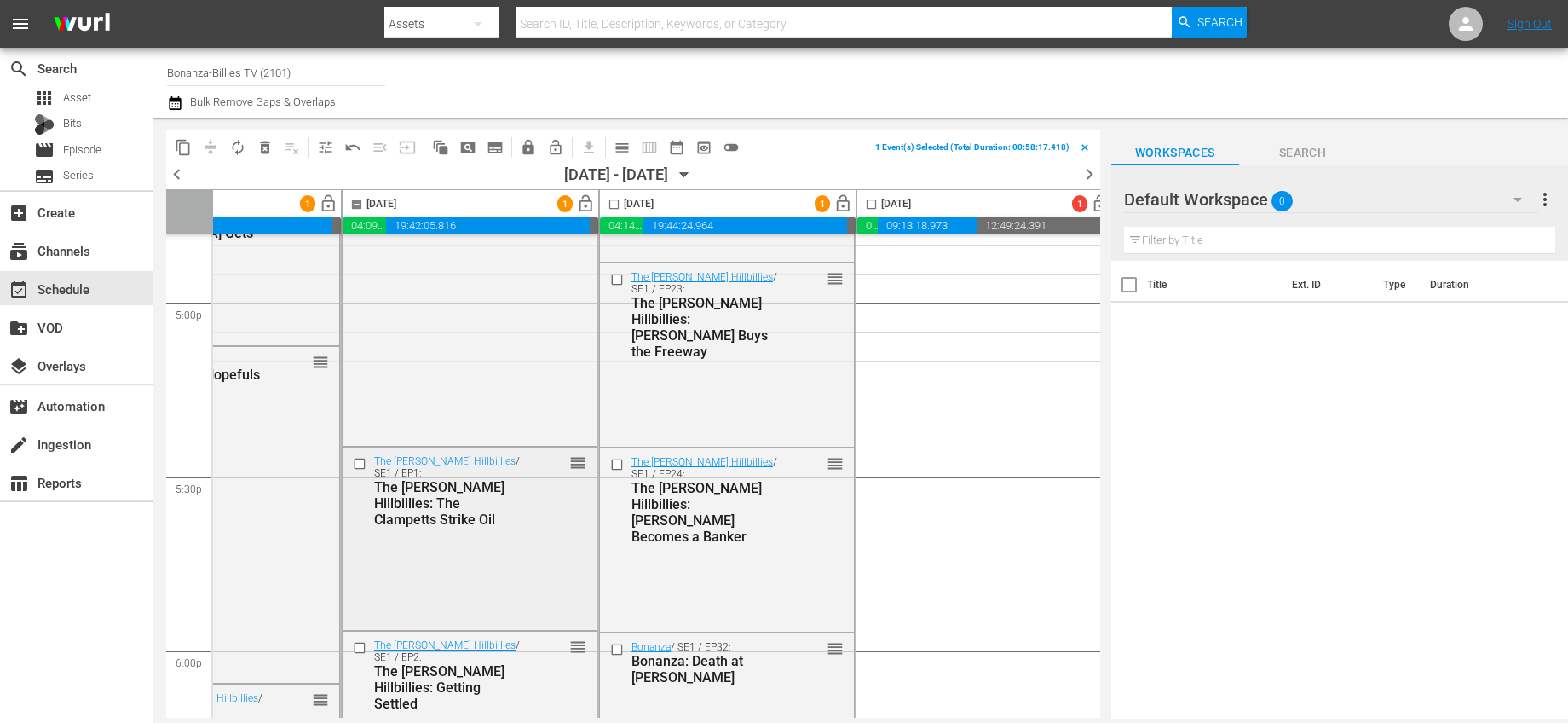
scroll to position [5877, 129]
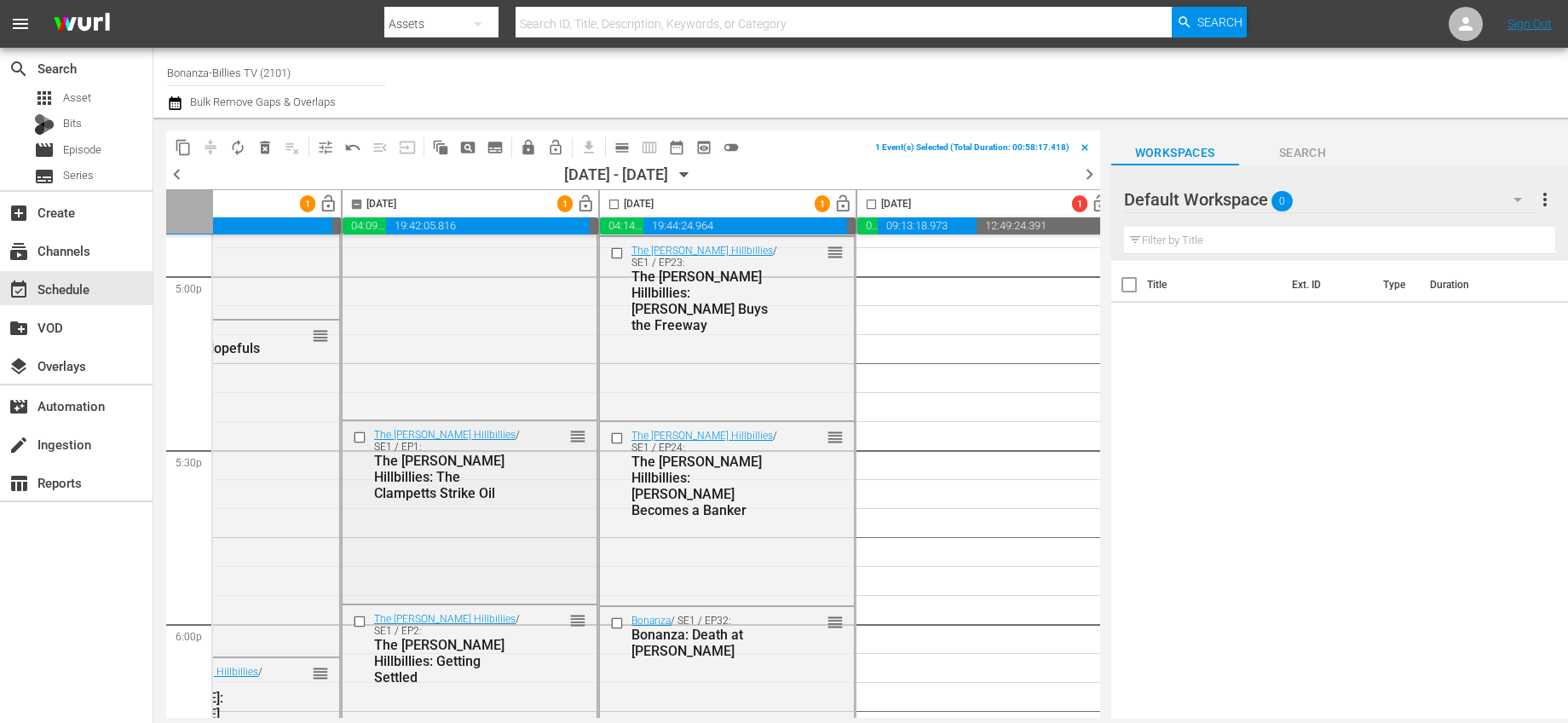
click at [356, 440] on input "checkbox" at bounding box center [362, 437] width 18 height 15
click at [362, 622] on input "checkbox" at bounding box center [362, 622] width 18 height 15
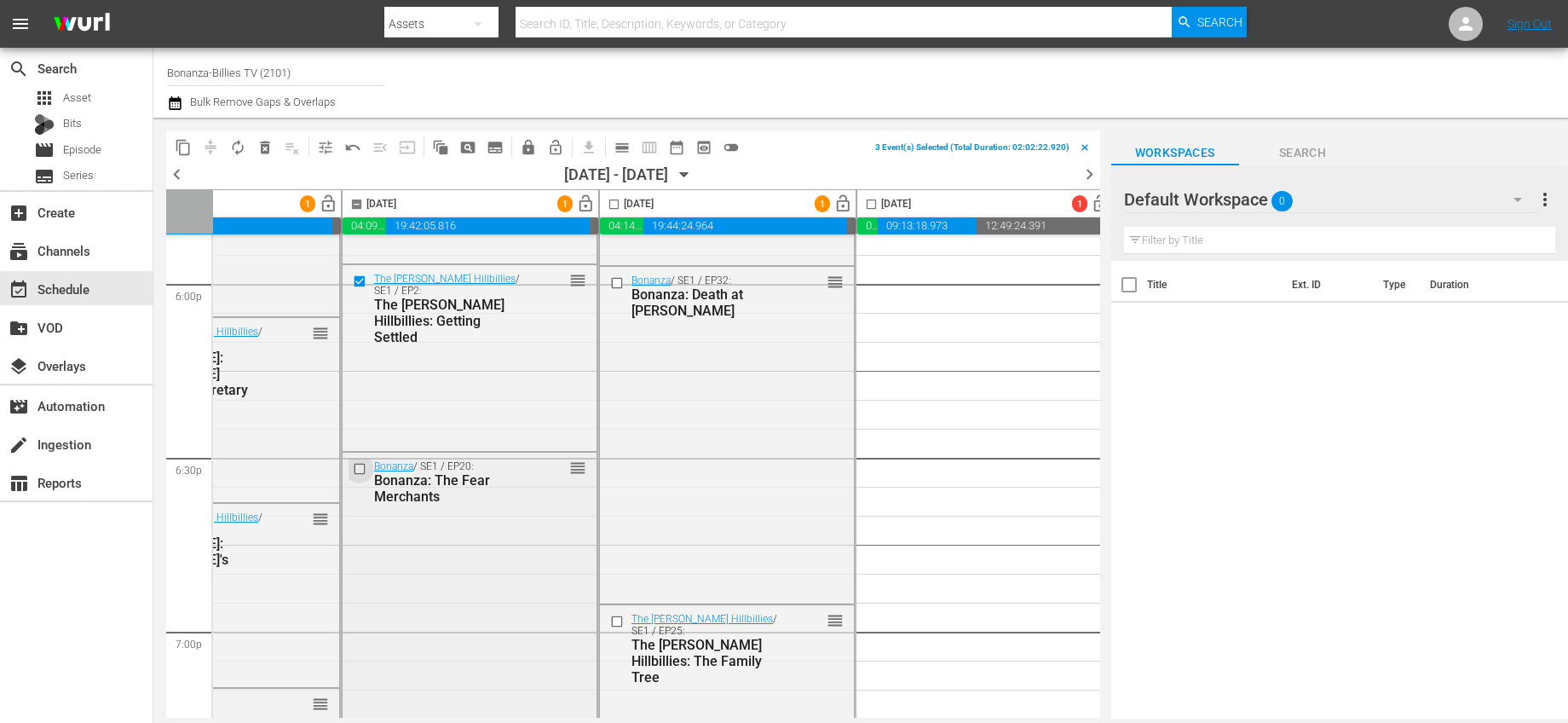
click at [356, 466] on input "checkbox" at bounding box center [362, 468] width 18 height 15
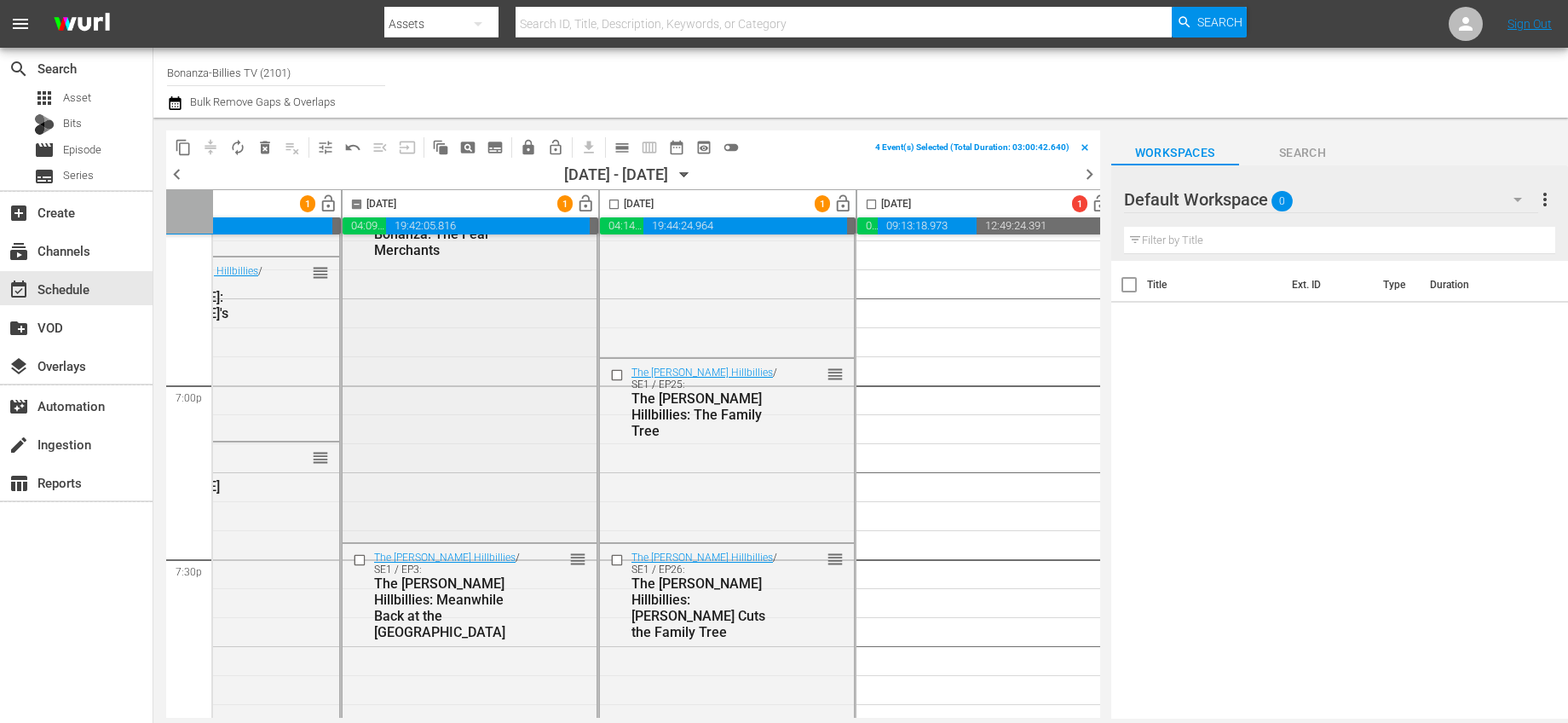
scroll to position [6678, 129]
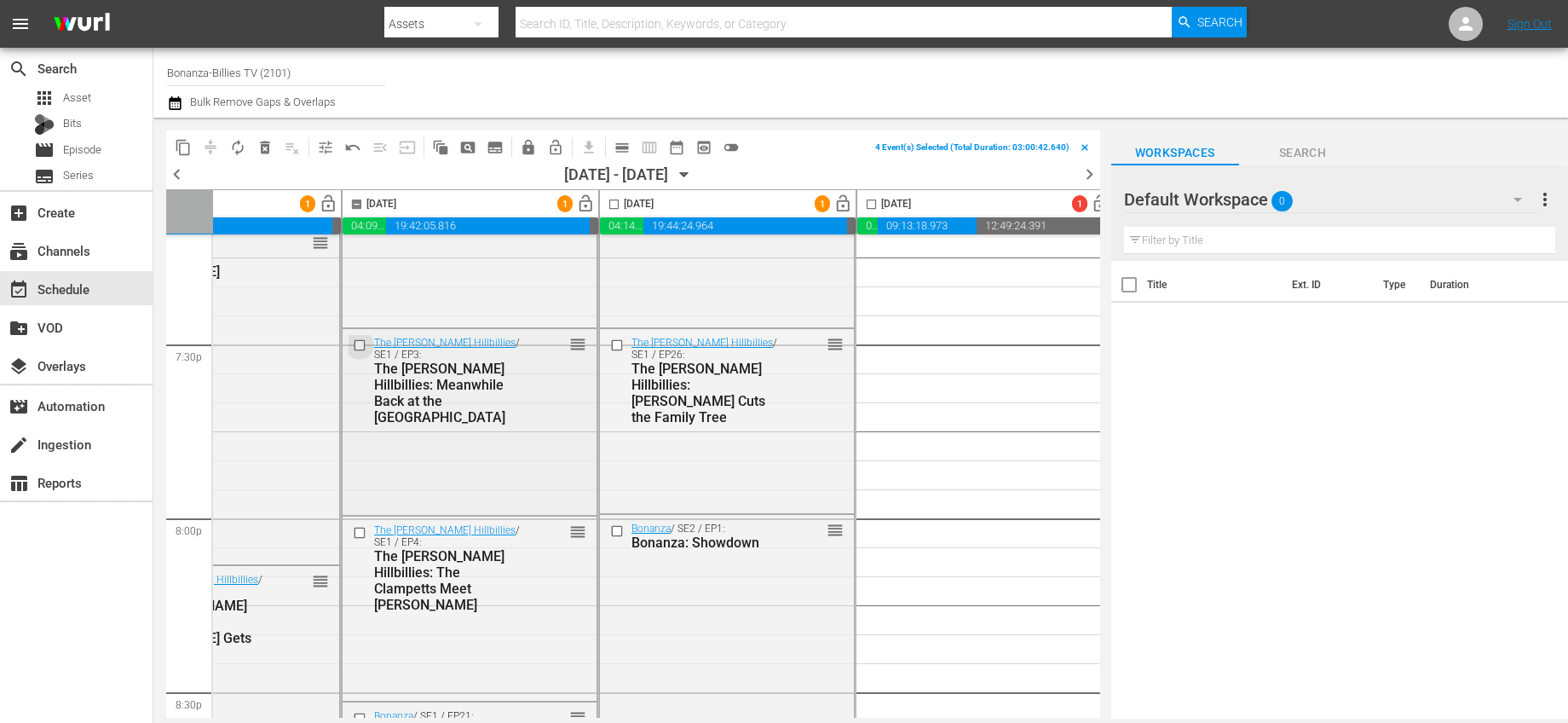
click at [360, 347] on input "checkbox" at bounding box center [362, 346] width 18 height 15
click at [362, 527] on input "checkbox" at bounding box center [362, 533] width 18 height 15
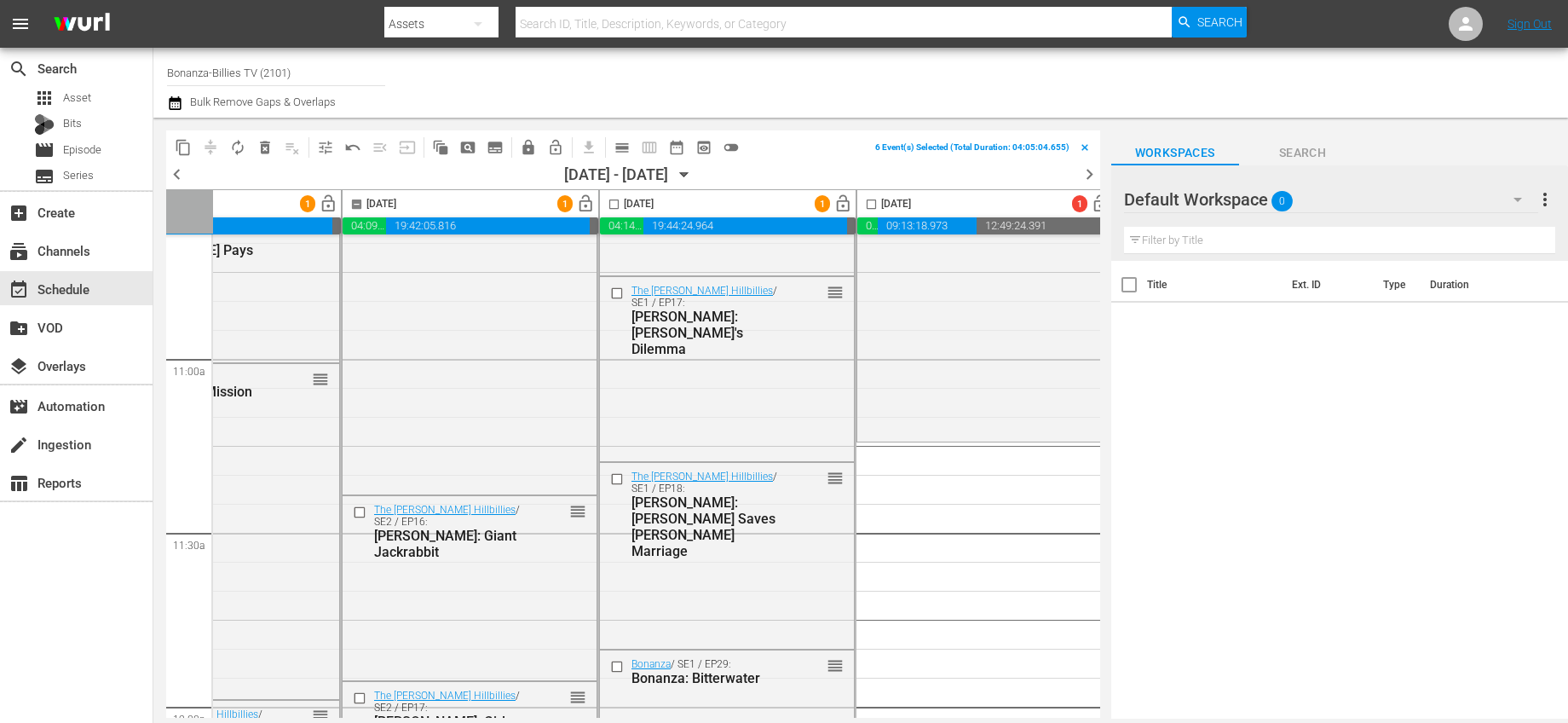
scroll to position [3546, 129]
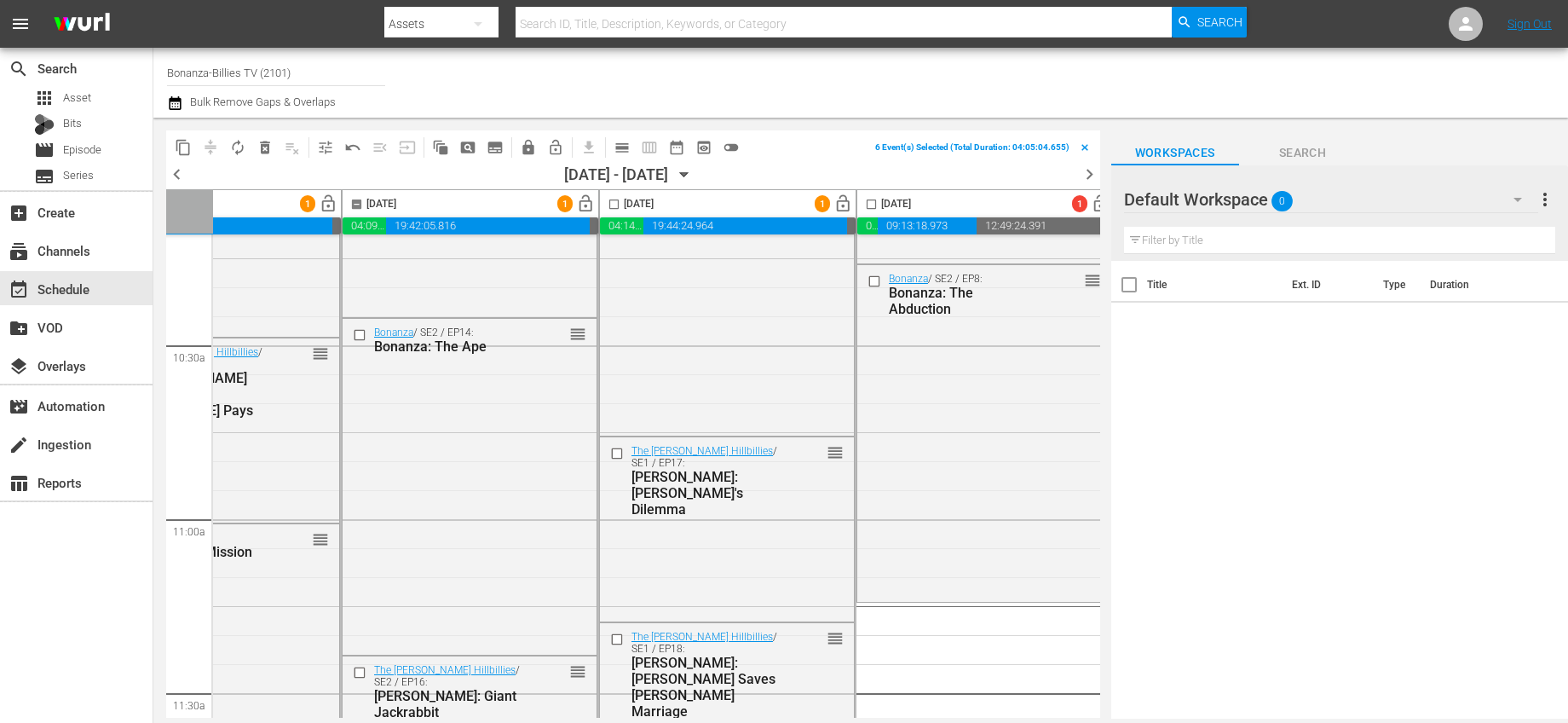
click at [361, 205] on input "checkbox" at bounding box center [357, 208] width 20 height 20
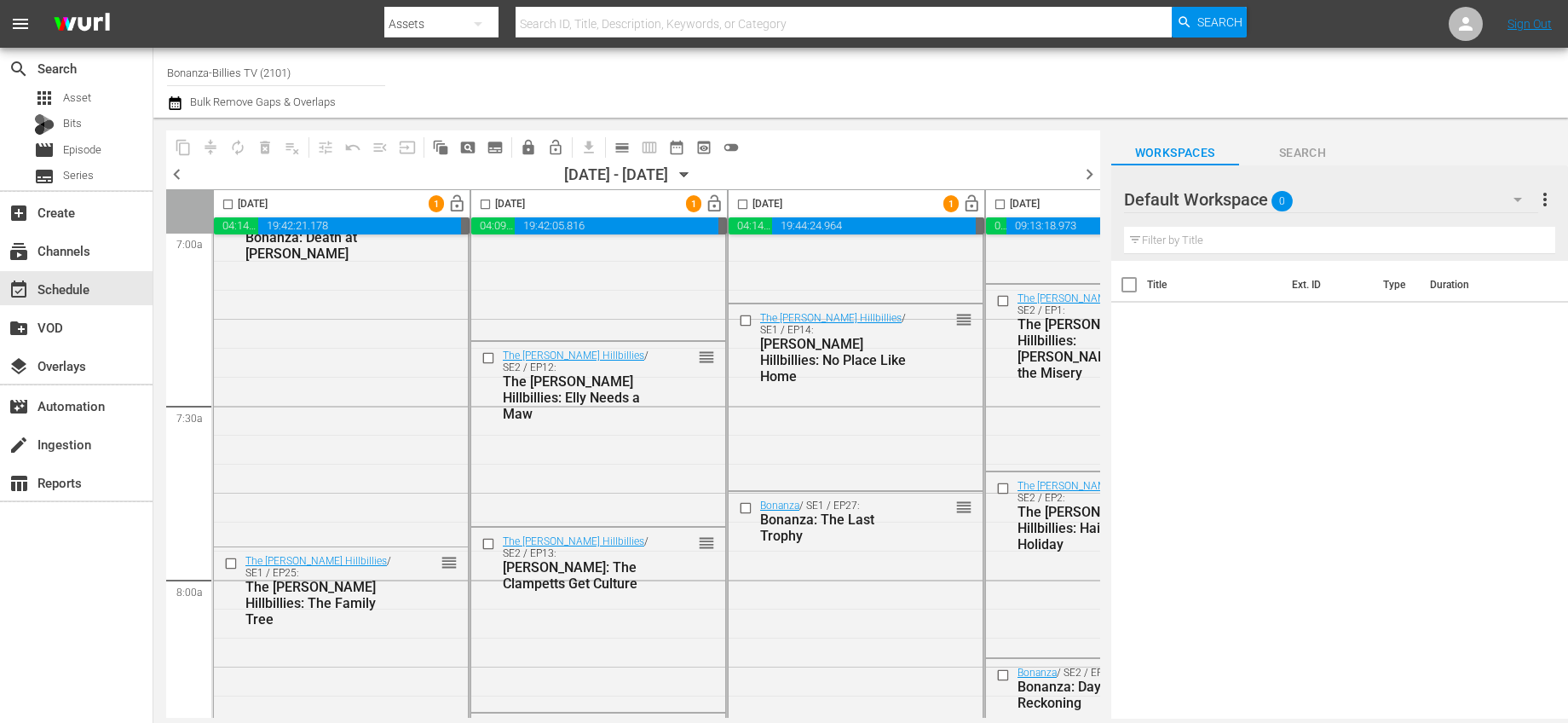
scroll to position [0, 0]
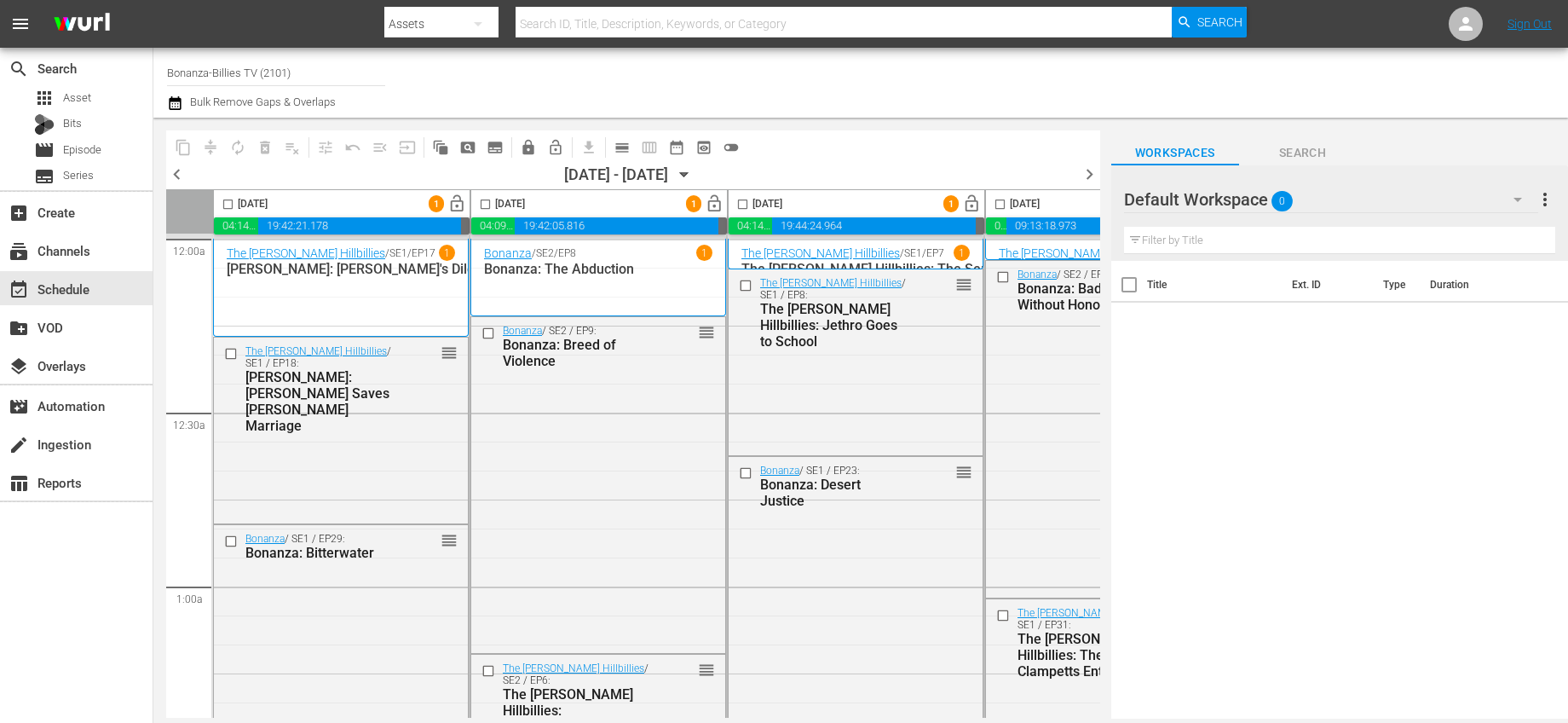
click at [485, 202] on input "checkbox" at bounding box center [485, 208] width 20 height 20
checkbox input "true"
click at [239, 152] on span "autorenew_outlined" at bounding box center [237, 147] width 17 height 17
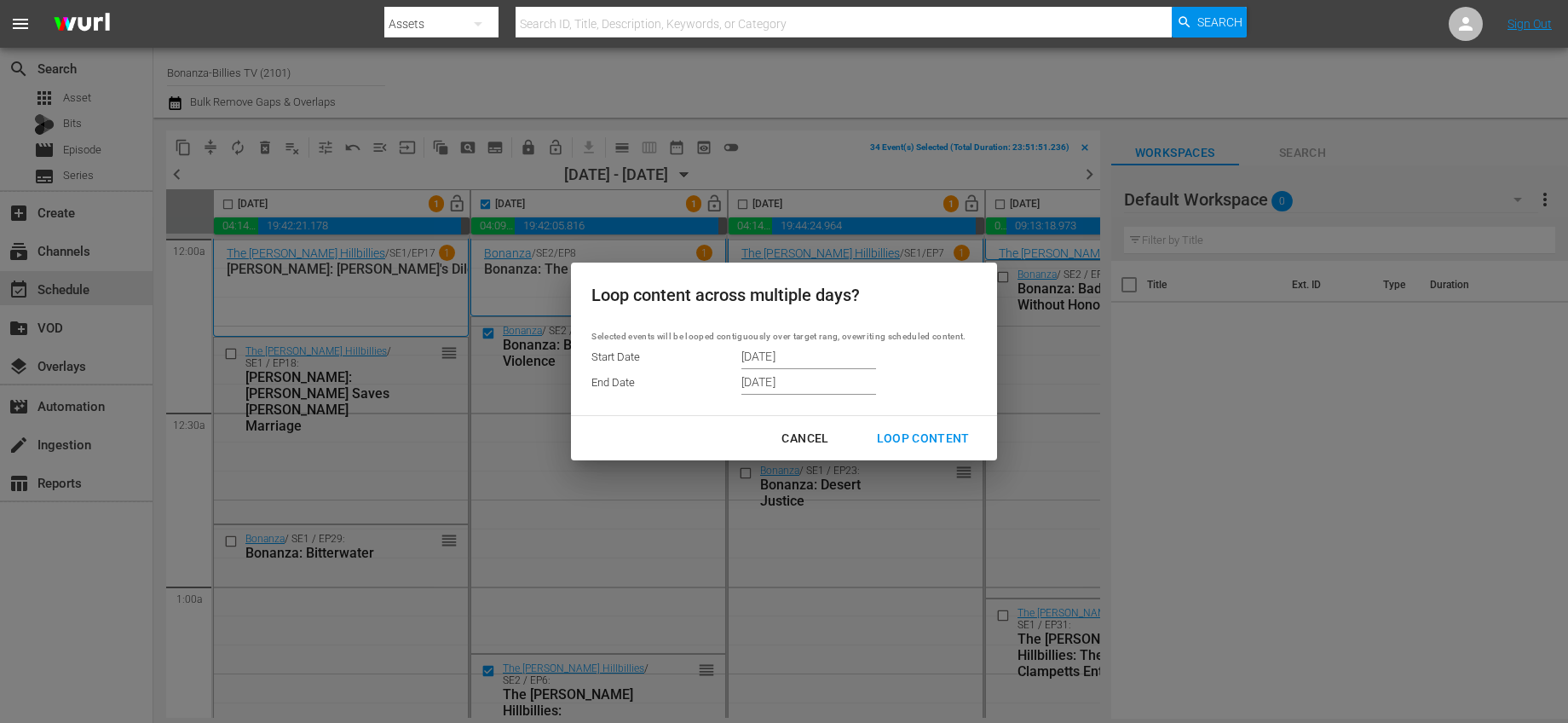
click at [795, 349] on input "11/01/2025" at bounding box center [809, 357] width 135 height 25
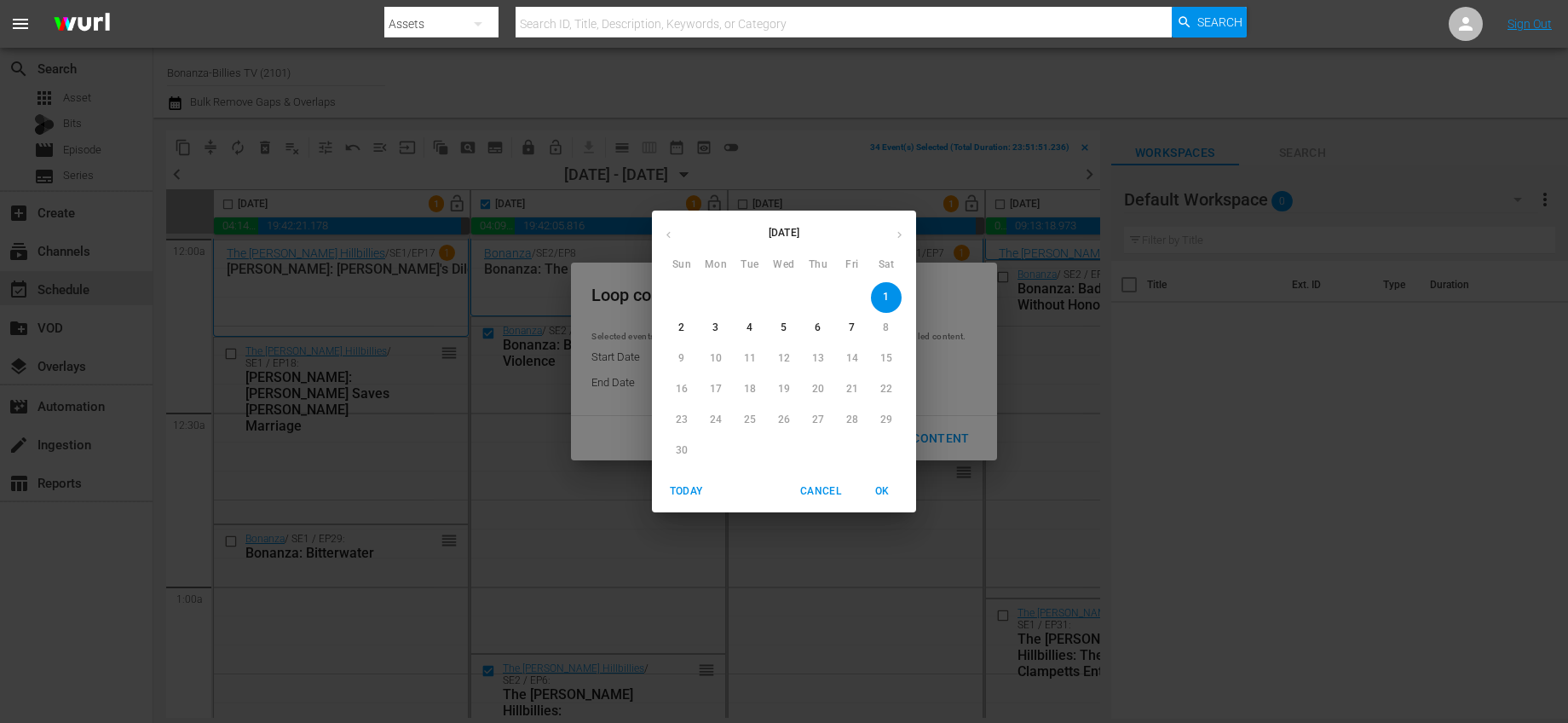
click at [742, 322] on span "4" at bounding box center [750, 328] width 31 height 15
type input "11/04/2025"
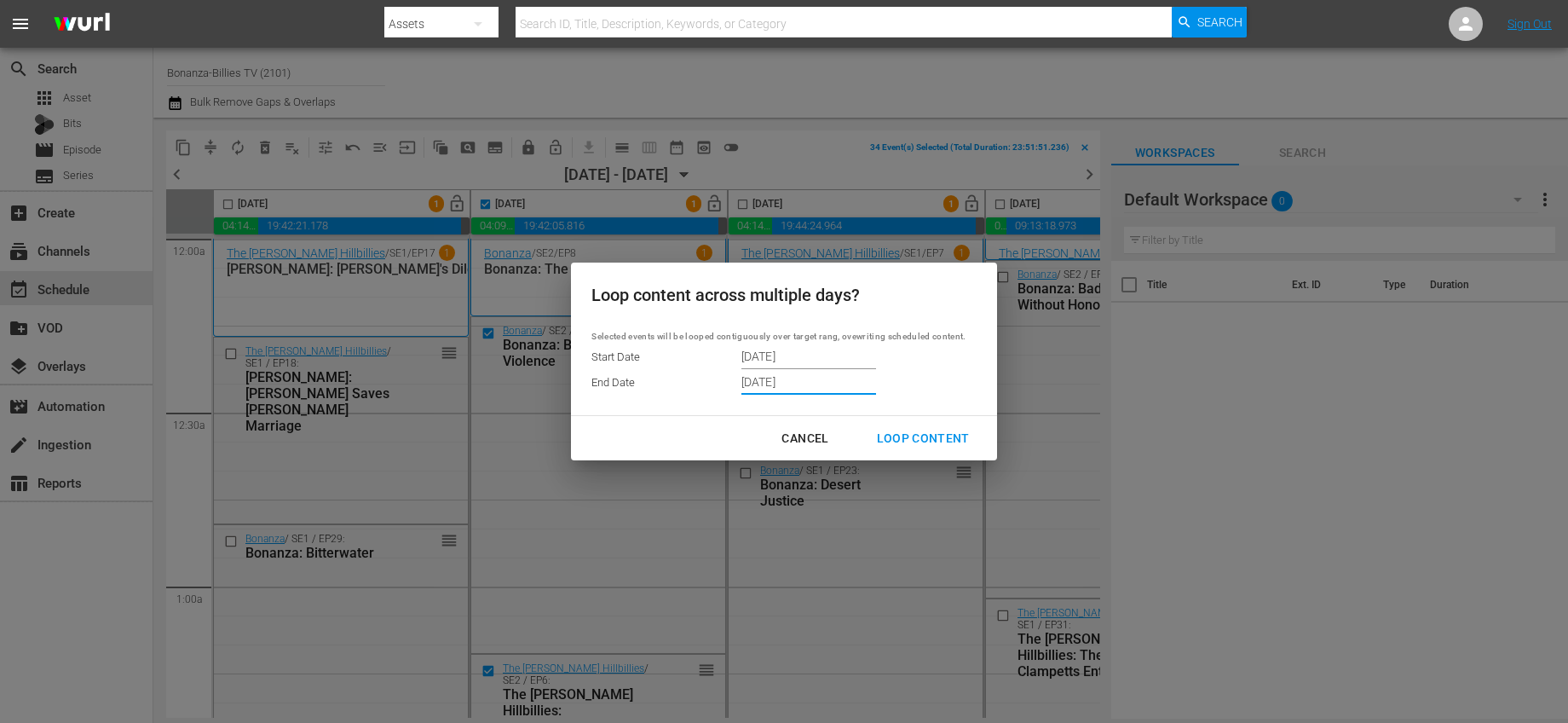
click at [799, 379] on input "11/07/2025" at bounding box center [809, 382] width 135 height 25
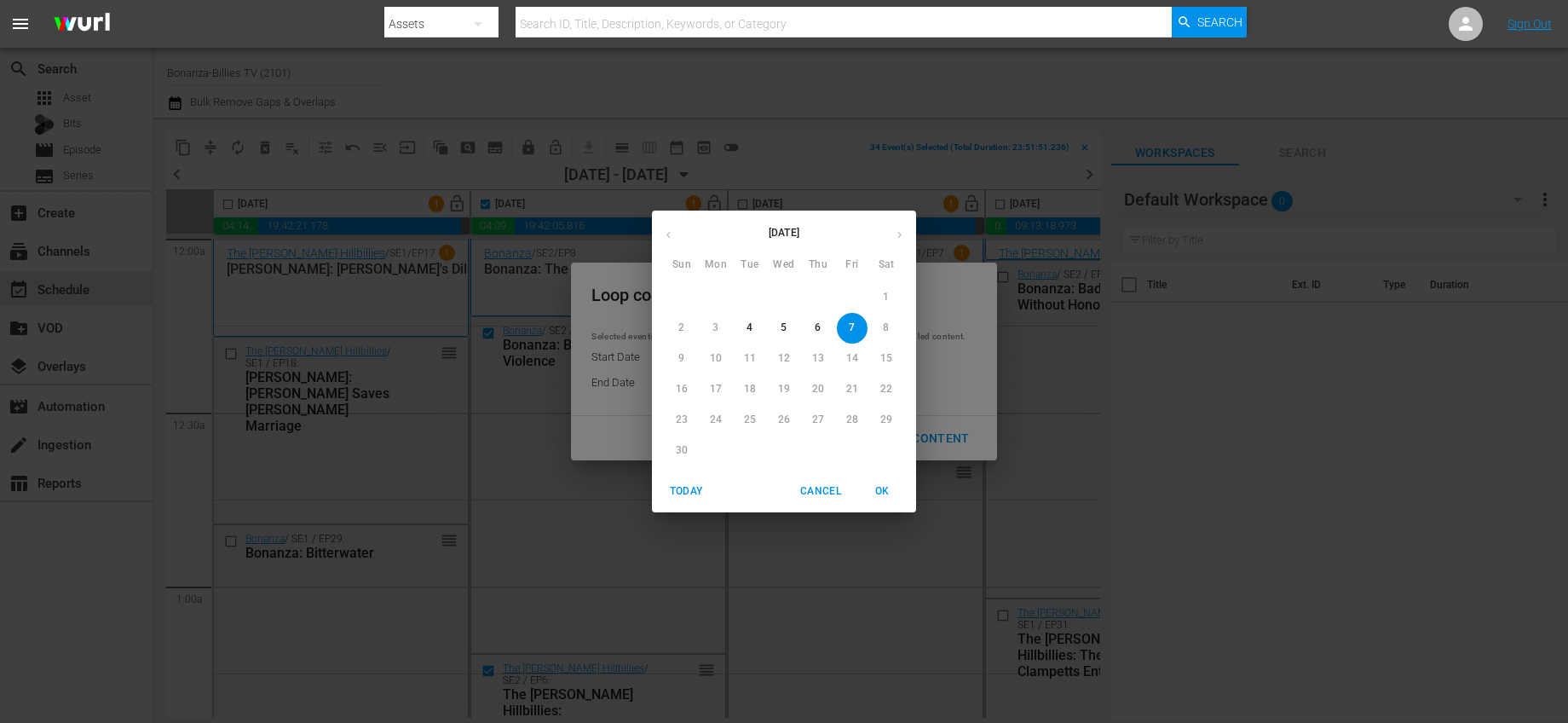
click at [778, 332] on span "5" at bounding box center [784, 328] width 31 height 15
type input "11/05/2025"
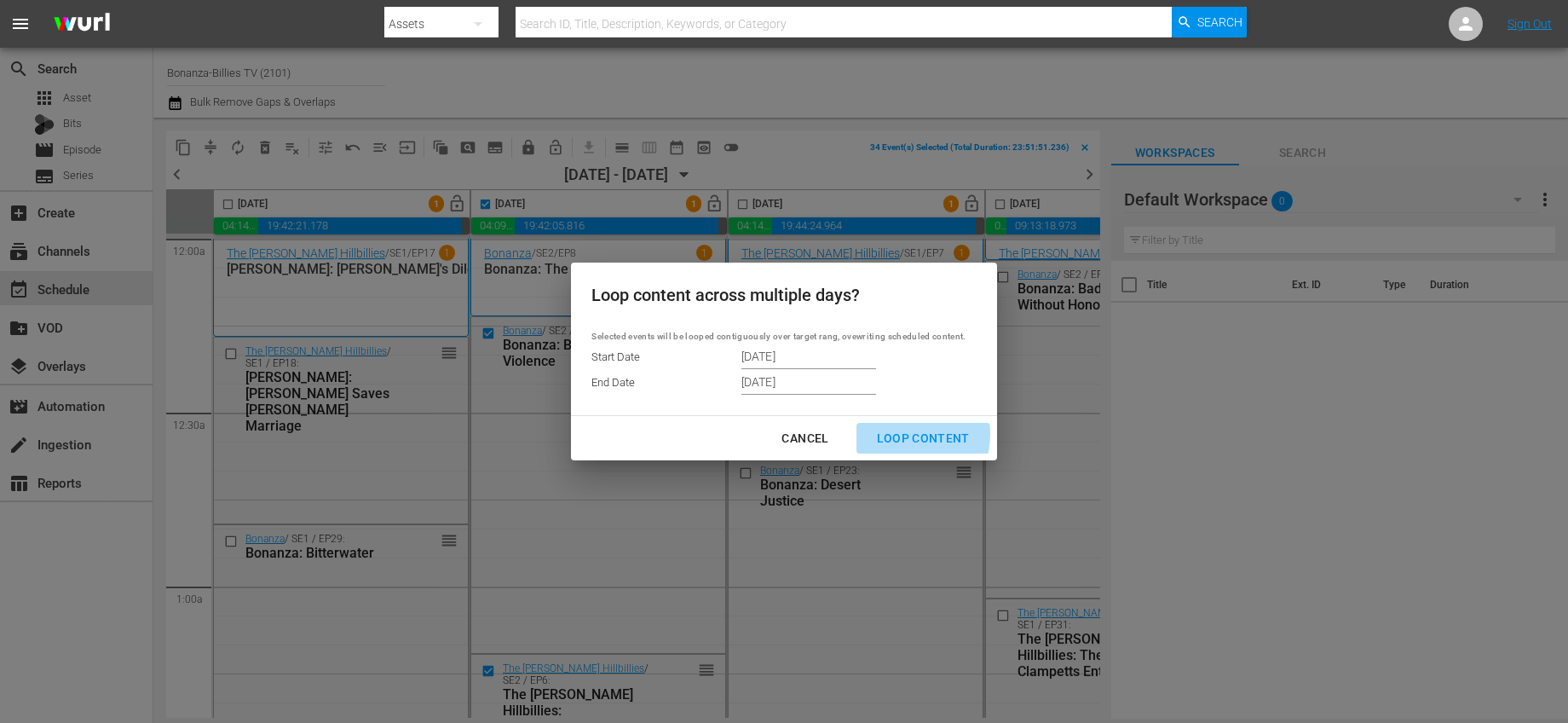
click at [897, 434] on div "Loop Content" at bounding box center [924, 438] width 120 height 21
type input "11/01/2025"
type input "11/07/2025"
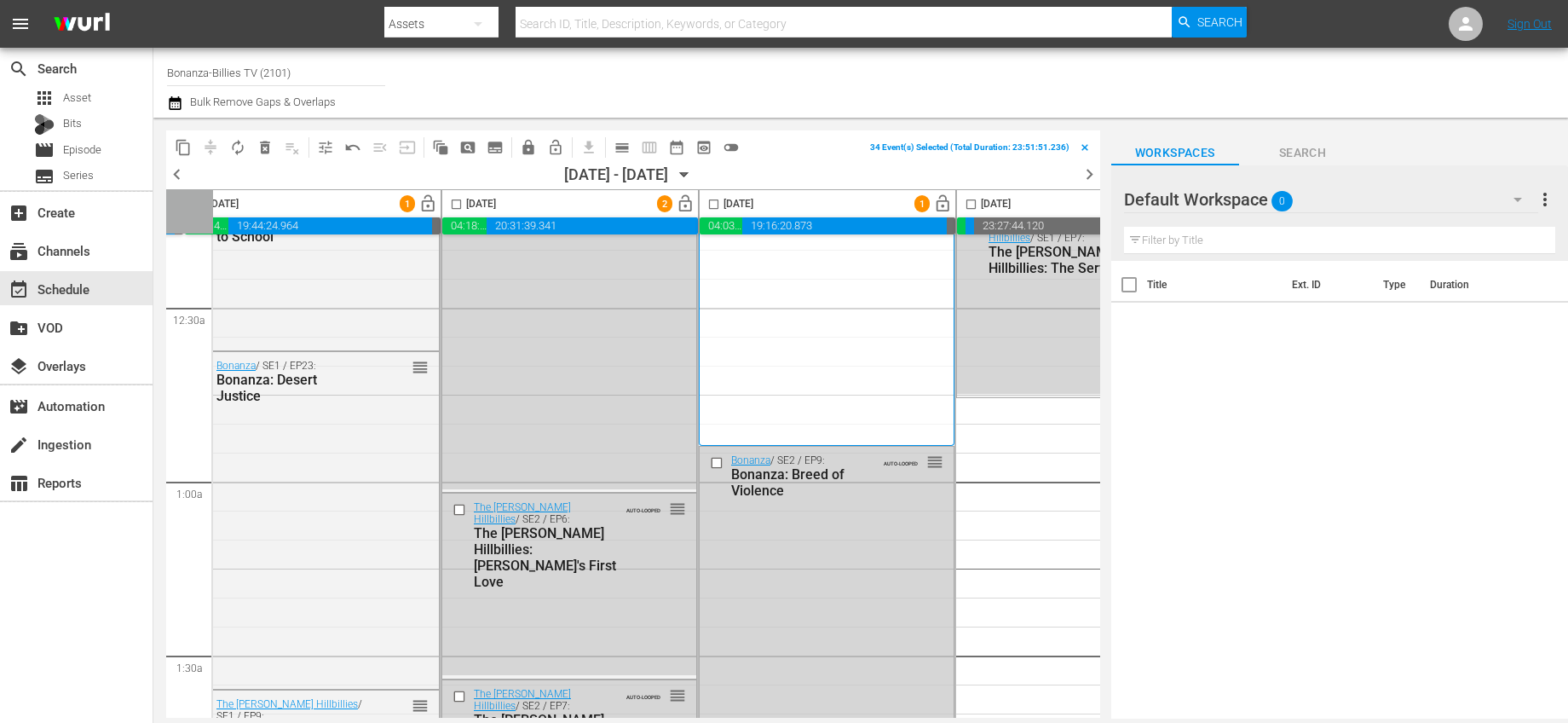
scroll to position [0, 544]
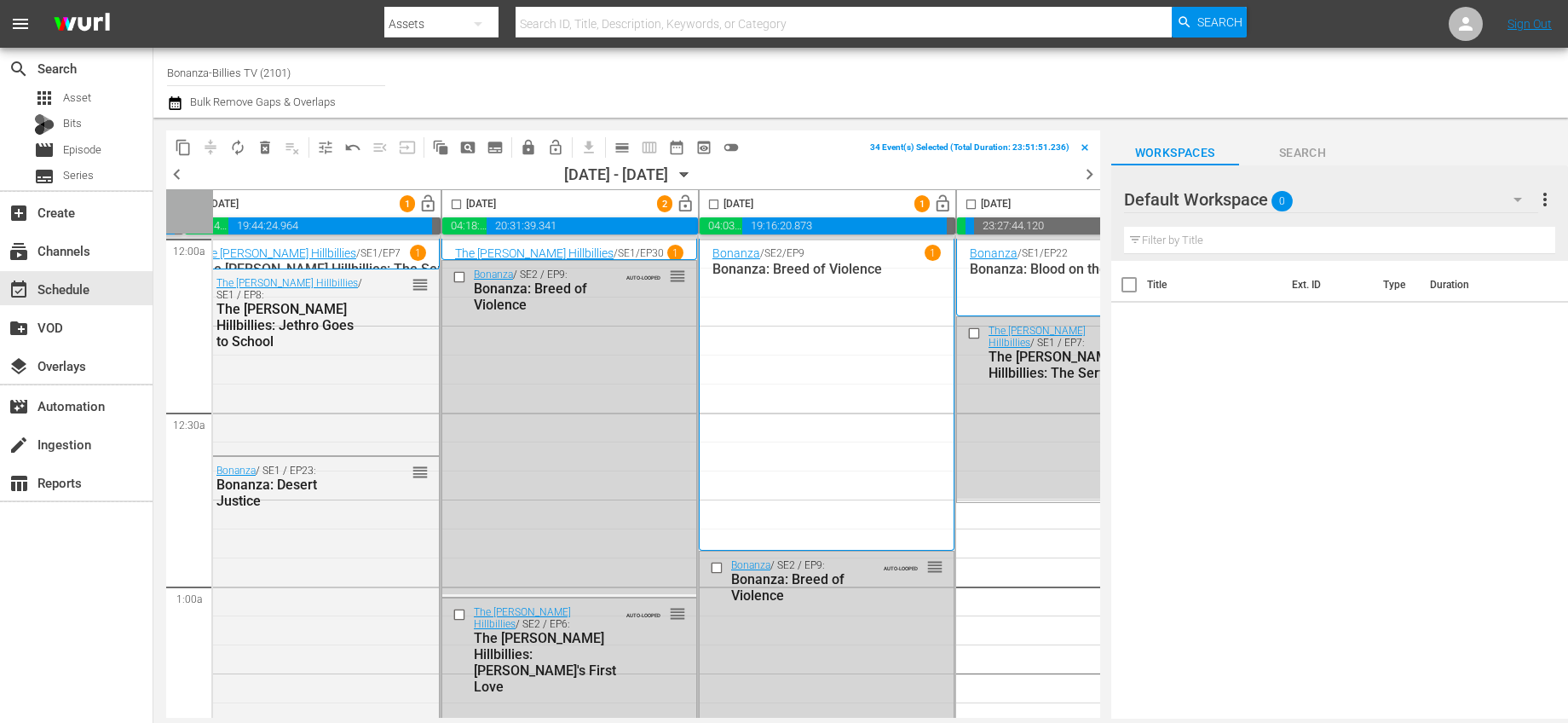
drag, startPoint x: 710, startPoint y: 200, endPoint x: 953, endPoint y: 205, distance: 243.1
click at [710, 200] on input "checkbox" at bounding box center [714, 208] width 20 height 20
checkbox input "true"
click at [976, 200] on input "checkbox" at bounding box center [972, 208] width 20 height 20
checkbox input "true"
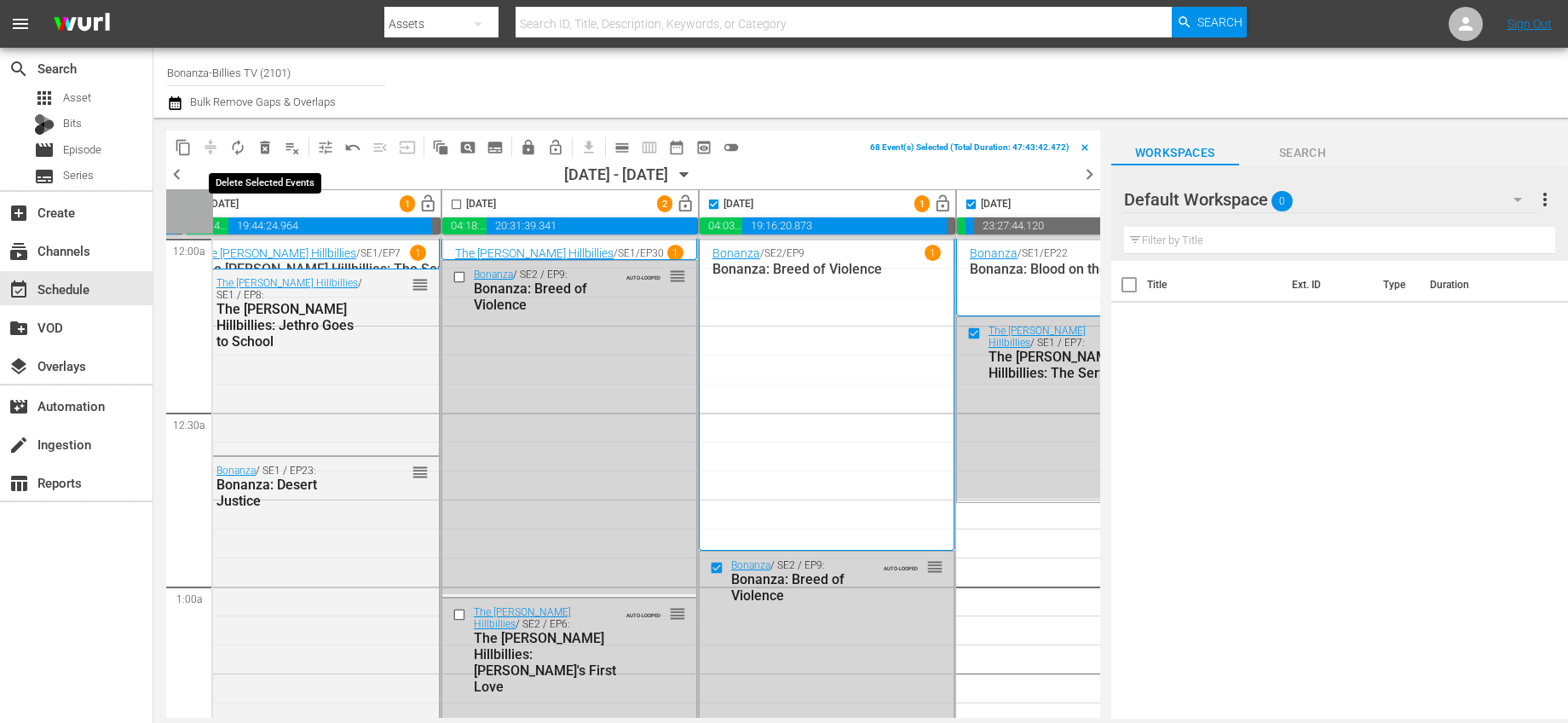
click at [265, 146] on span "delete_forever_outlined" at bounding box center [265, 147] width 17 height 17
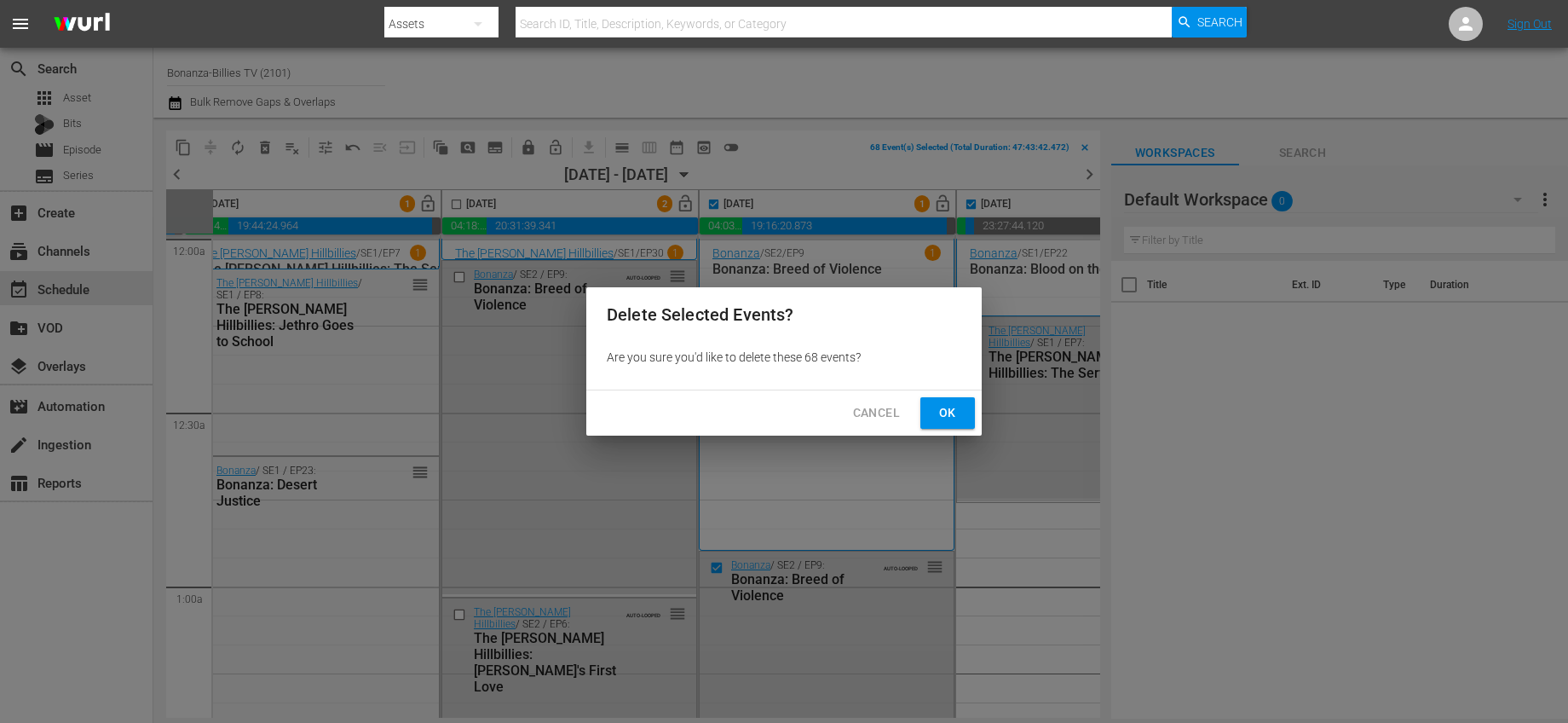
click at [937, 415] on span "Ok" at bounding box center [948, 413] width 27 height 21
checkbox input "false"
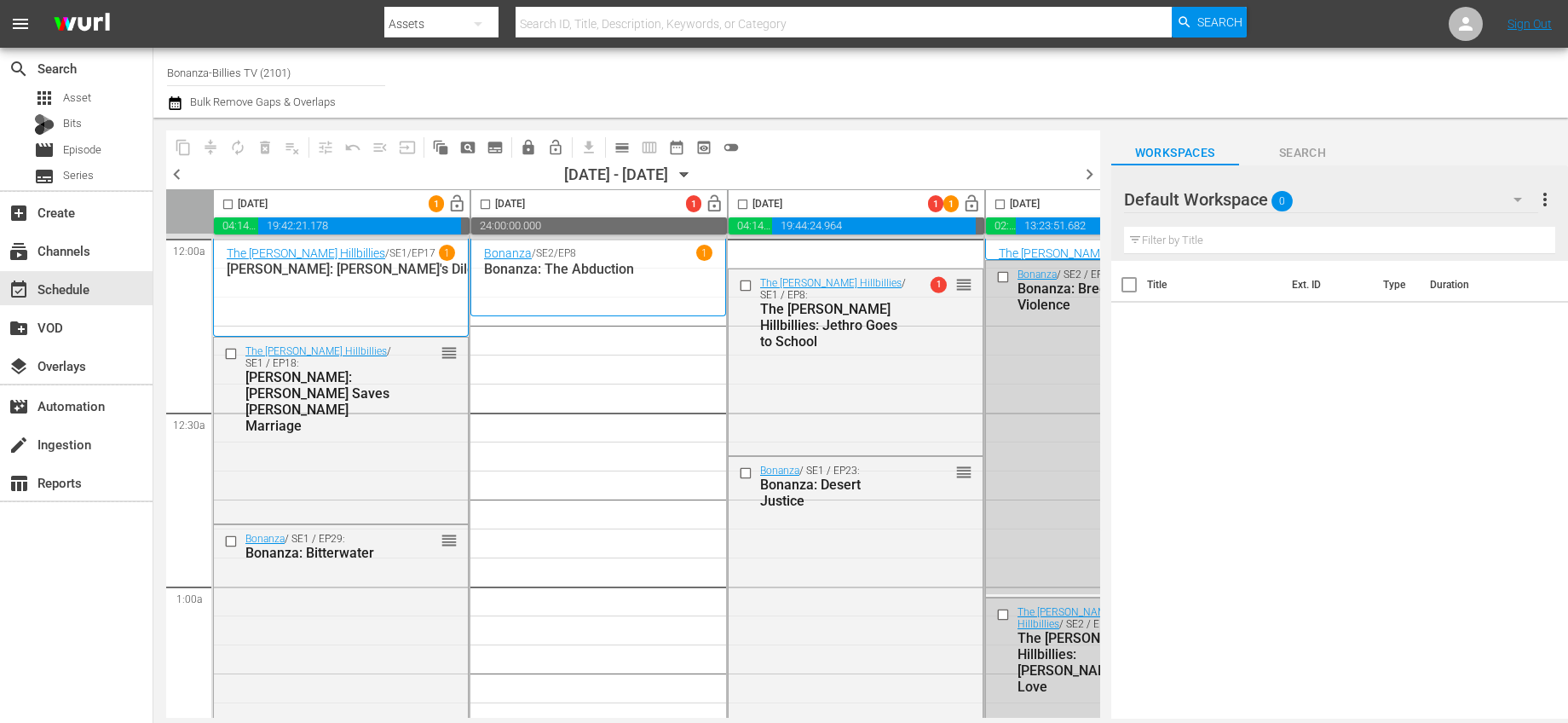
click at [694, 173] on icon "button" at bounding box center [684, 175] width 19 height 19
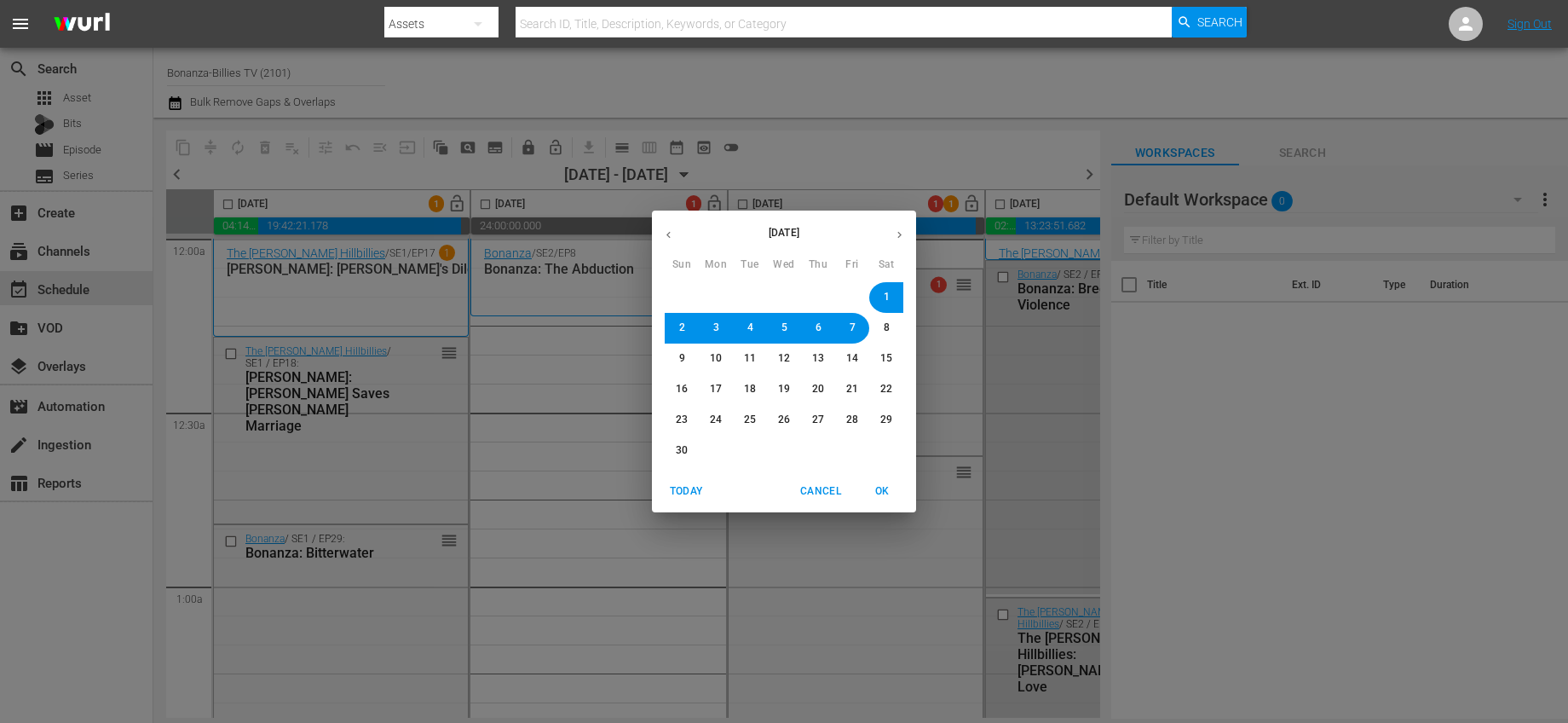
click at [674, 236] on icon "button" at bounding box center [669, 235] width 13 height 13
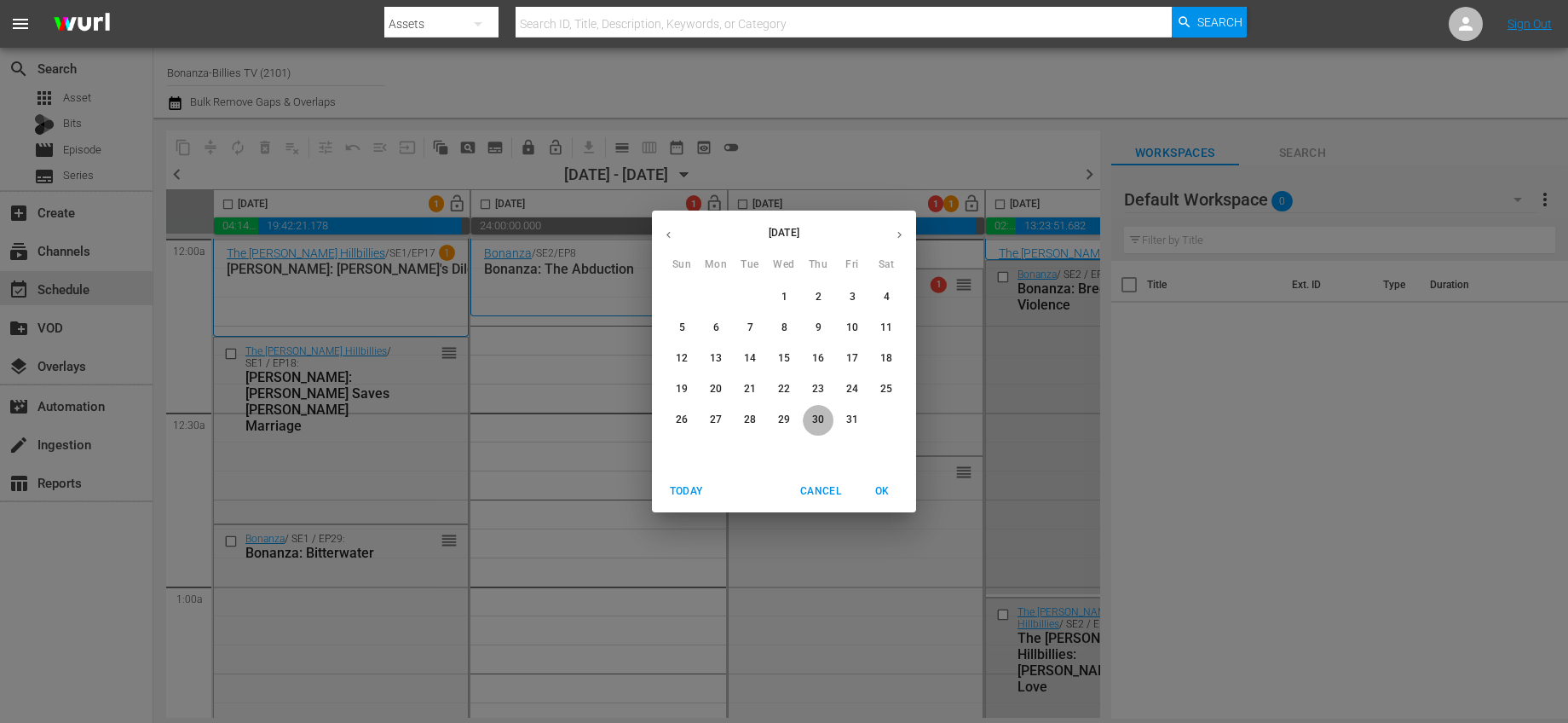
click at [815, 413] on span "30" at bounding box center [818, 420] width 12 height 15
click at [888, 483] on span "OK" at bounding box center [882, 492] width 41 height 18
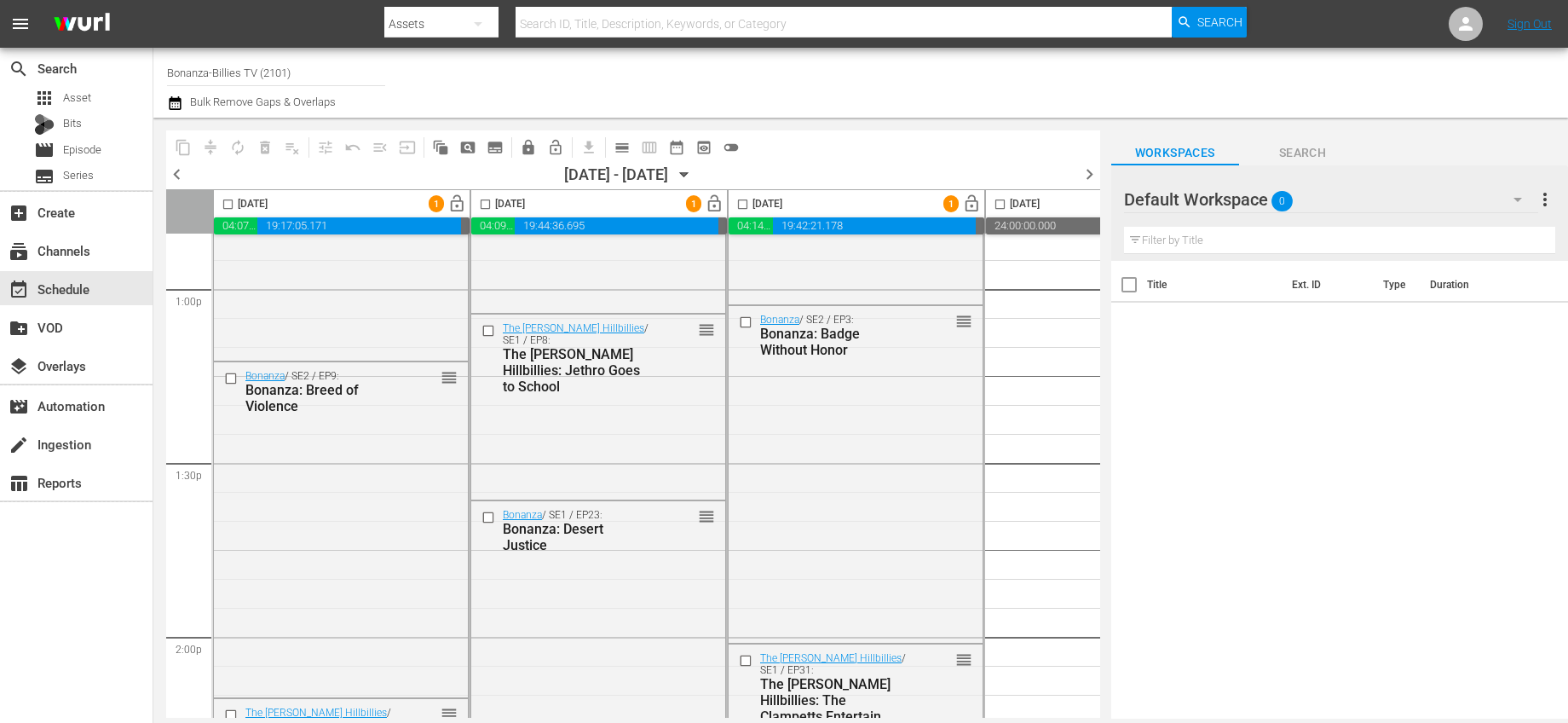
scroll to position [4475, 0]
click at [230, 375] on input "checkbox" at bounding box center [234, 375] width 18 height 15
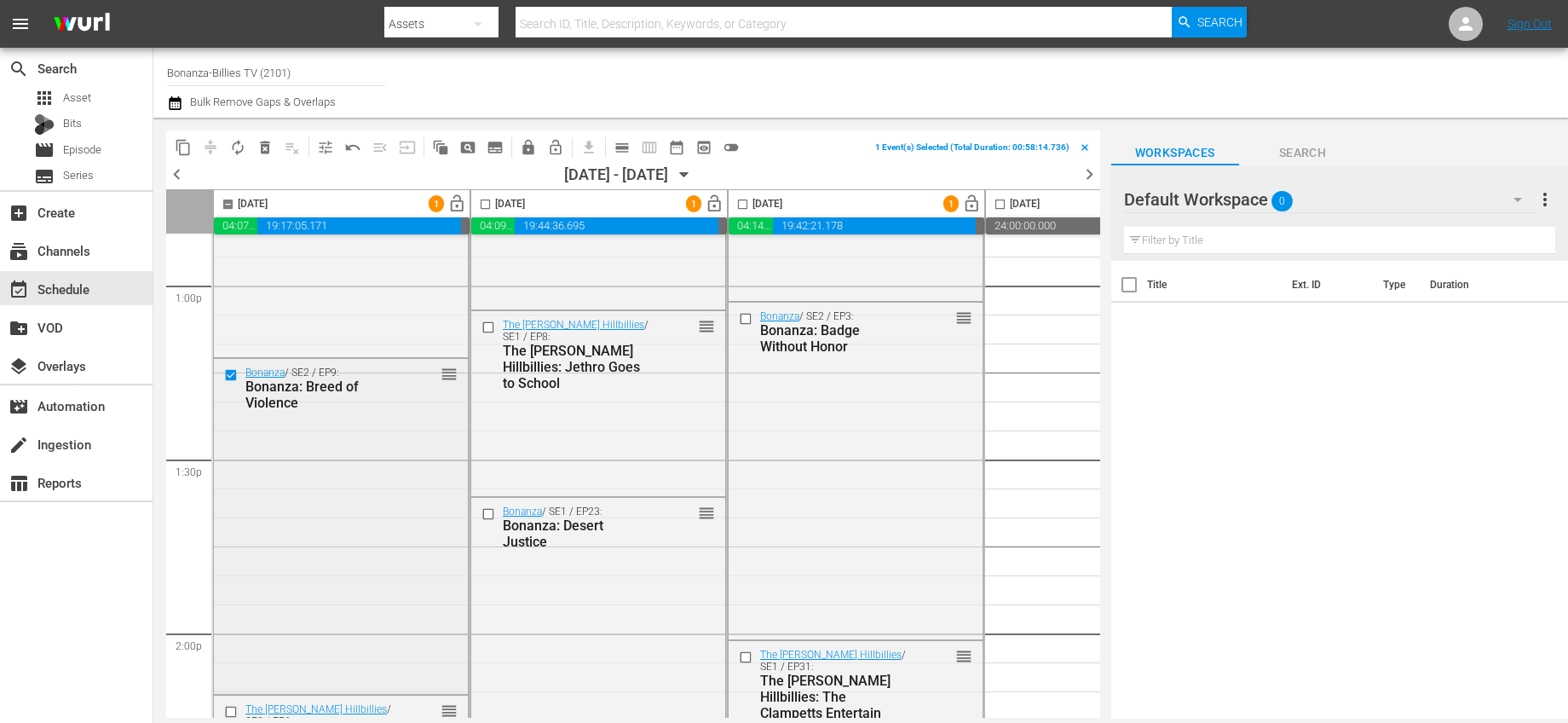
scroll to position [4625, 0]
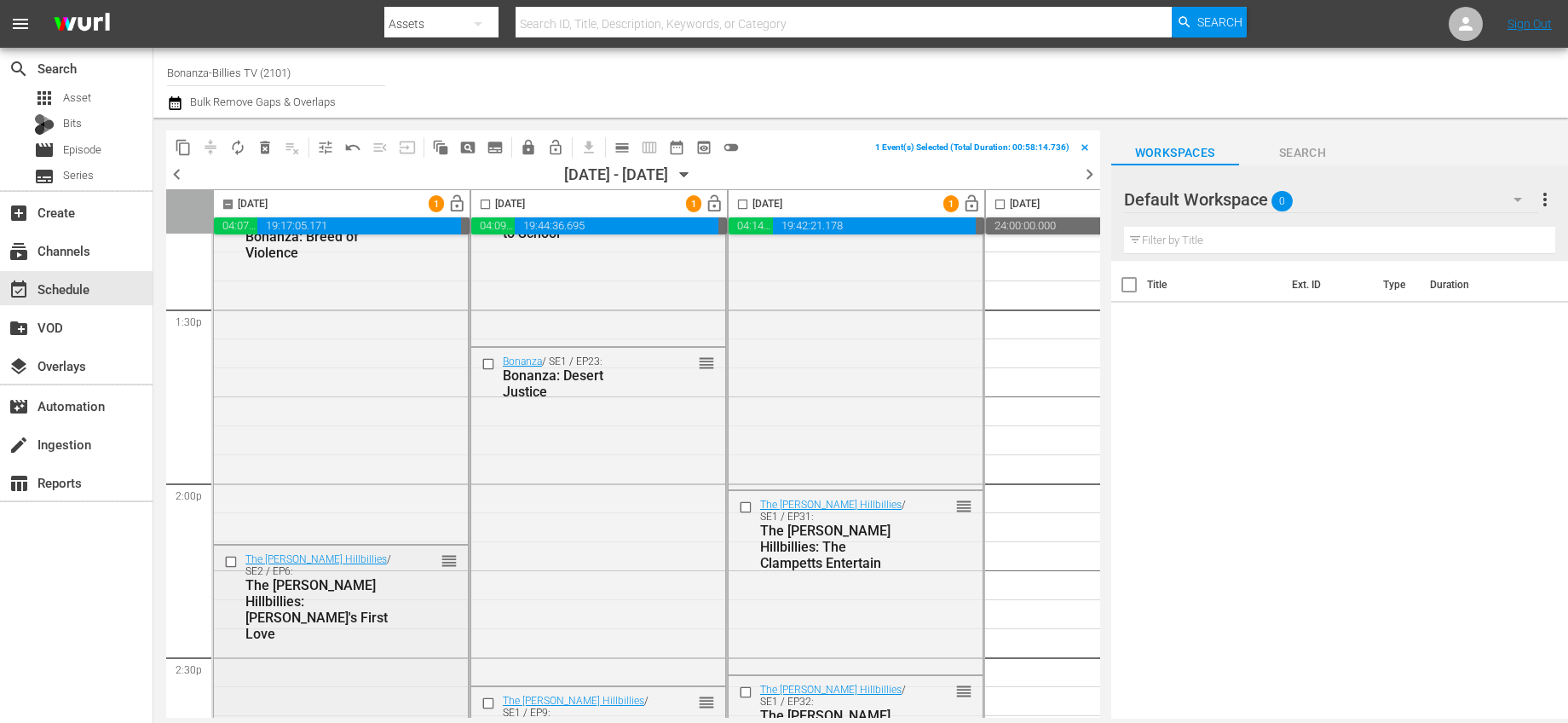
click at [221, 557] on div at bounding box center [233, 562] width 25 height 21
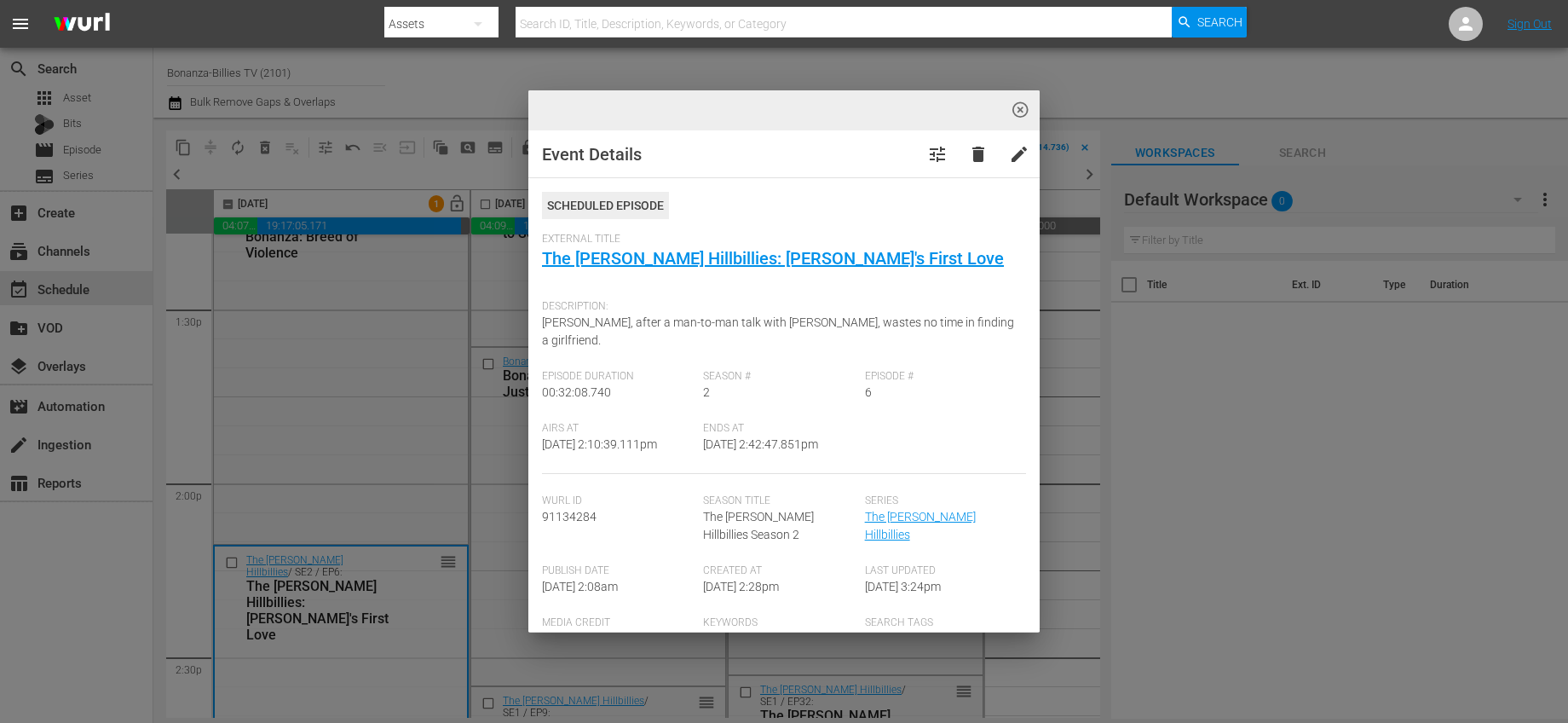
click at [1016, 121] on button "highlight_off_icon" at bounding box center [1021, 110] width 40 height 40
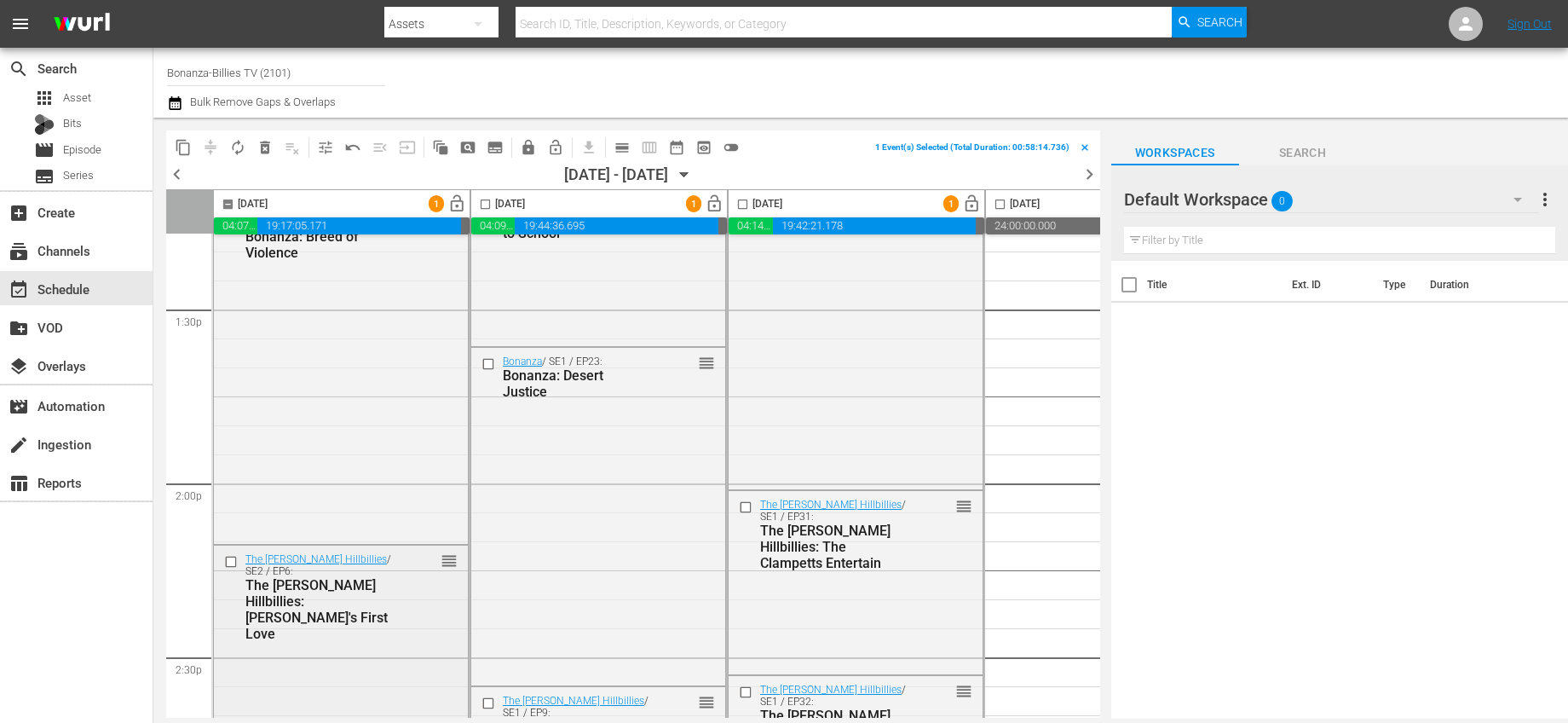
click at [232, 564] on input "checkbox" at bounding box center [234, 562] width 18 height 15
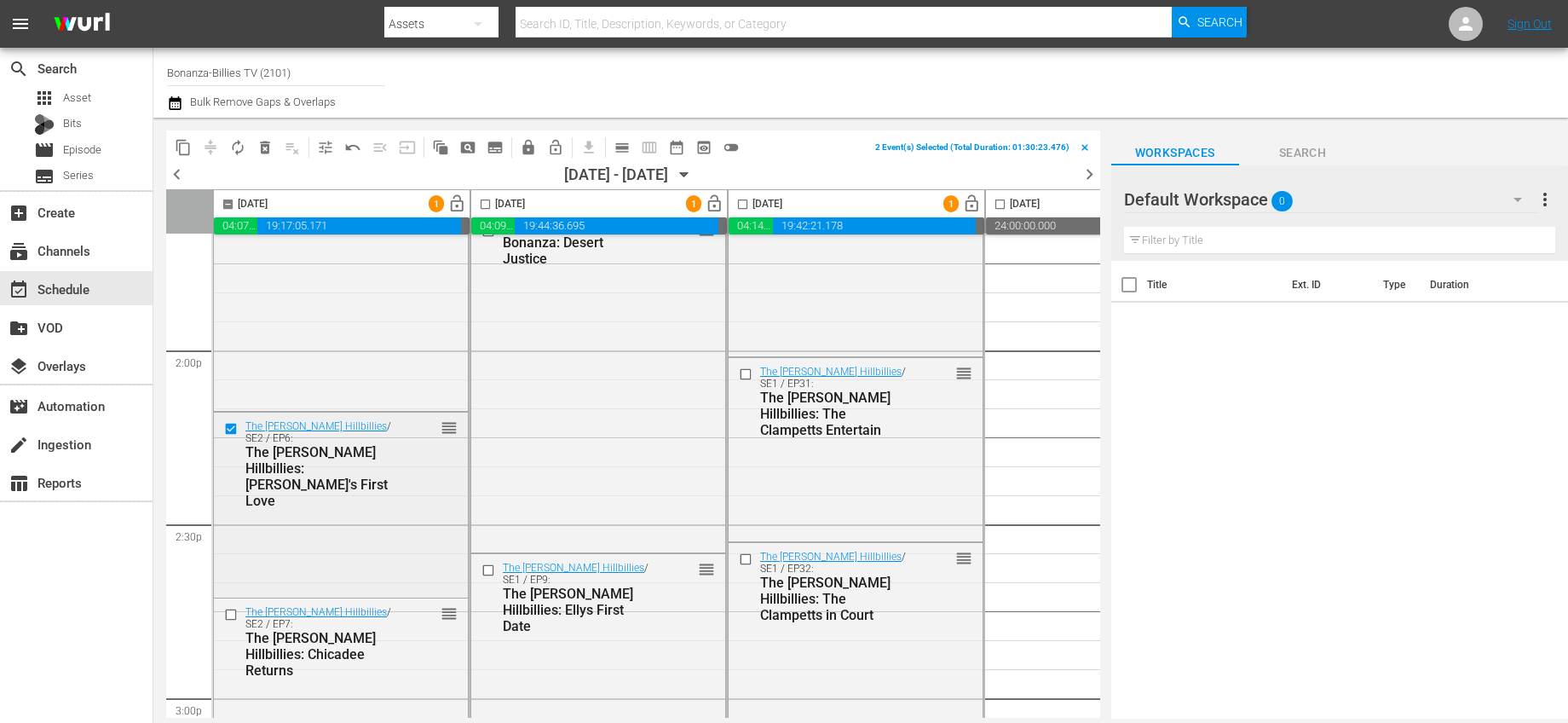
scroll to position [4910, 0]
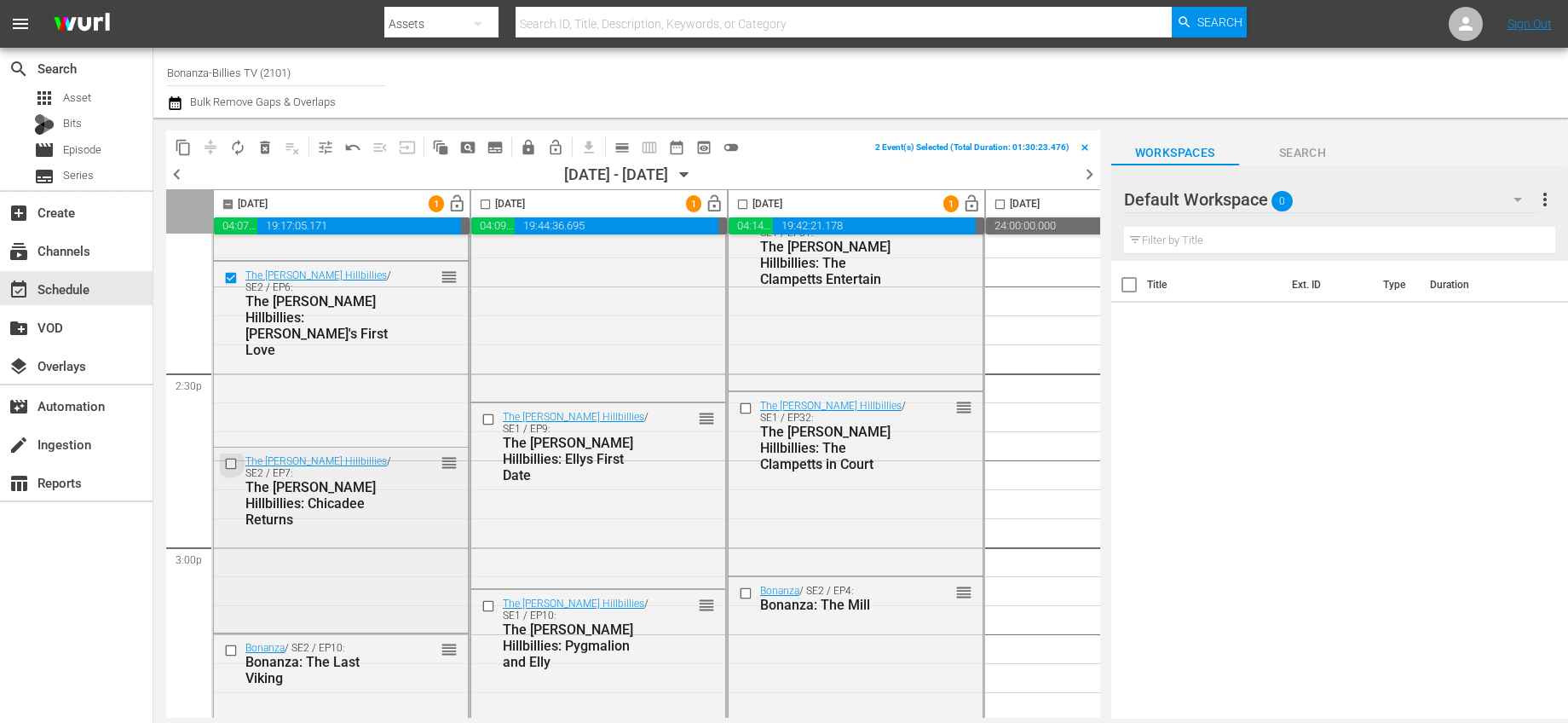
click at [231, 468] on input "checkbox" at bounding box center [234, 465] width 18 height 15
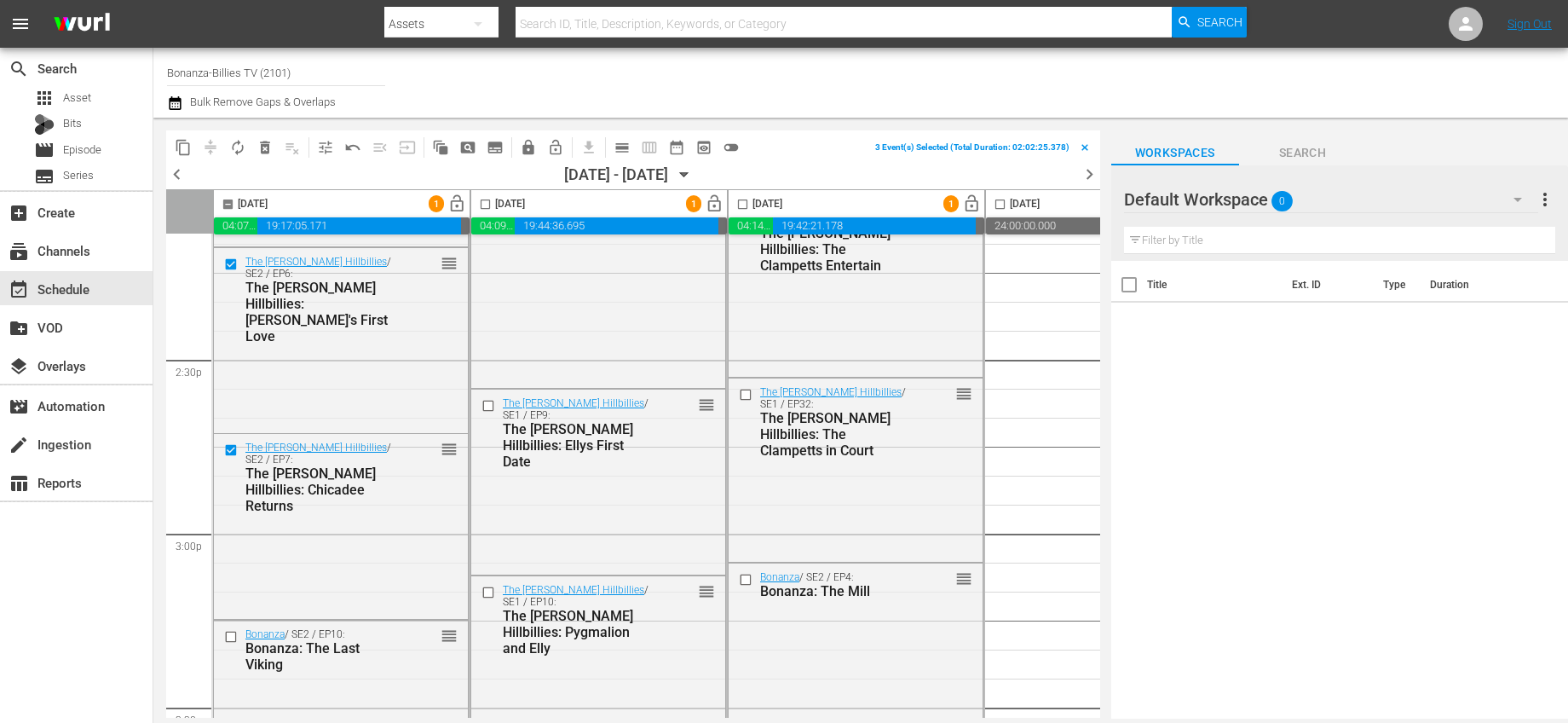
scroll to position [4941, 0]
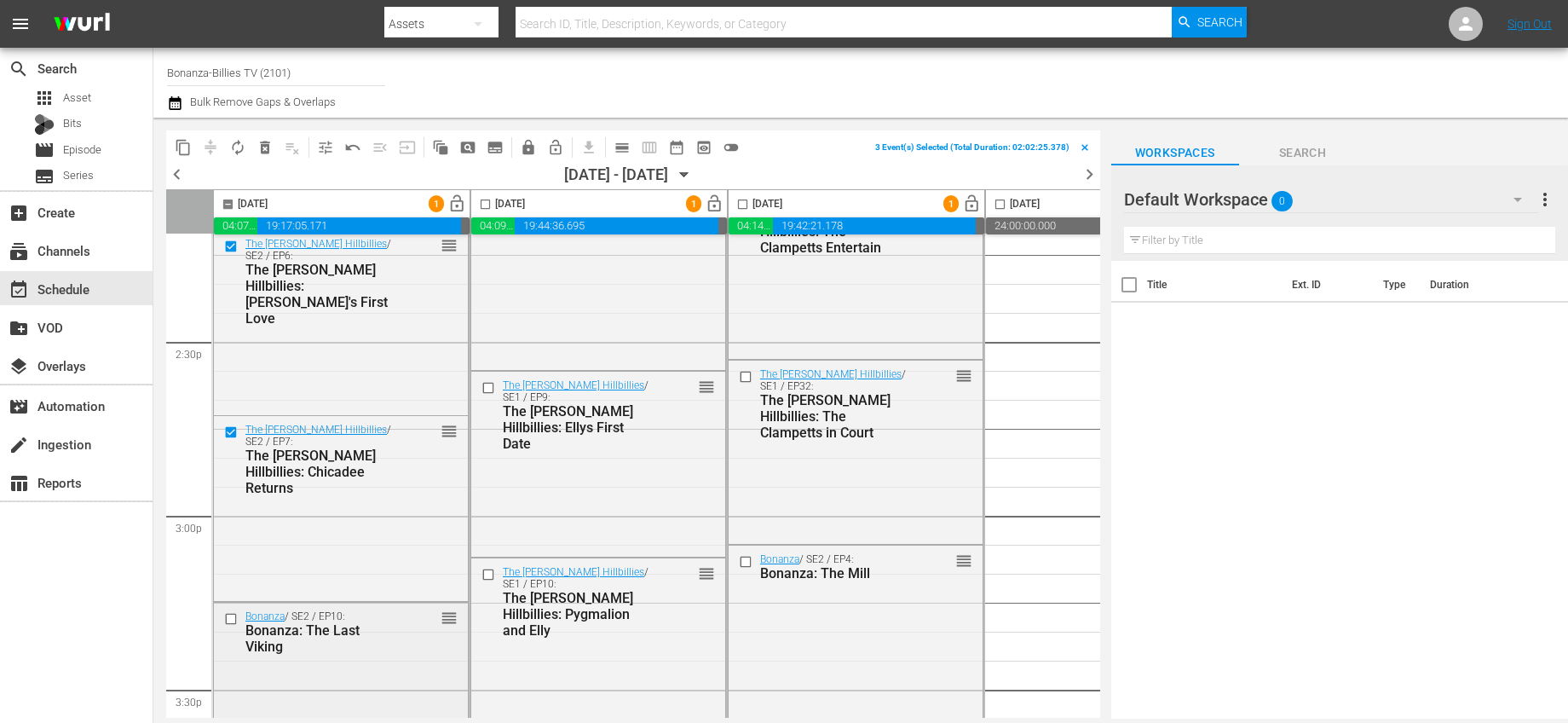
click at [228, 618] on input "checkbox" at bounding box center [234, 618] width 18 height 15
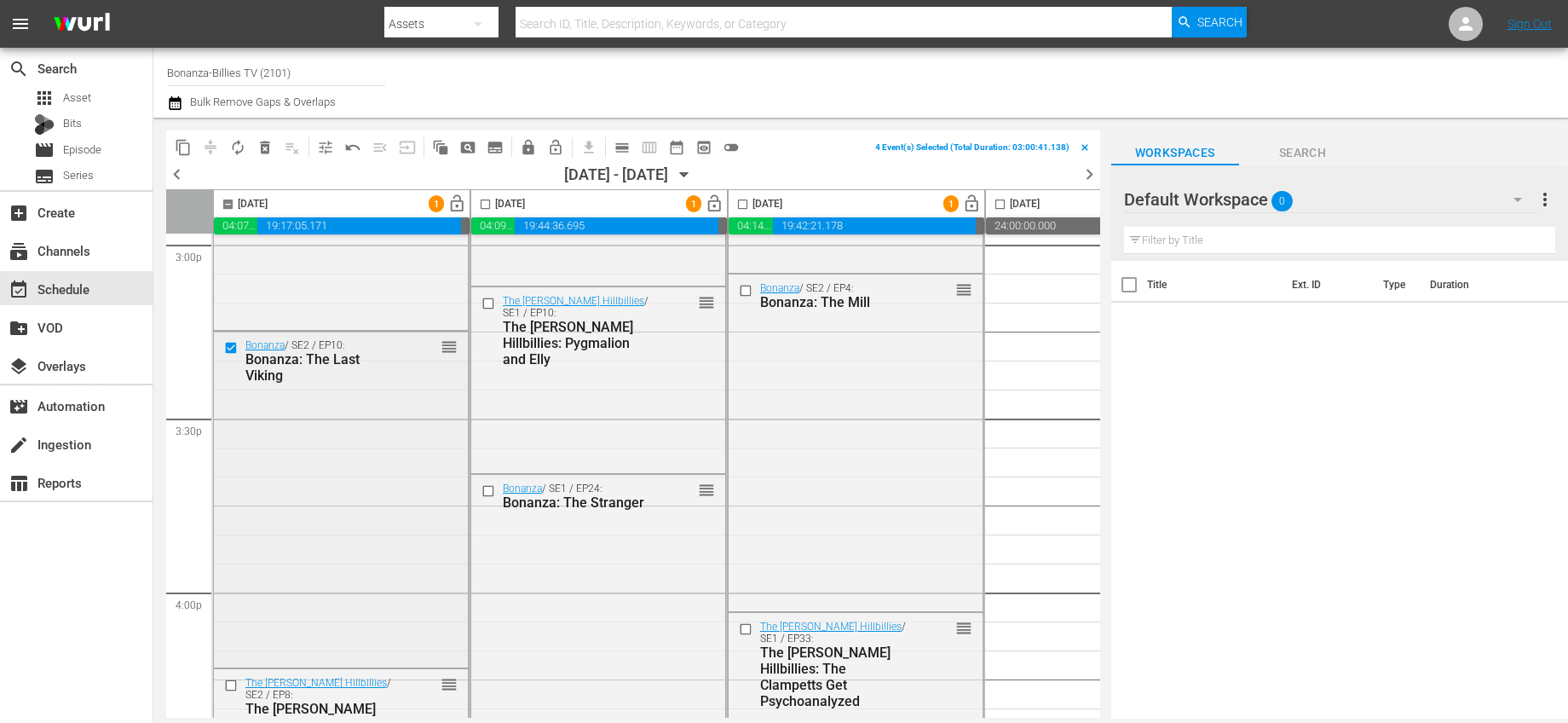
scroll to position [5363, 0]
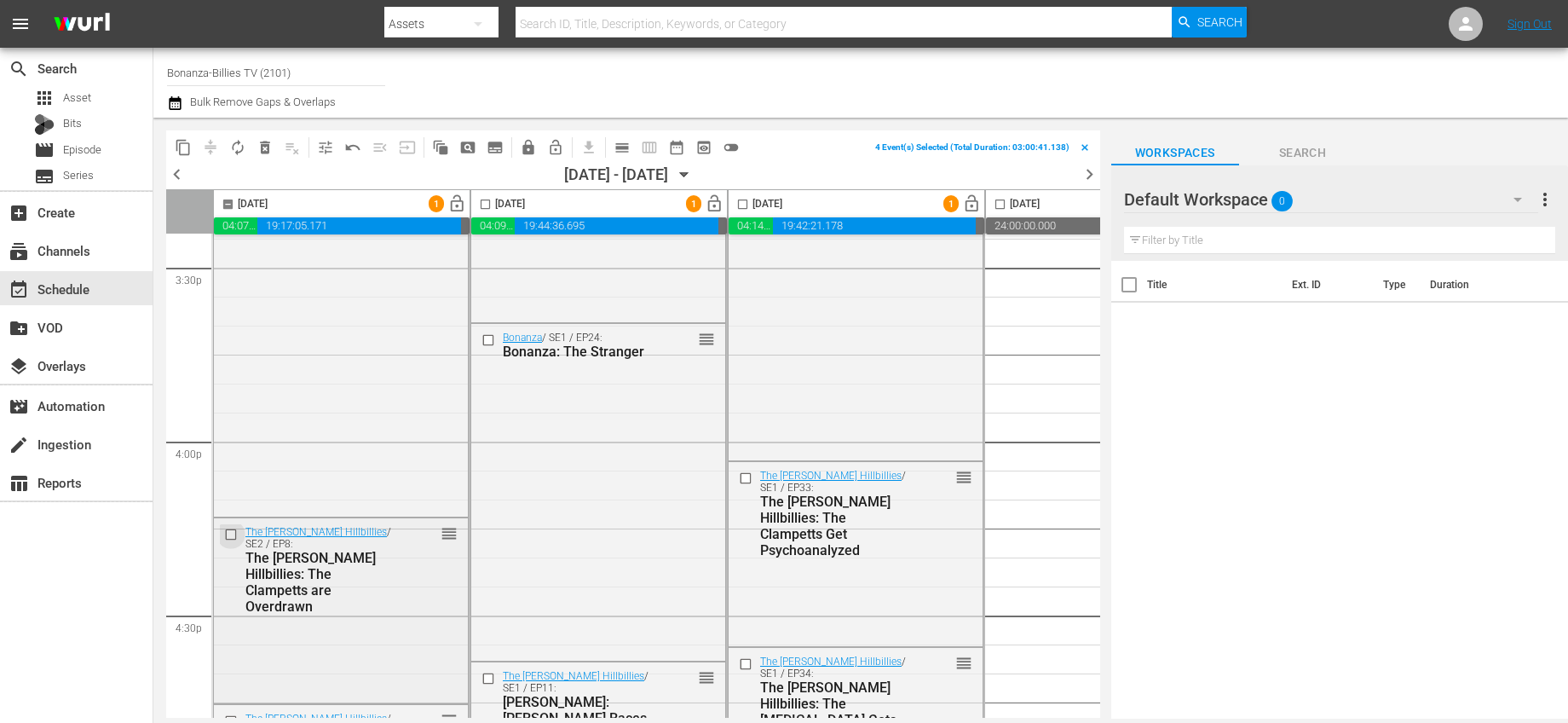
click at [231, 536] on input "checkbox" at bounding box center [234, 535] width 18 height 15
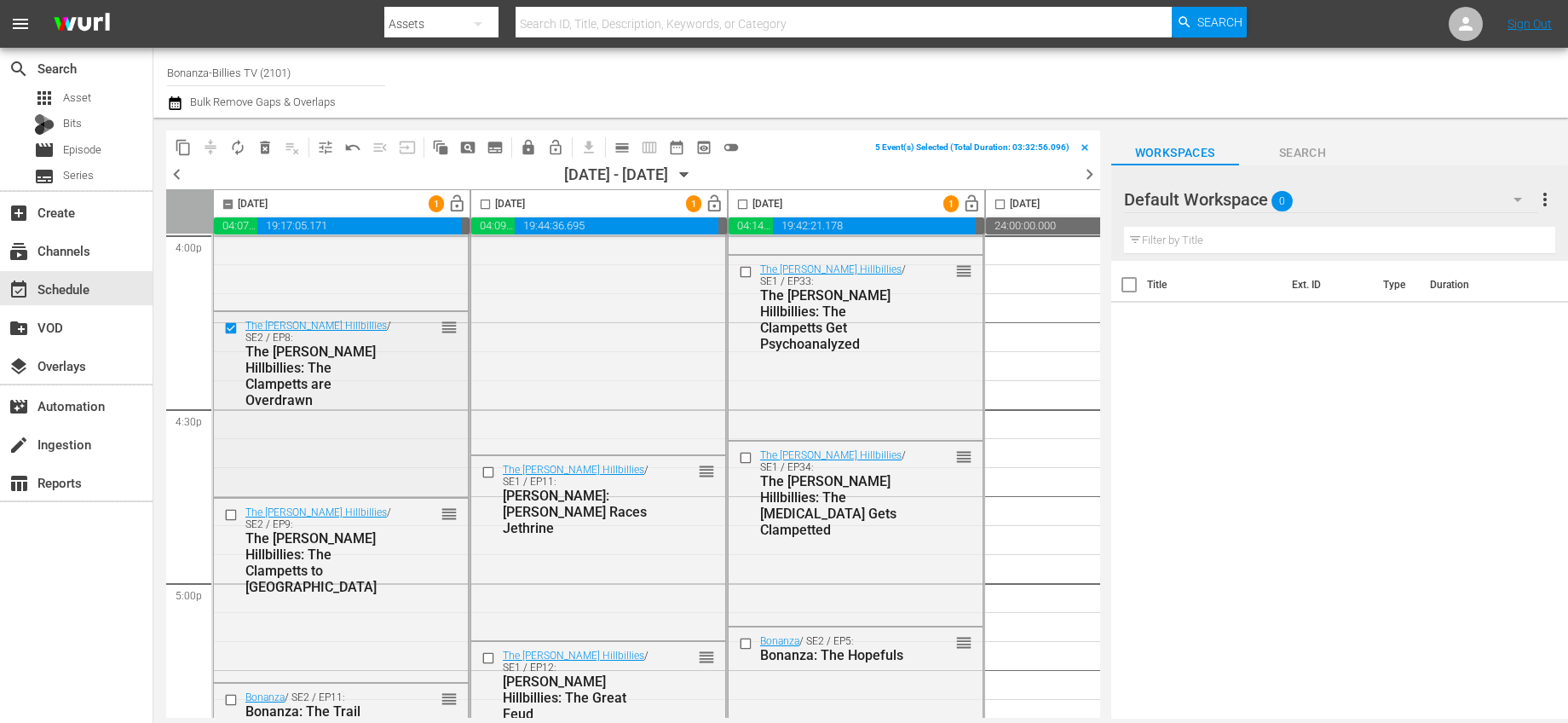
scroll to position [5568, 0]
click at [232, 517] on input "checkbox" at bounding box center [234, 516] width 18 height 15
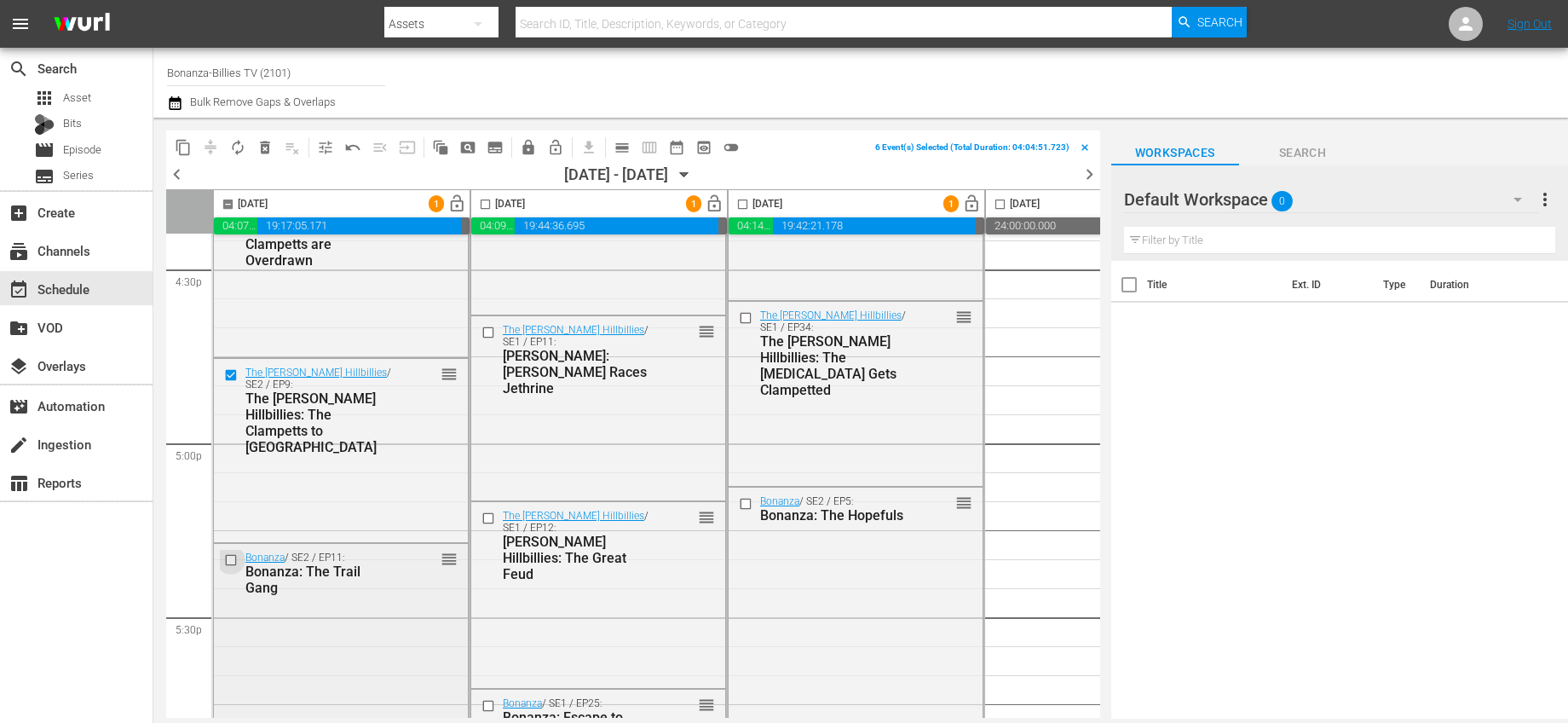
click at [230, 557] on input "checkbox" at bounding box center [234, 560] width 18 height 15
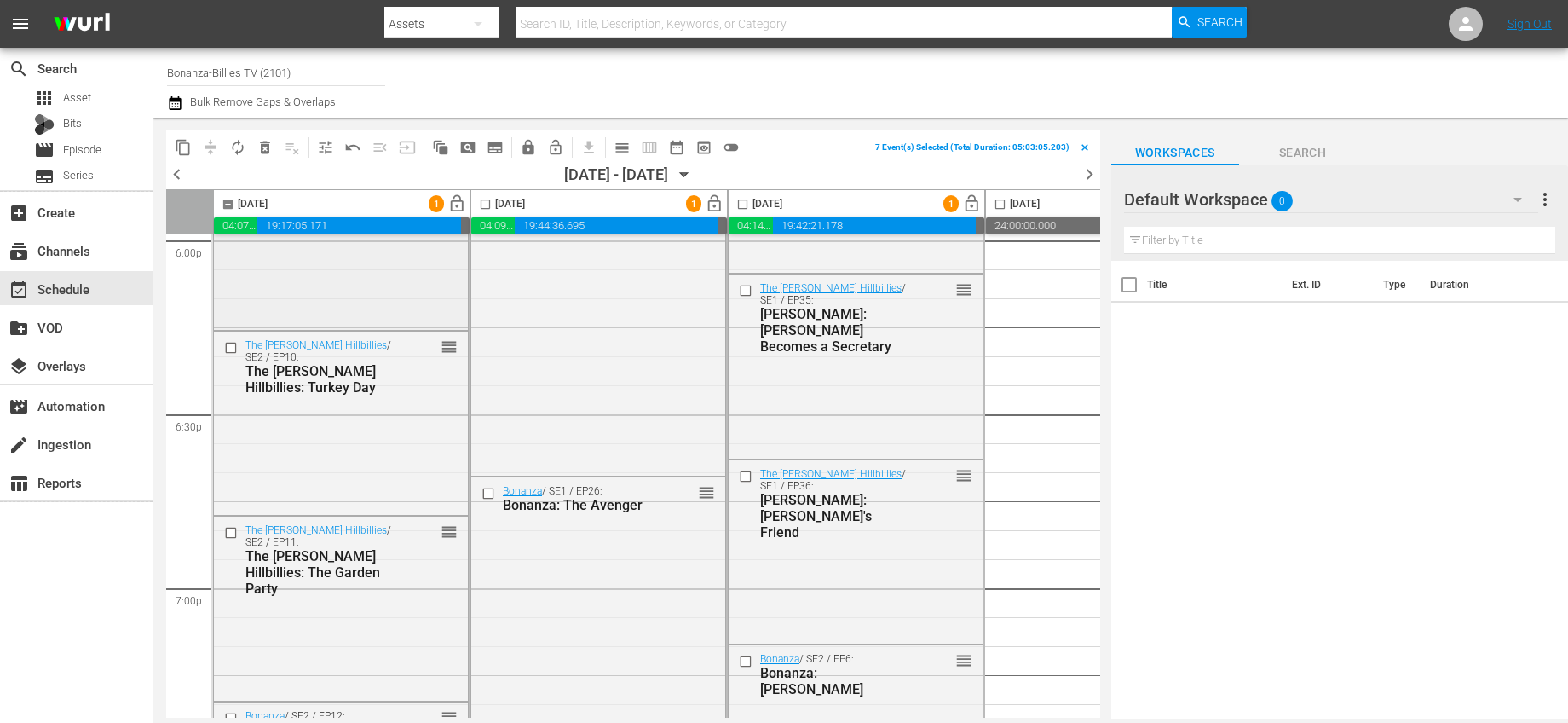
scroll to position [6261, 0]
click at [235, 350] on input "checkbox" at bounding box center [234, 346] width 18 height 15
click at [235, 527] on input "checkbox" at bounding box center [234, 533] width 18 height 15
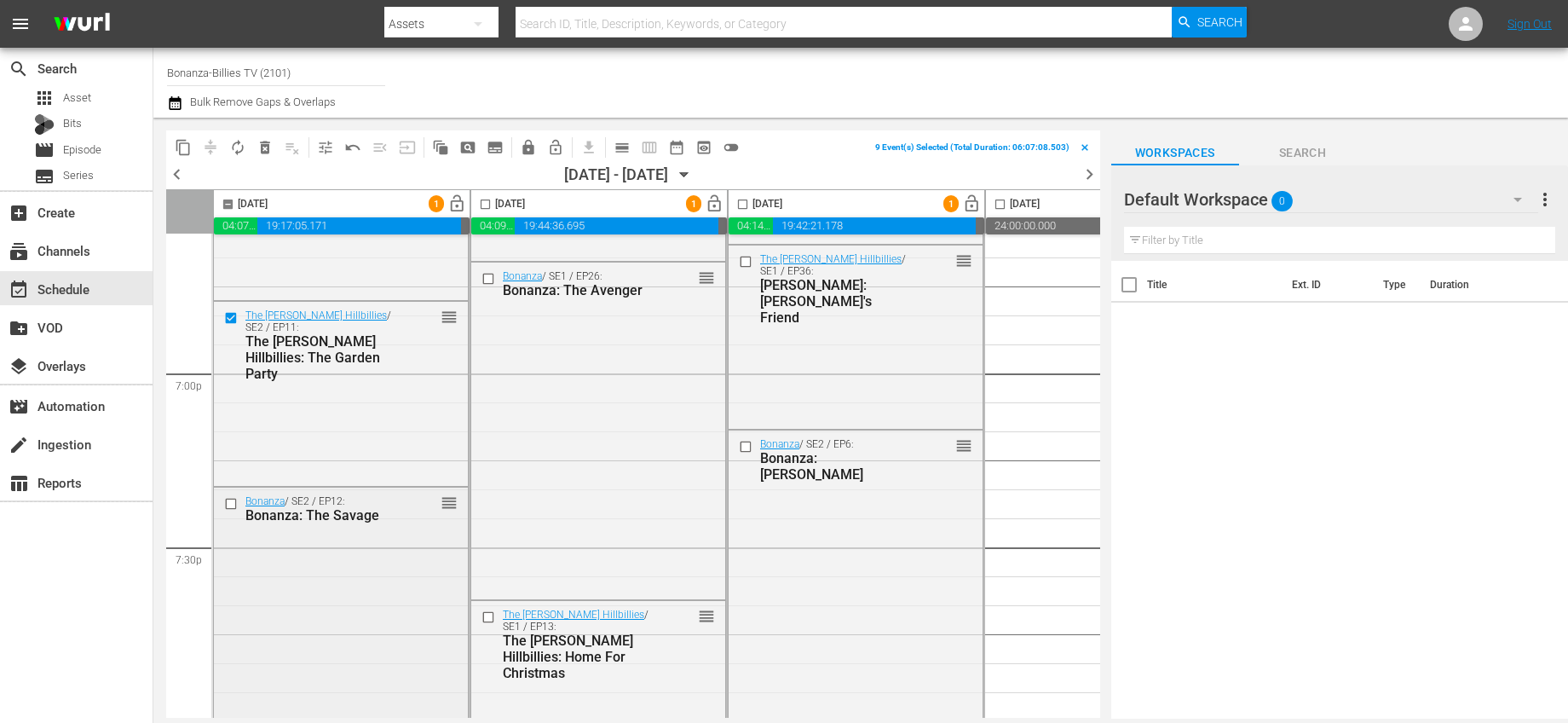
scroll to position [6622, 0]
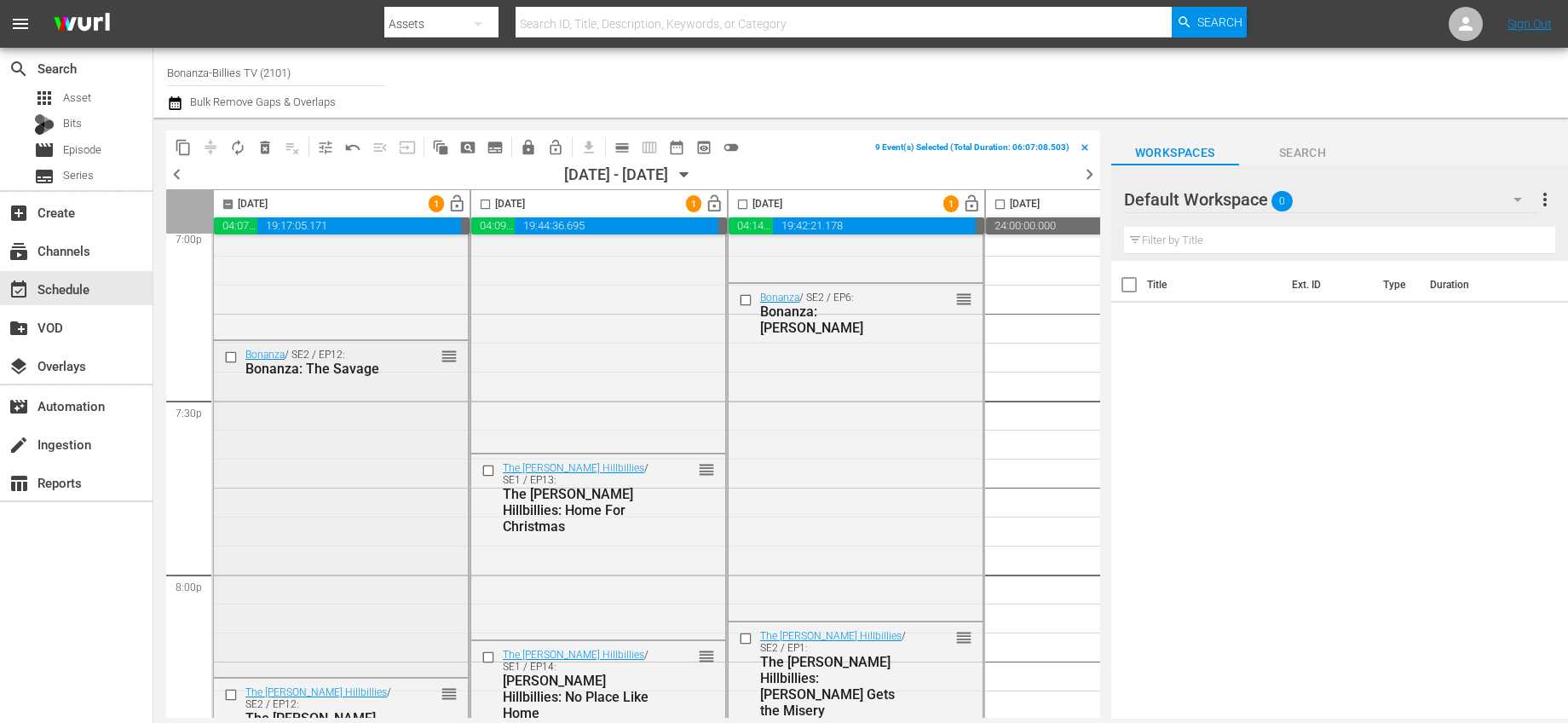
click at [231, 356] on input "checkbox" at bounding box center [234, 356] width 18 height 15
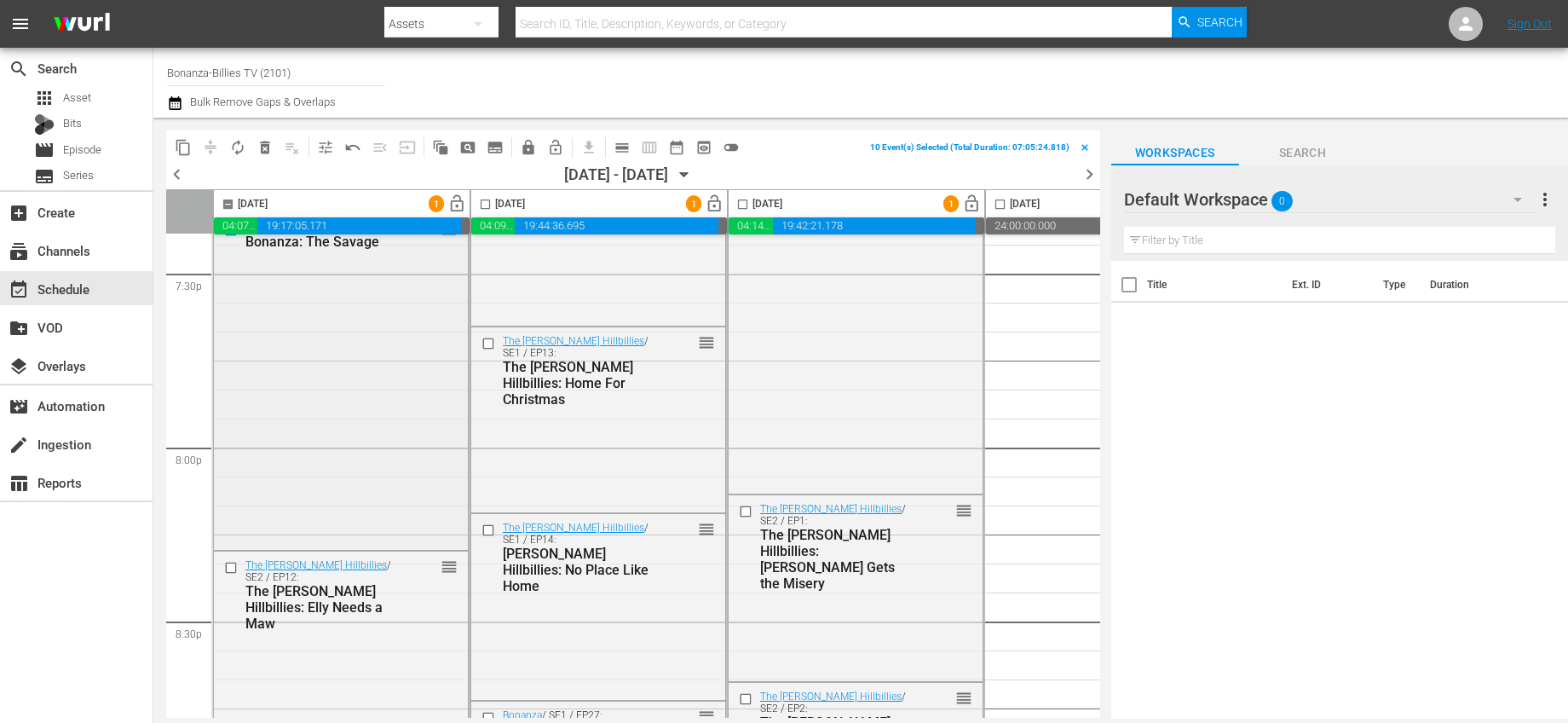
scroll to position [6782, 0]
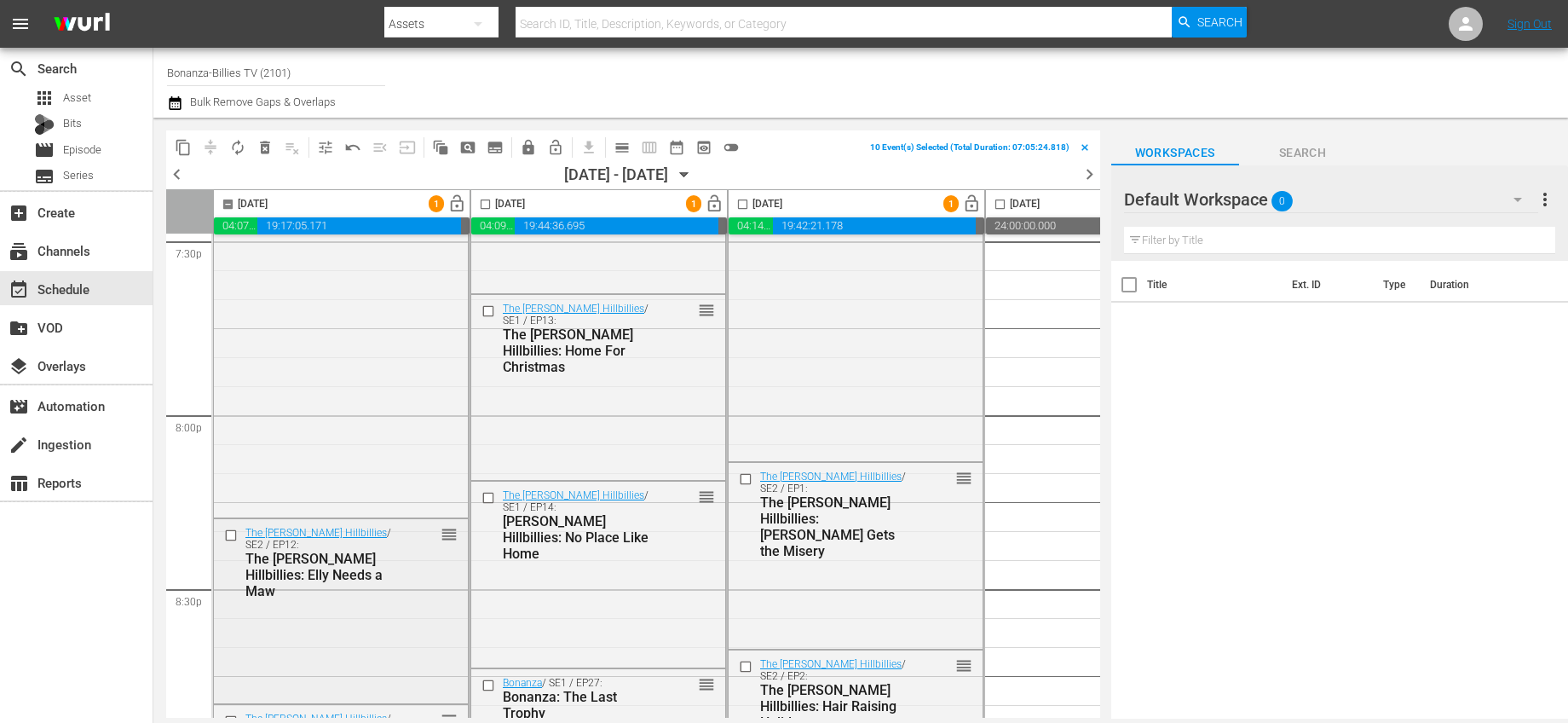
click at [232, 537] on input "checkbox" at bounding box center [234, 536] width 18 height 15
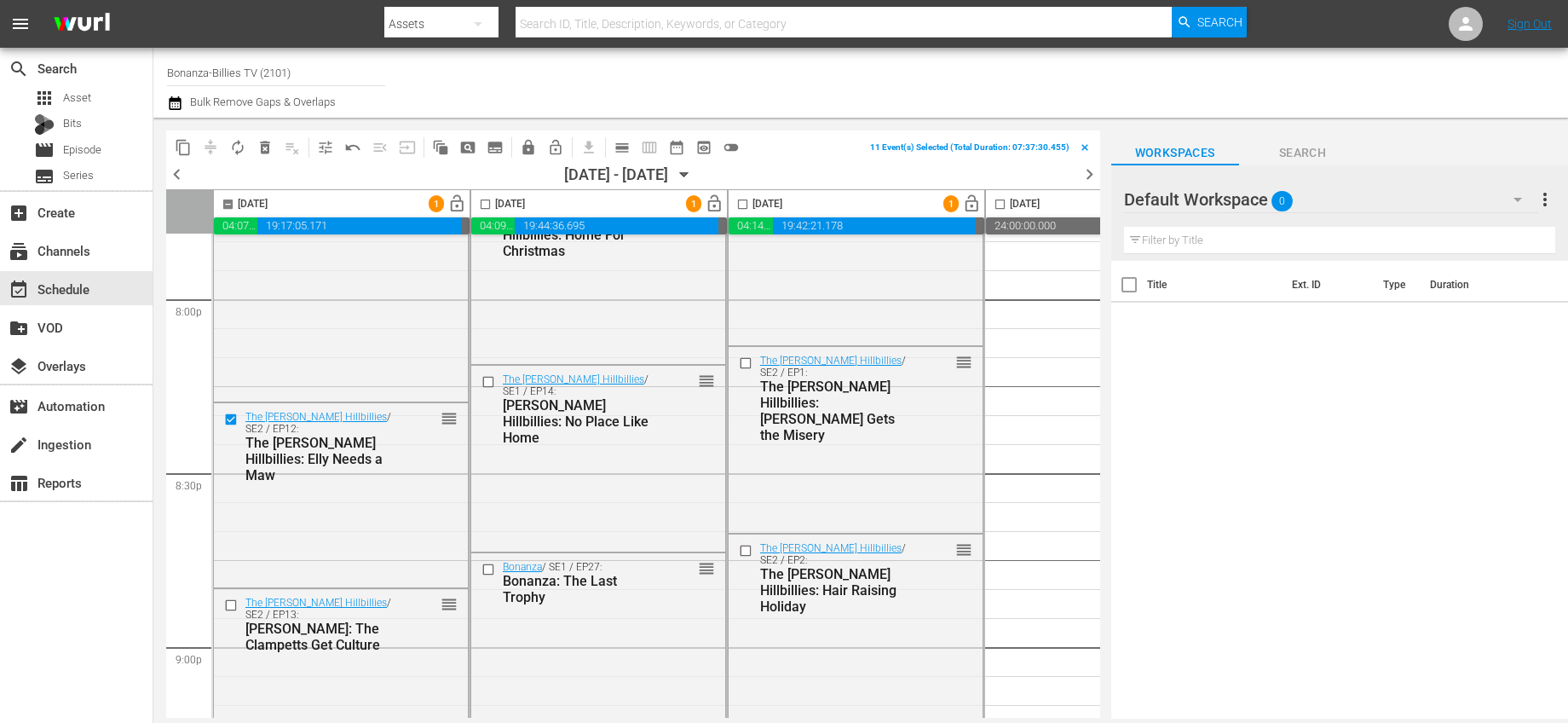
scroll to position [7119, 0]
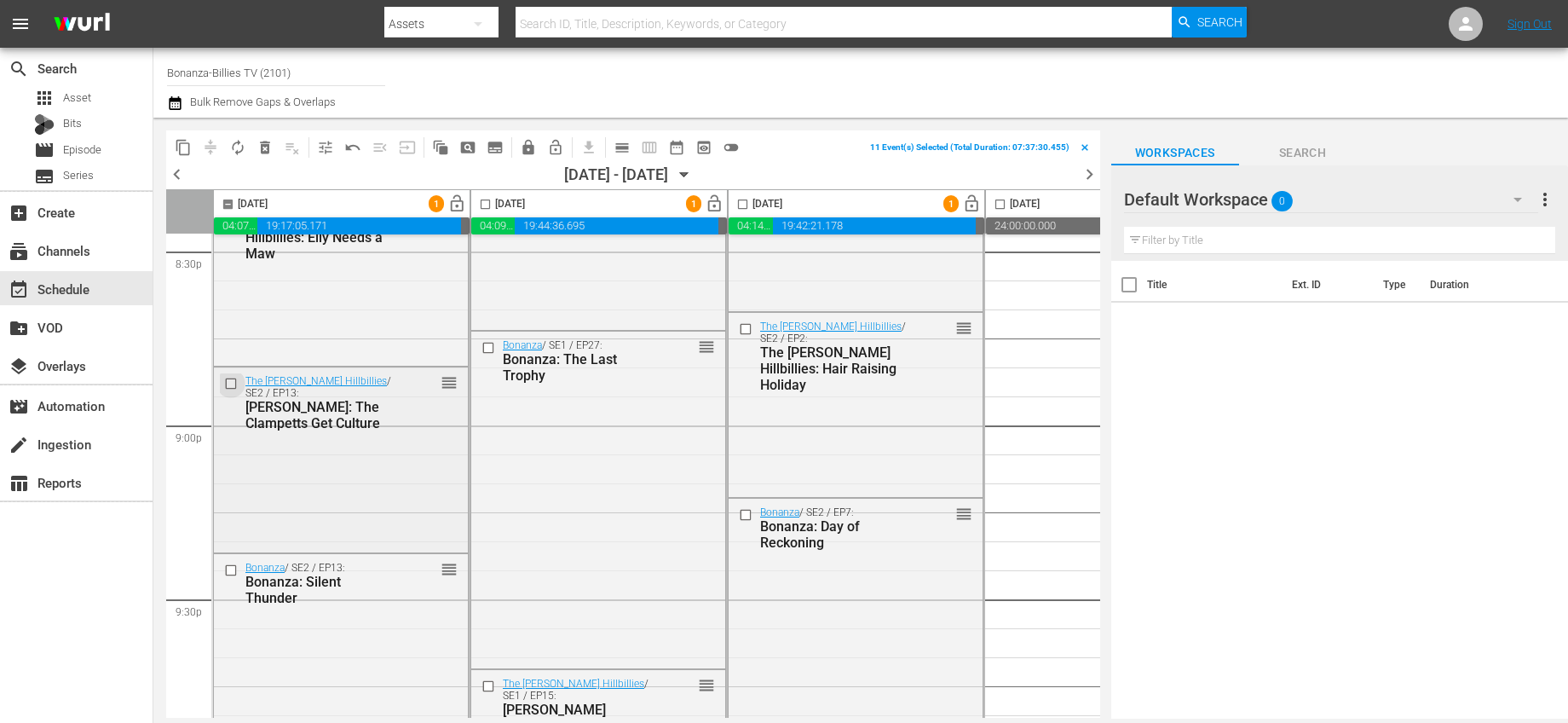
click at [233, 387] on input "checkbox" at bounding box center [234, 384] width 18 height 15
click at [230, 567] on input "checkbox" at bounding box center [234, 570] width 18 height 15
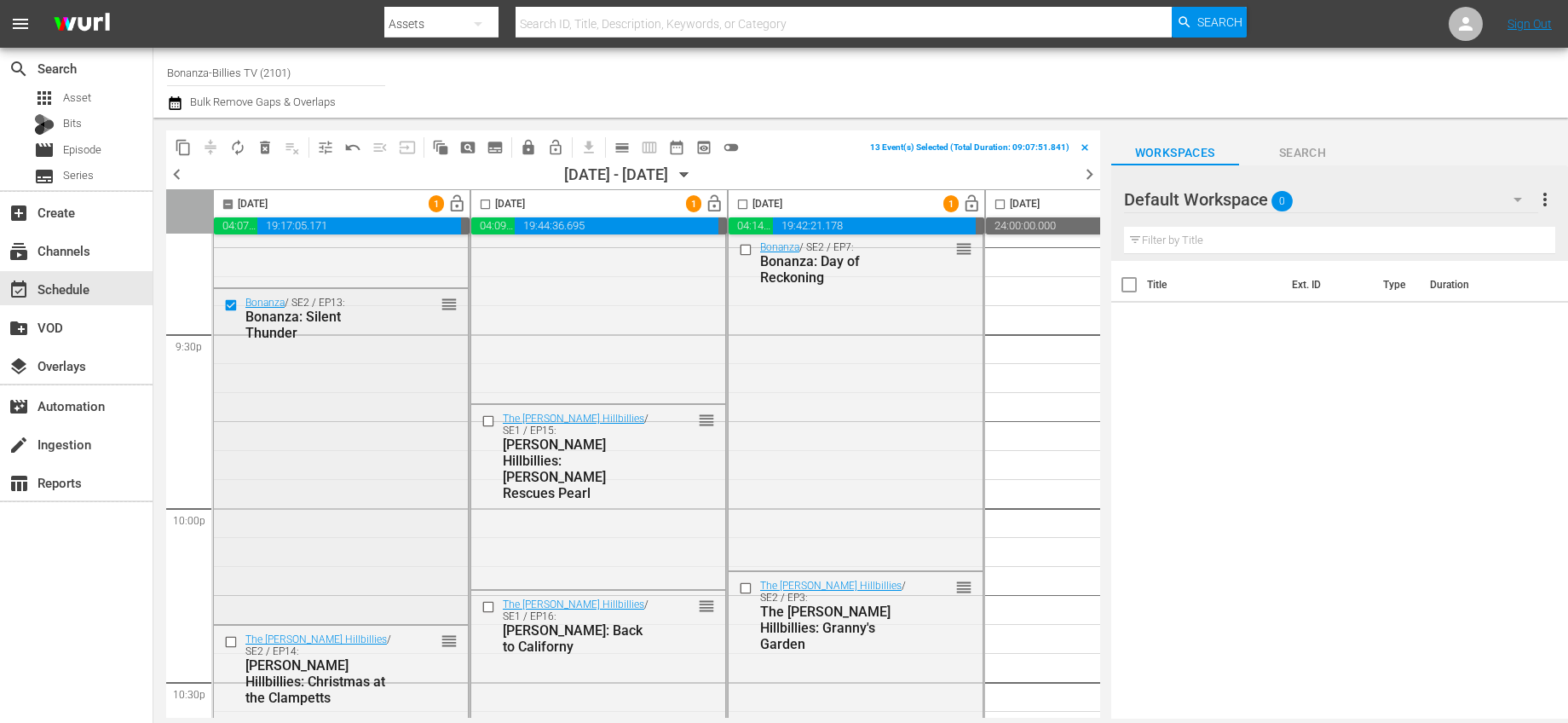
scroll to position [7600, 0]
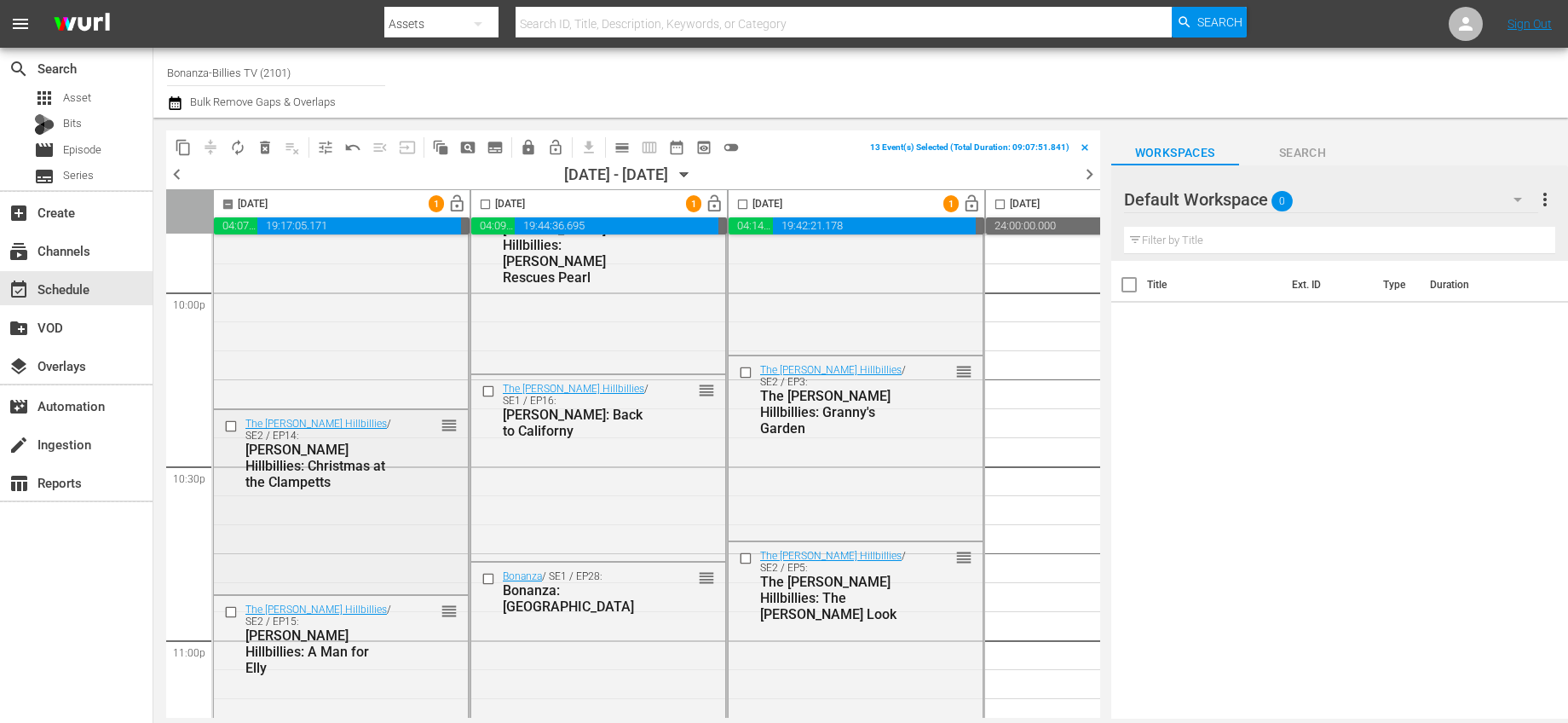
click at [229, 427] on input "checkbox" at bounding box center [234, 427] width 18 height 15
click at [235, 612] on input "checkbox" at bounding box center [234, 612] width 18 height 15
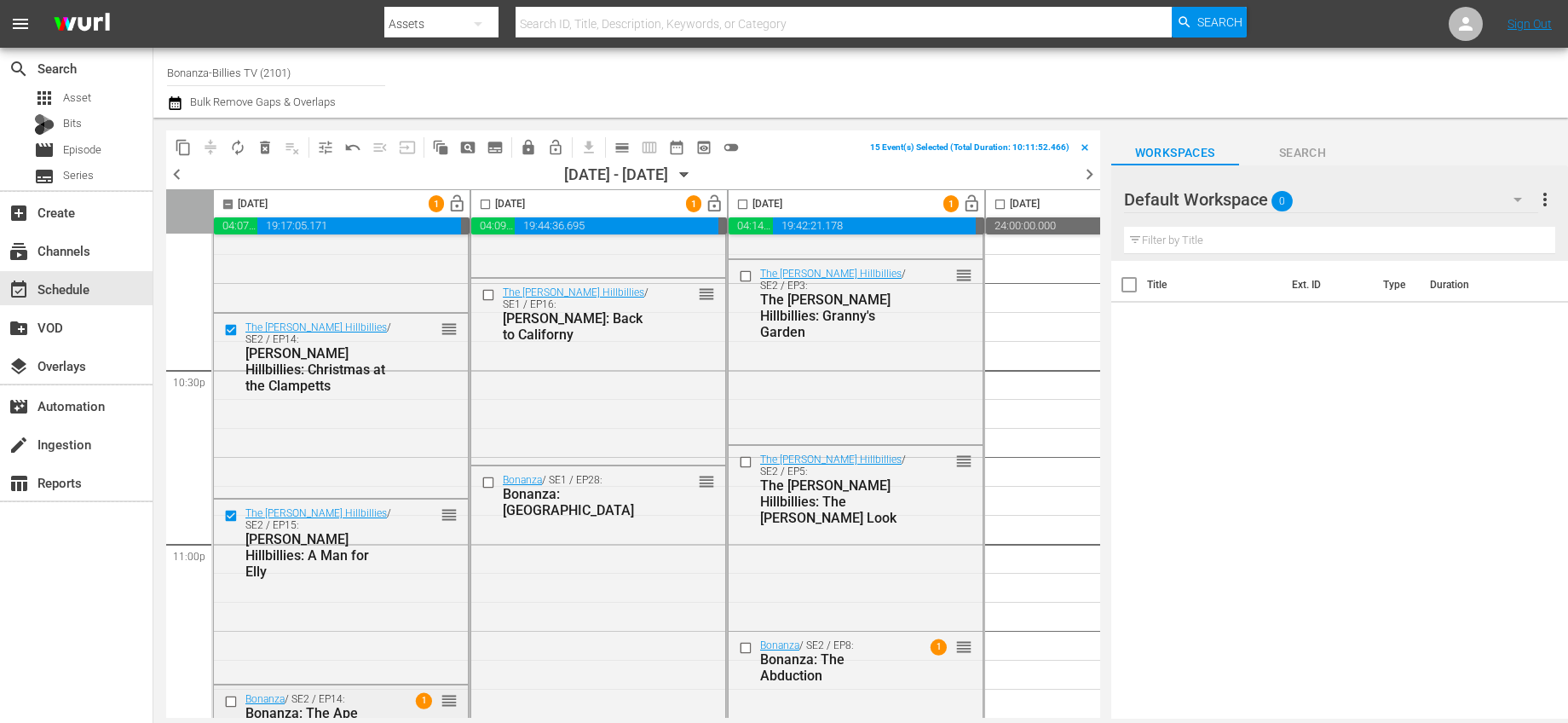
scroll to position [7877, 0]
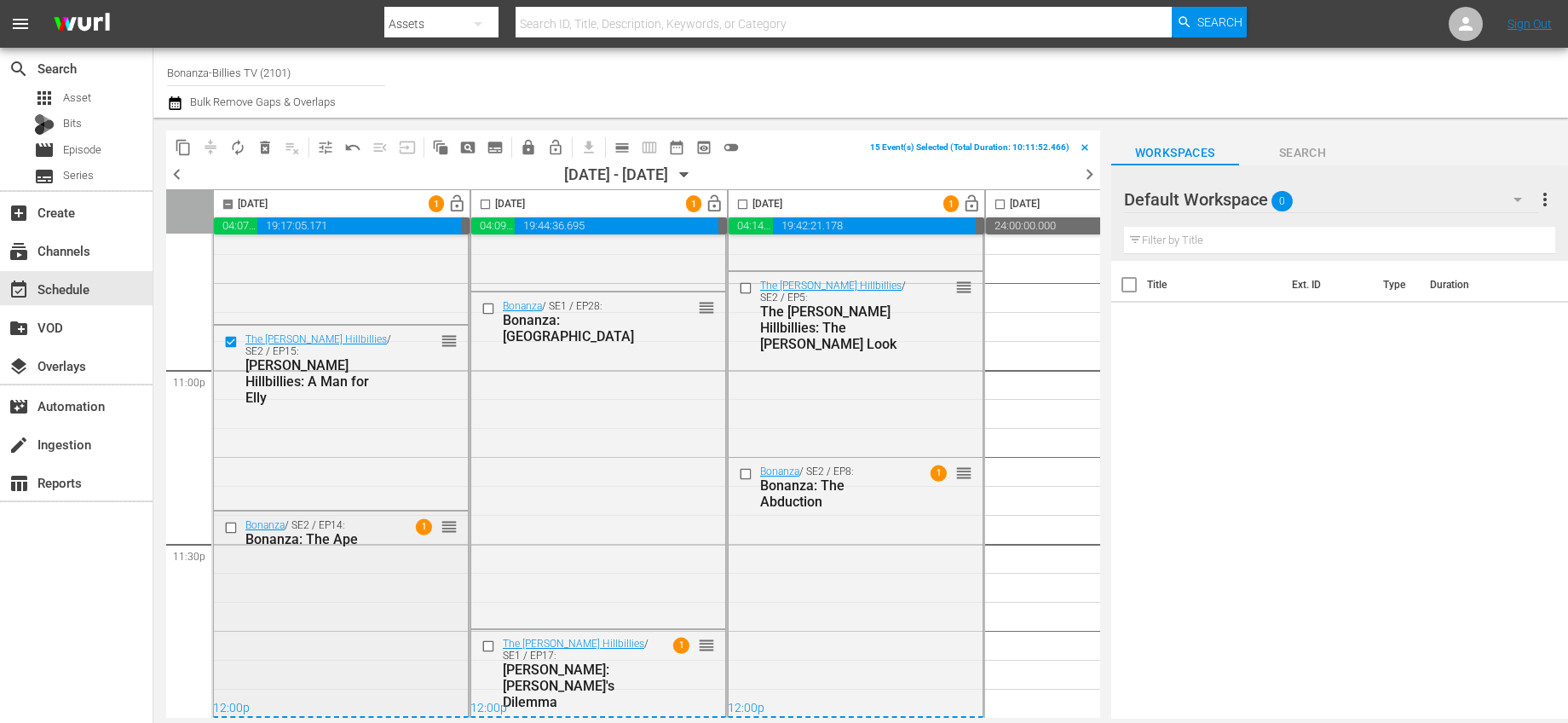
click at [234, 521] on input "checkbox" at bounding box center [234, 528] width 18 height 15
click at [185, 150] on span "content_copy" at bounding box center [183, 147] width 17 height 17
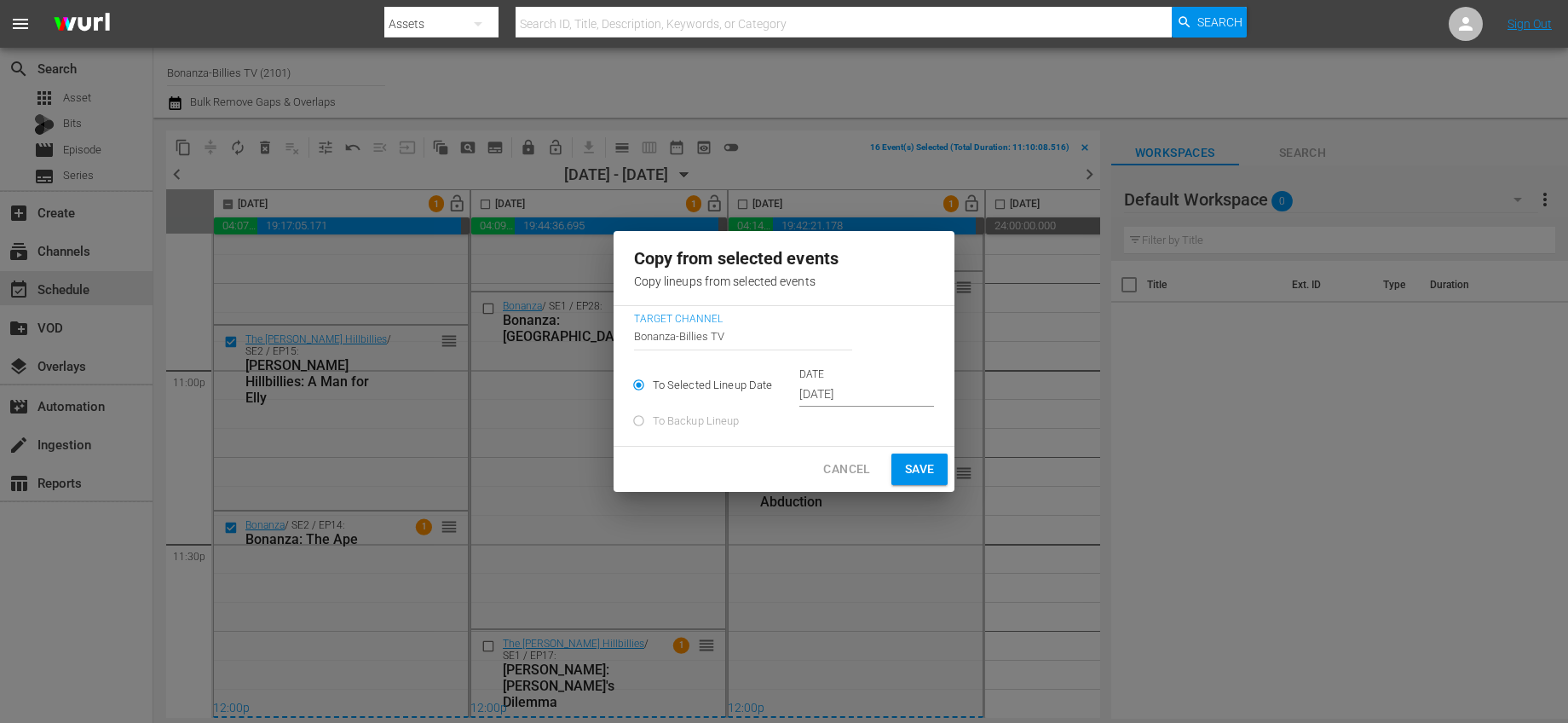
click at [826, 397] on input "Oct 10th 2025" at bounding box center [866, 395] width 135 height 25
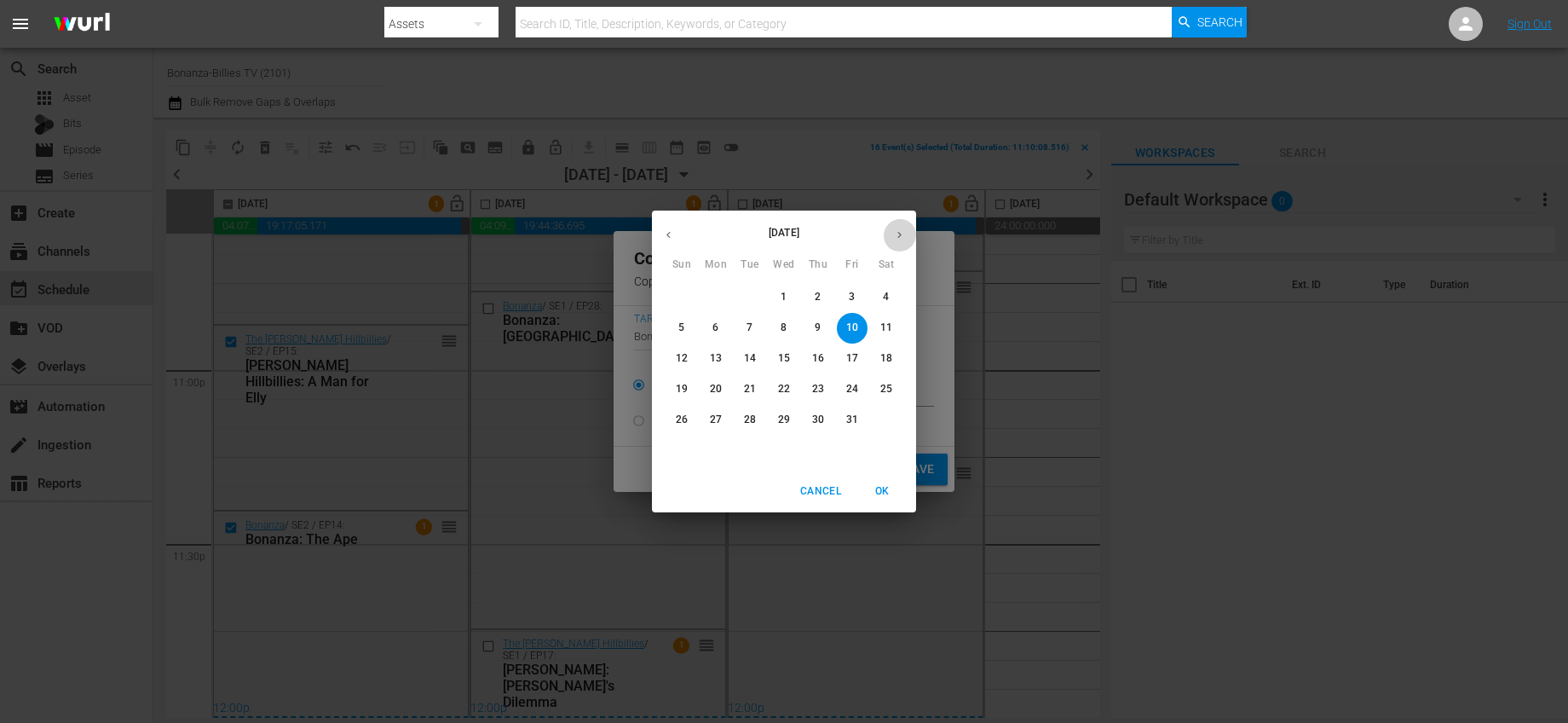
click at [894, 238] on icon "button" at bounding box center [900, 235] width 13 height 13
click at [688, 327] on span "2" at bounding box center [682, 328] width 31 height 15
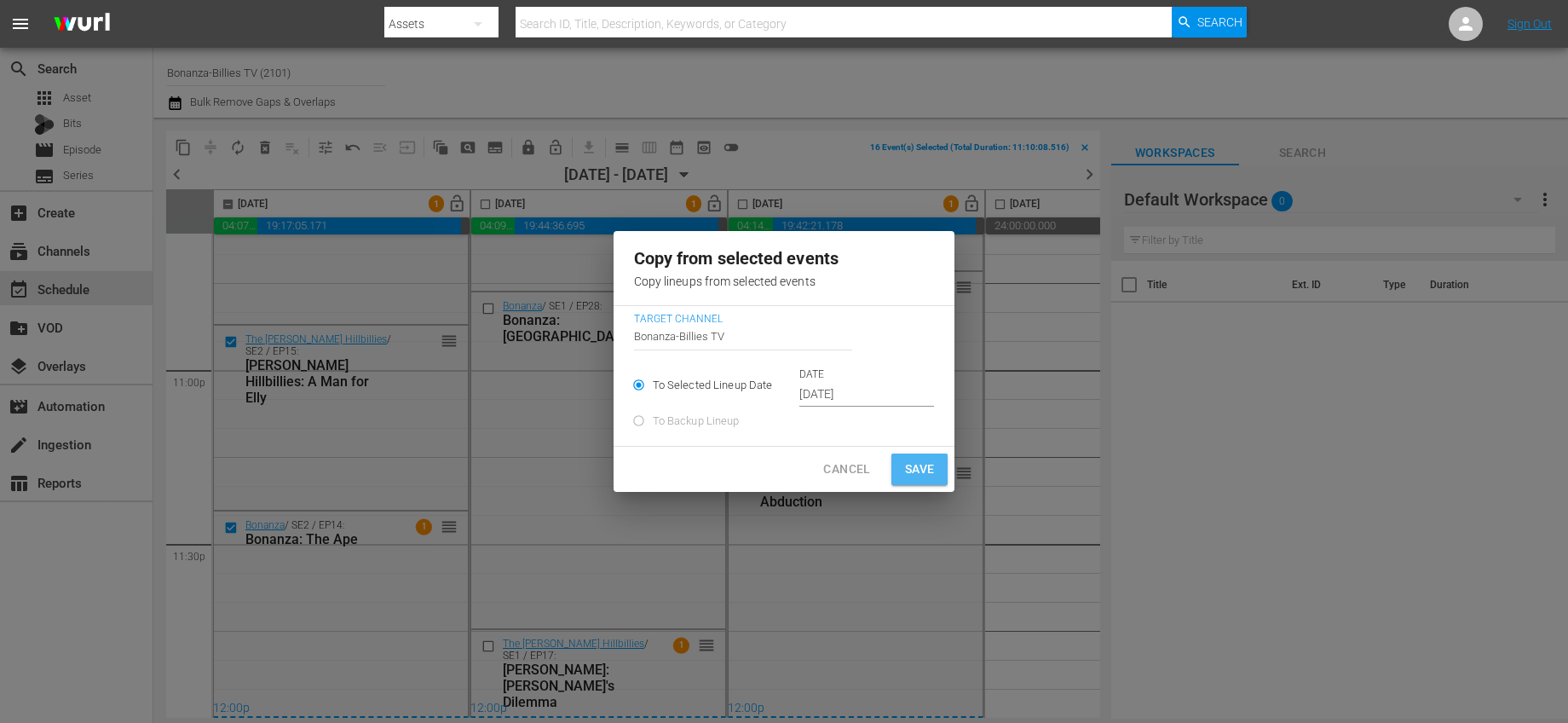
click at [905, 479] on span "Save" at bounding box center [920, 468] width 30 height 21
type input "Oct 10th 2025"
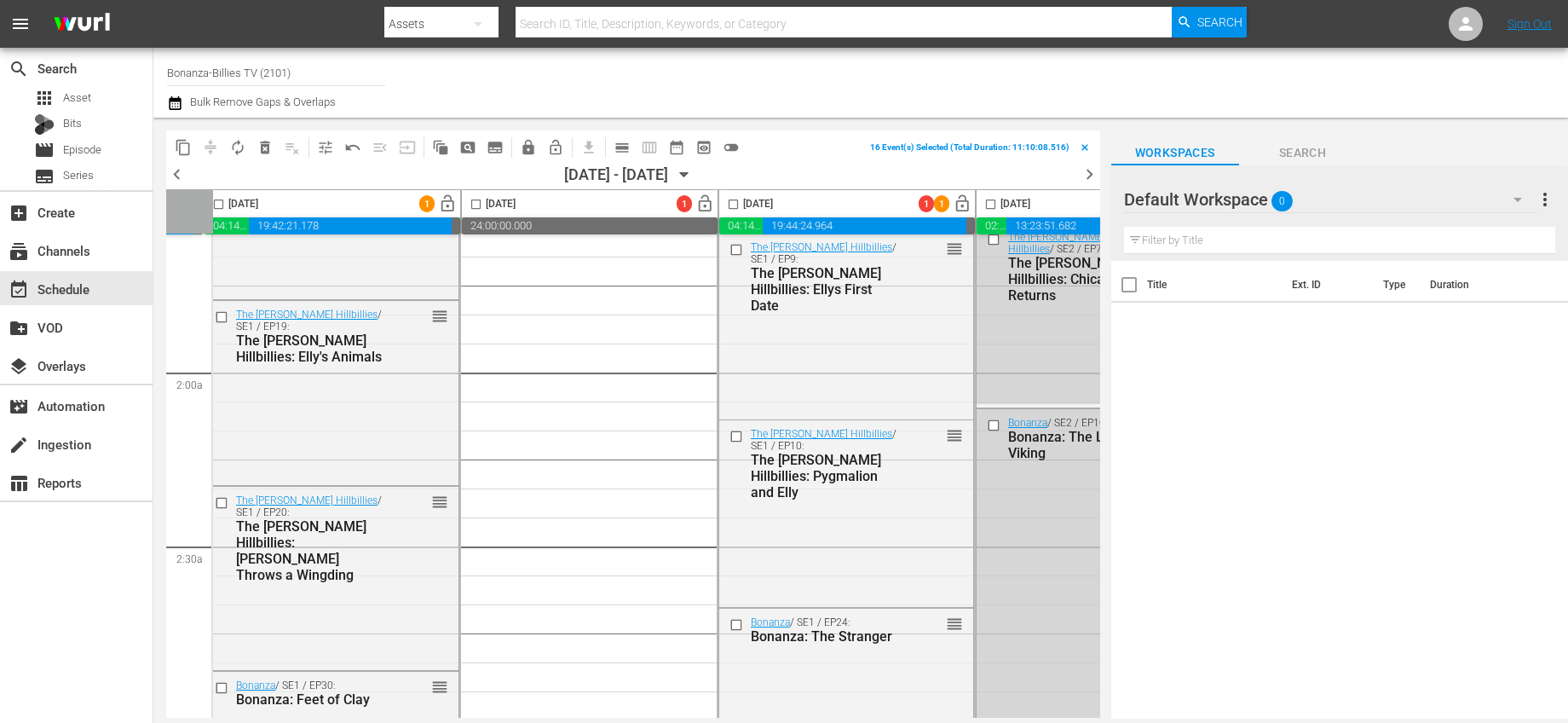
scroll to position [0, 524]
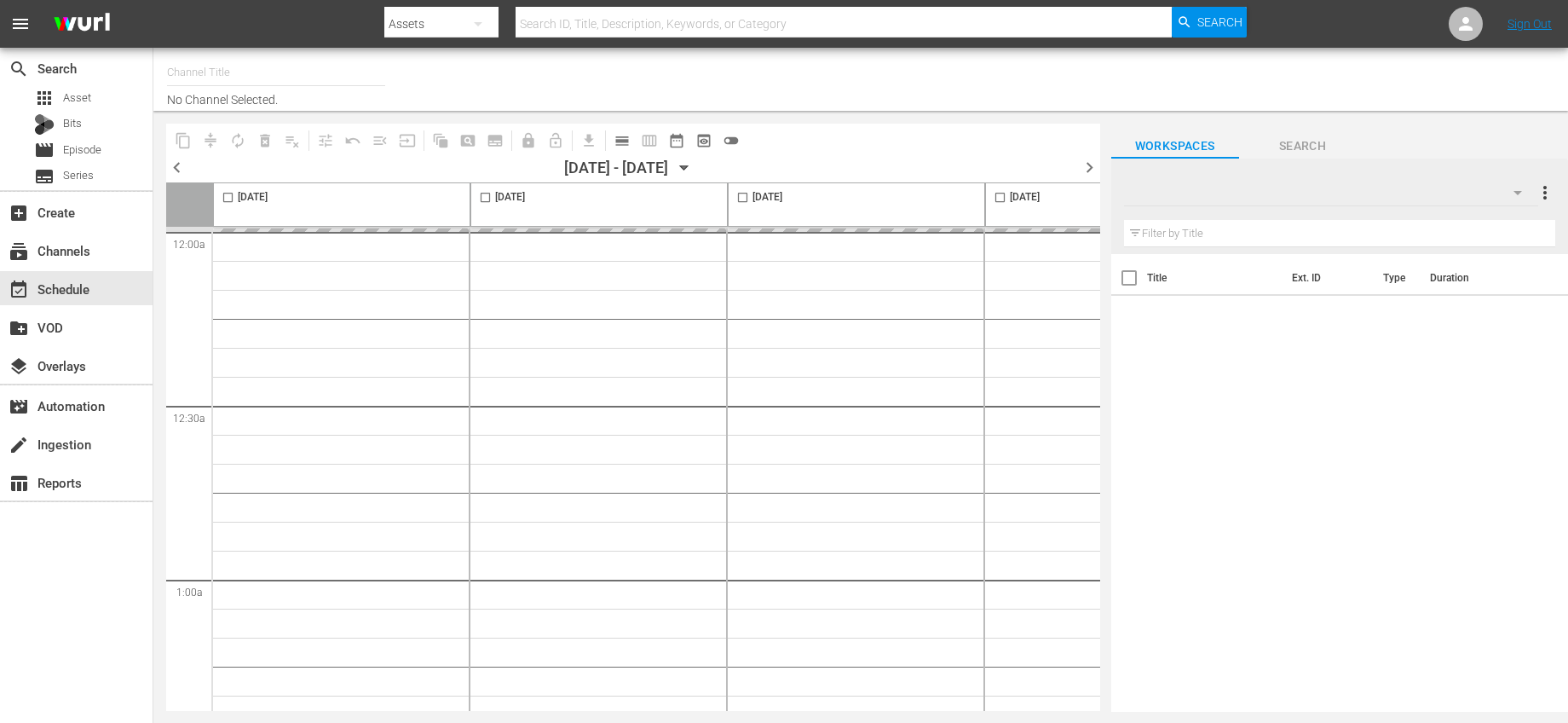
type input "Bonanza-Billies TV (2101)"
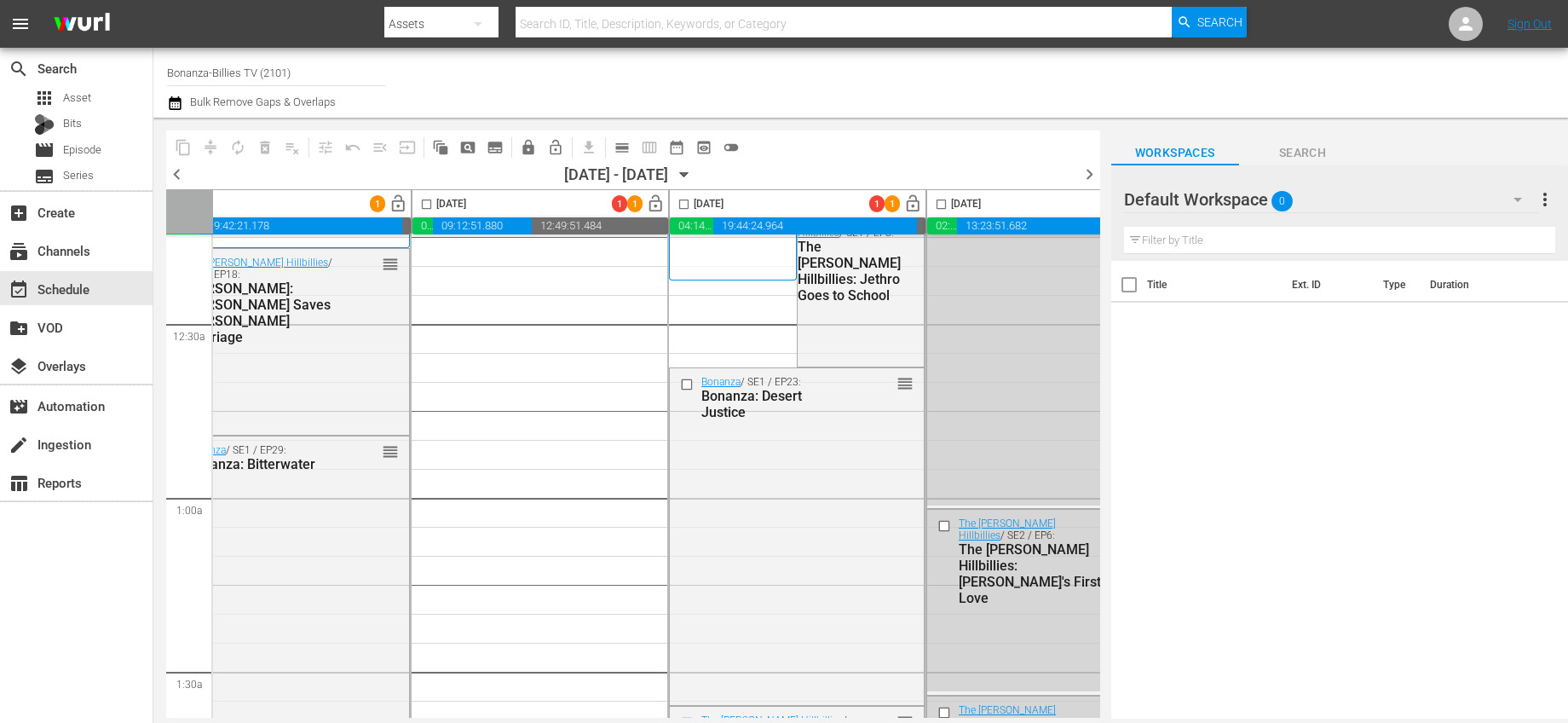
scroll to position [0, 574]
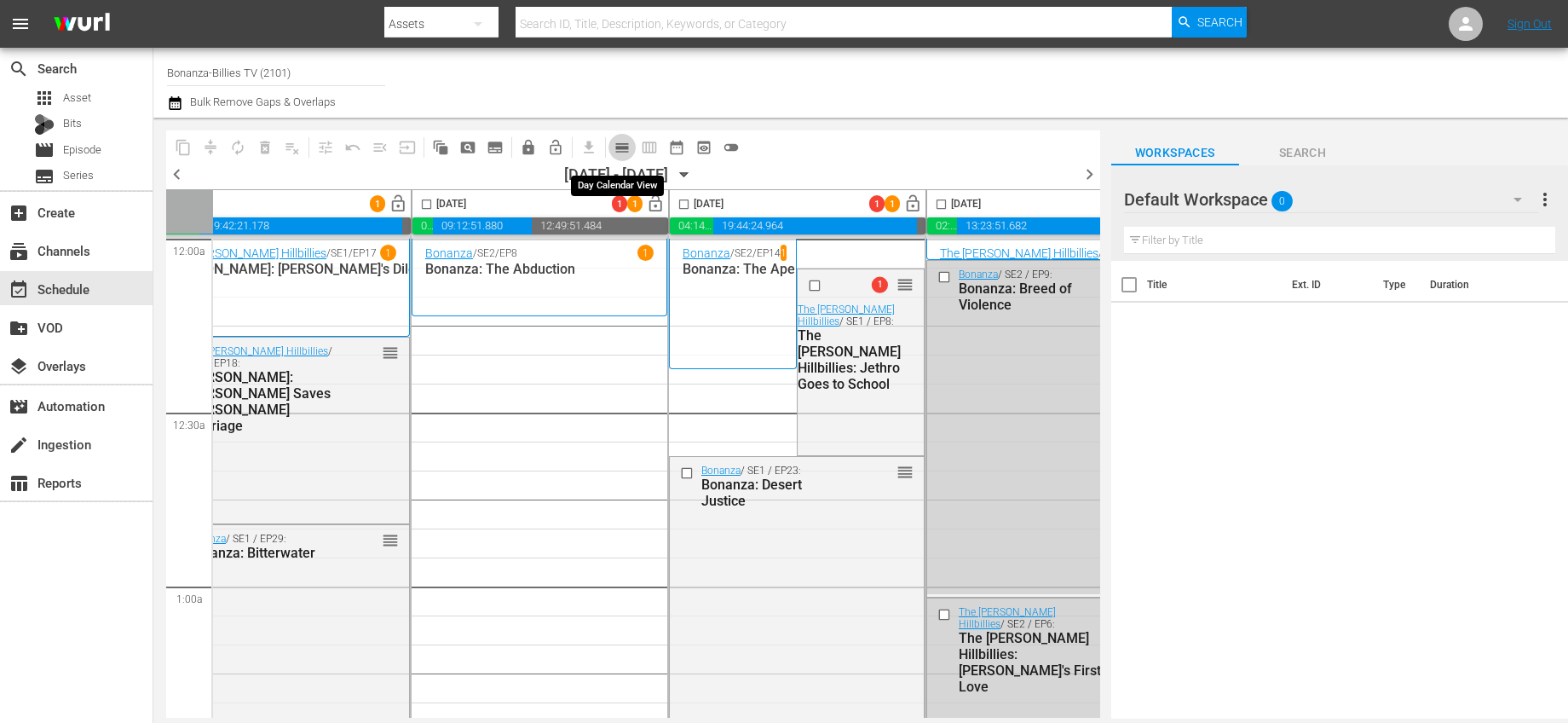
click at [615, 144] on span "calendar_view_day_outlined" at bounding box center [622, 147] width 17 height 17
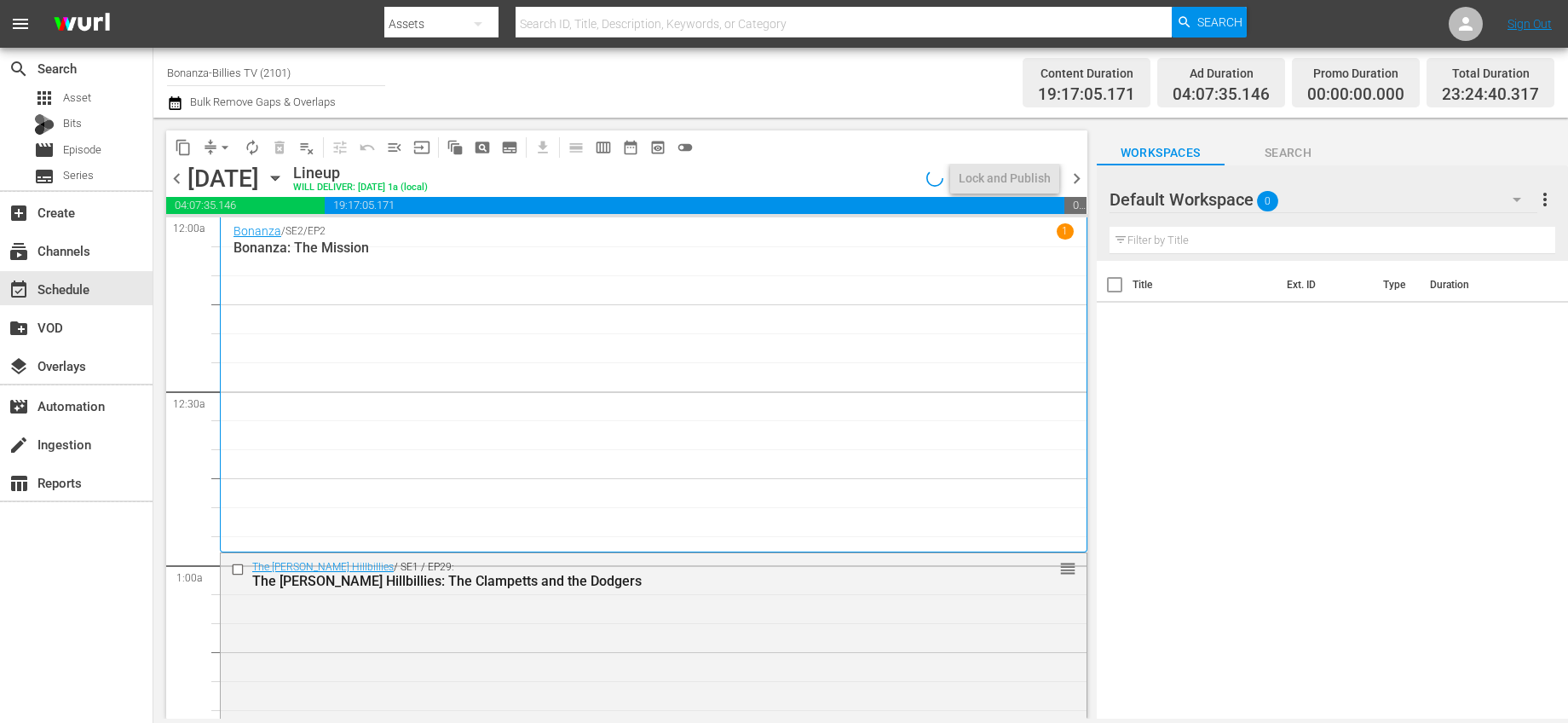
click at [279, 178] on icon "button" at bounding box center [275, 178] width 7 height 5
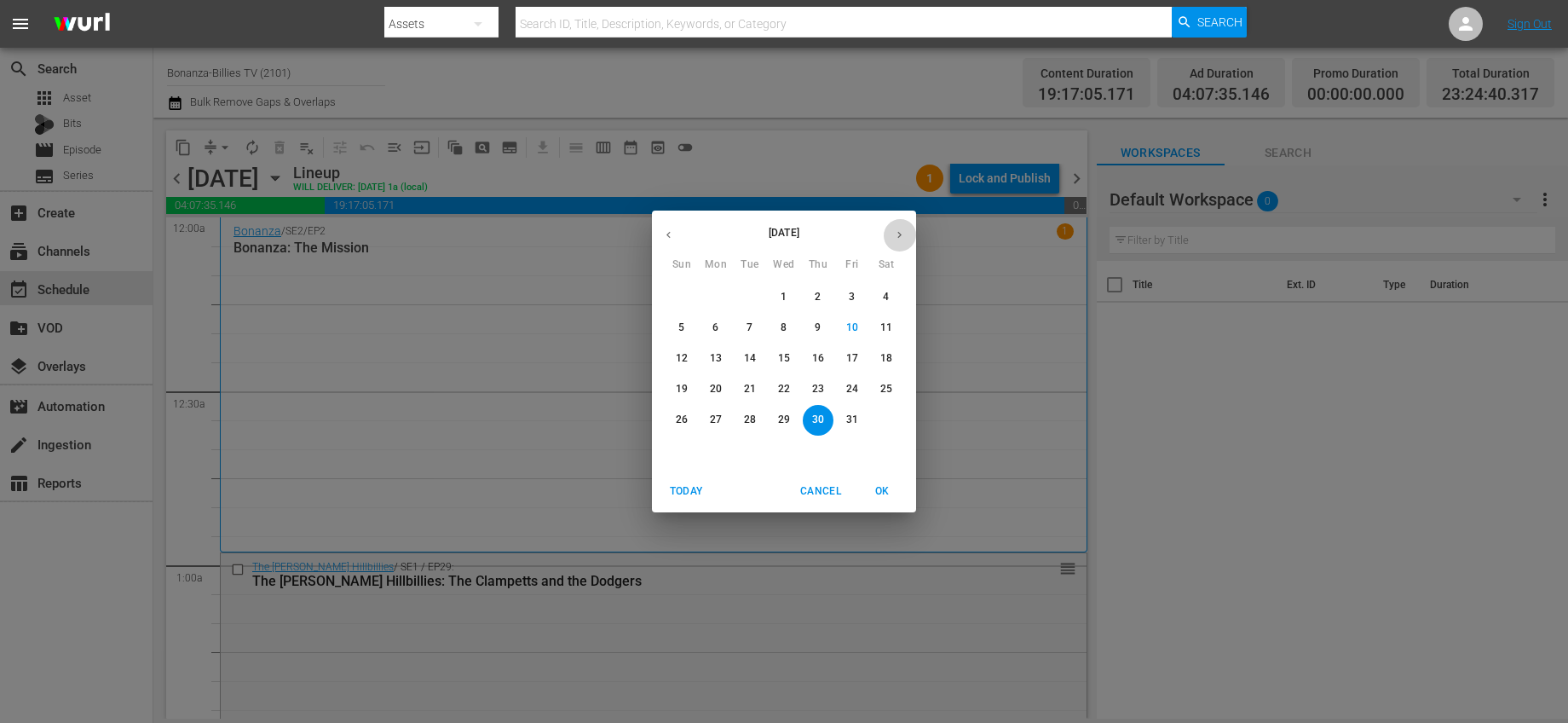
click at [893, 236] on button "button" at bounding box center [899, 235] width 34 height 34
click at [689, 327] on span "2" at bounding box center [682, 328] width 31 height 15
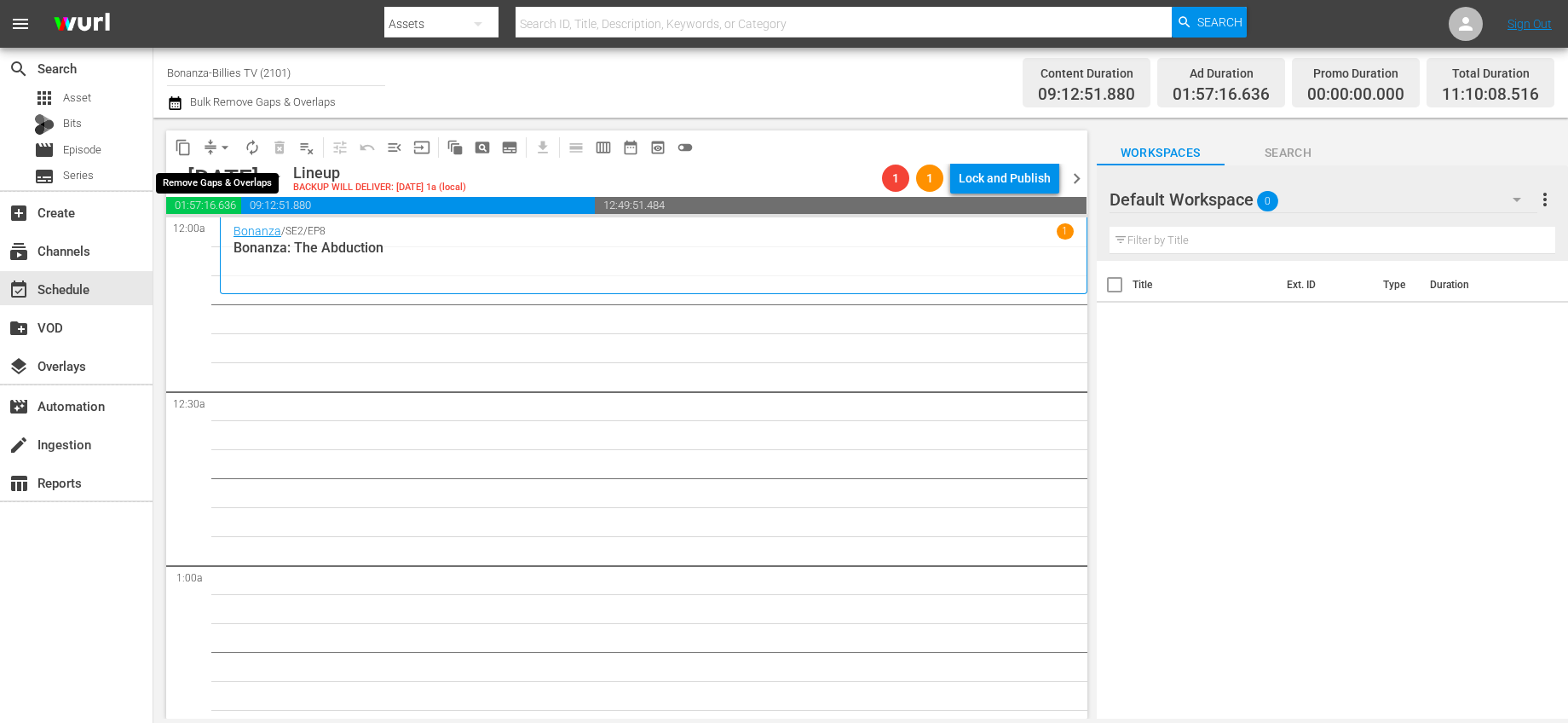
click at [228, 146] on span "arrow_drop_down" at bounding box center [225, 147] width 17 height 17
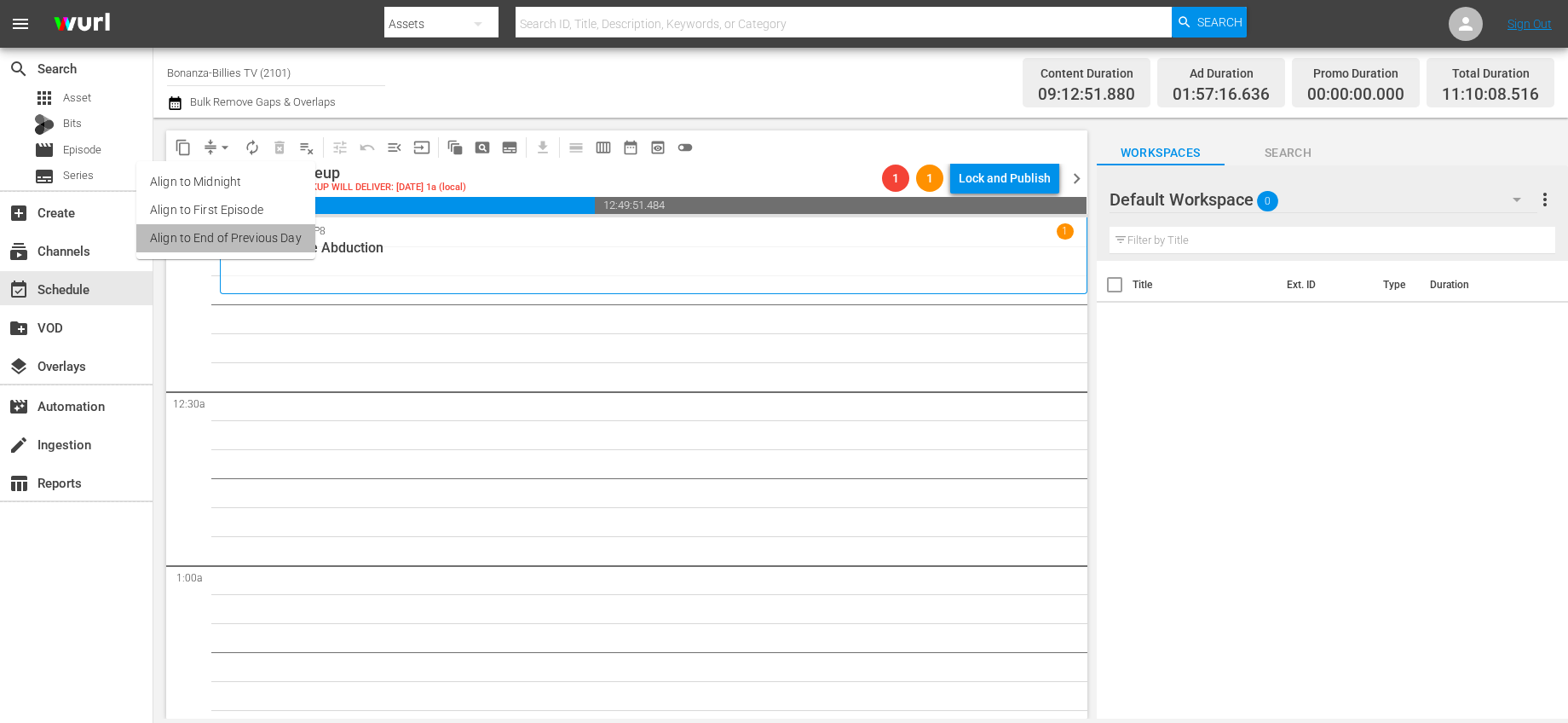
click at [285, 244] on li "Align to End of Previous Day" at bounding box center [225, 238] width 179 height 28
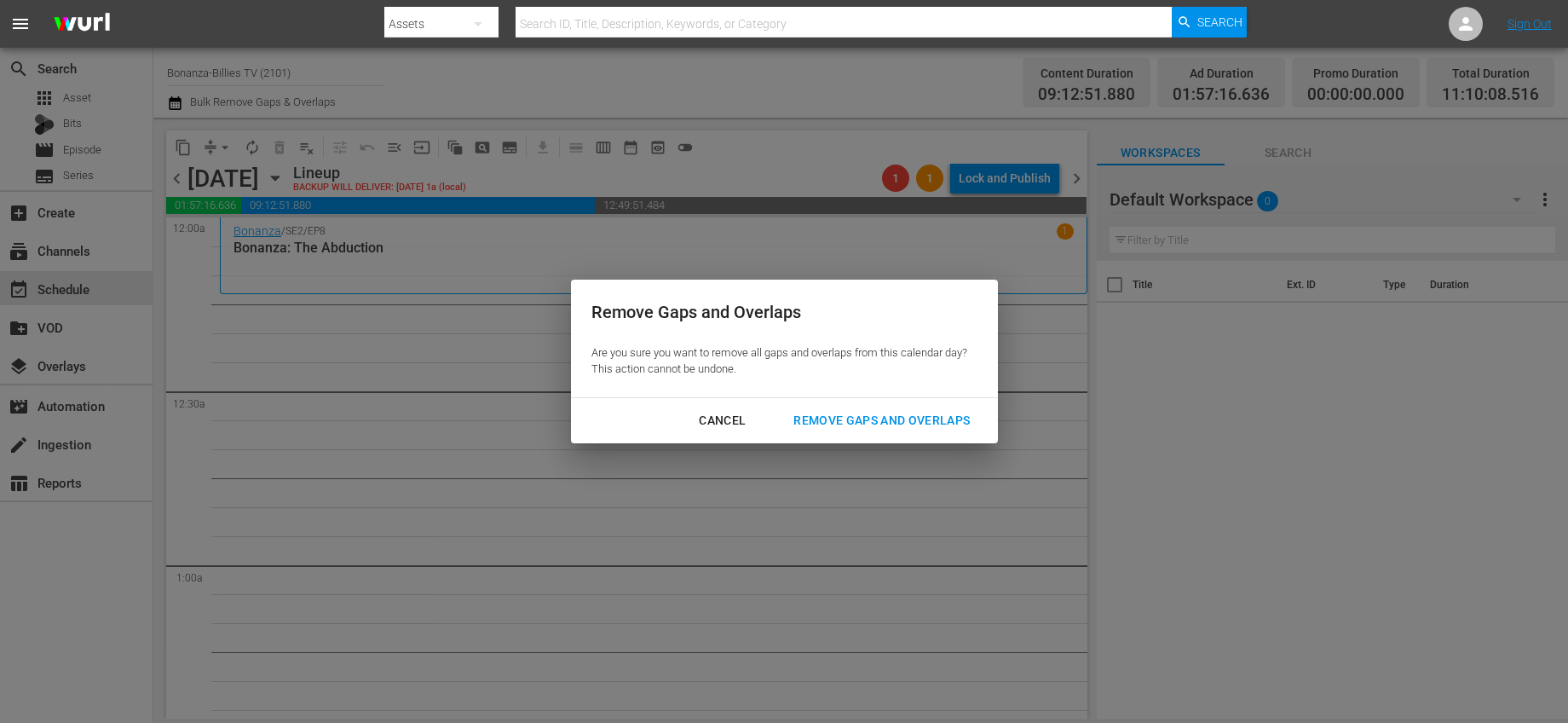
click at [859, 426] on div "Remove Gaps and Overlaps" at bounding box center [882, 420] width 204 height 21
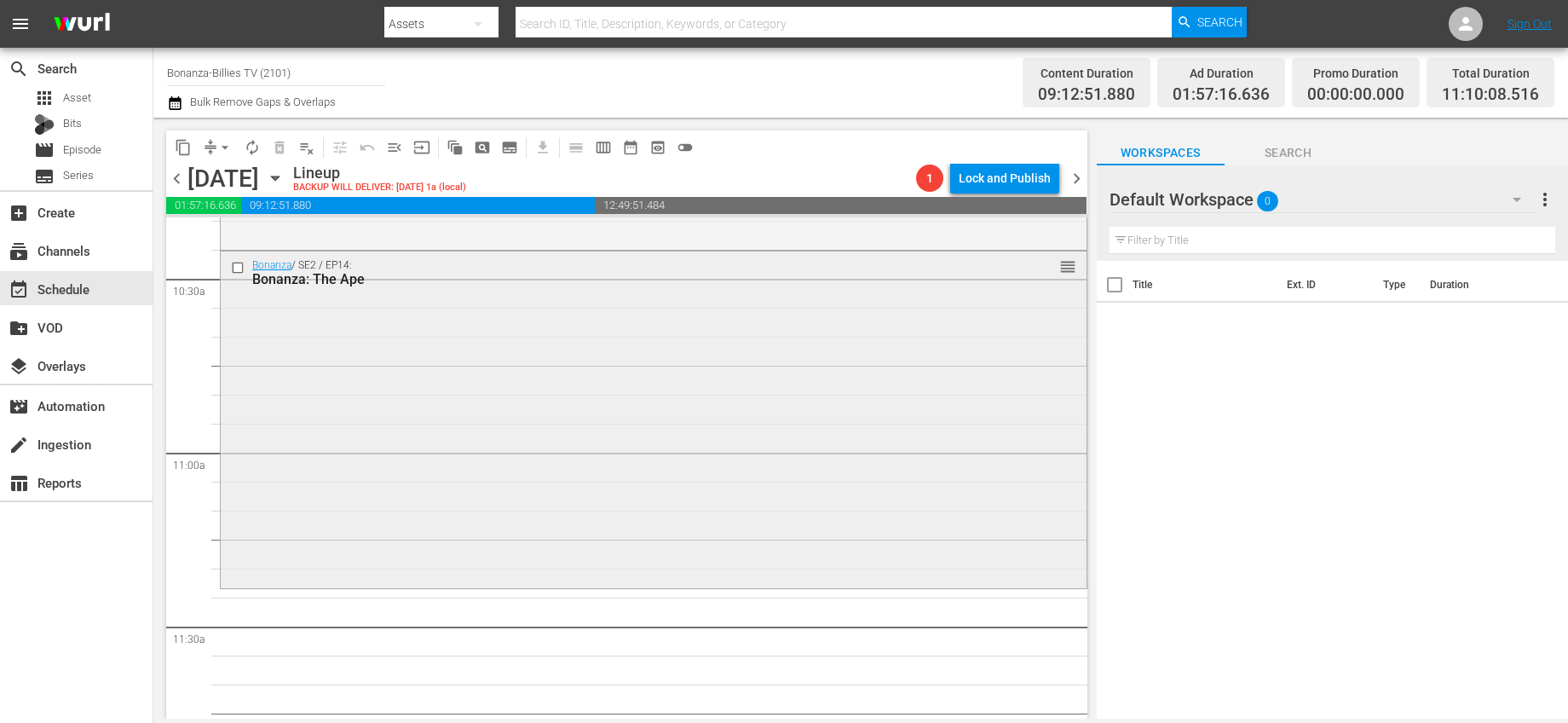
scroll to position [3438, 0]
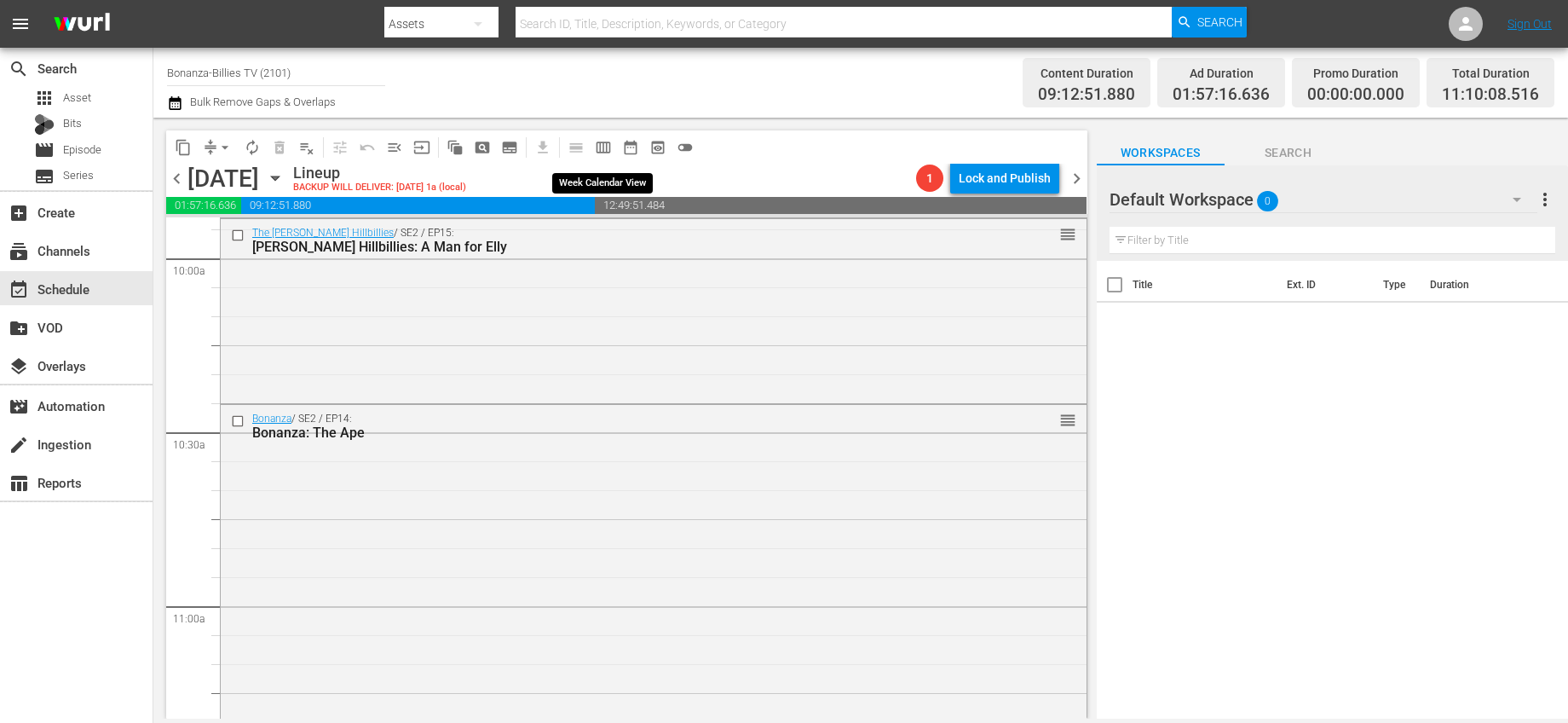
click at [608, 139] on span "calendar_view_week_outlined" at bounding box center [603, 147] width 17 height 17
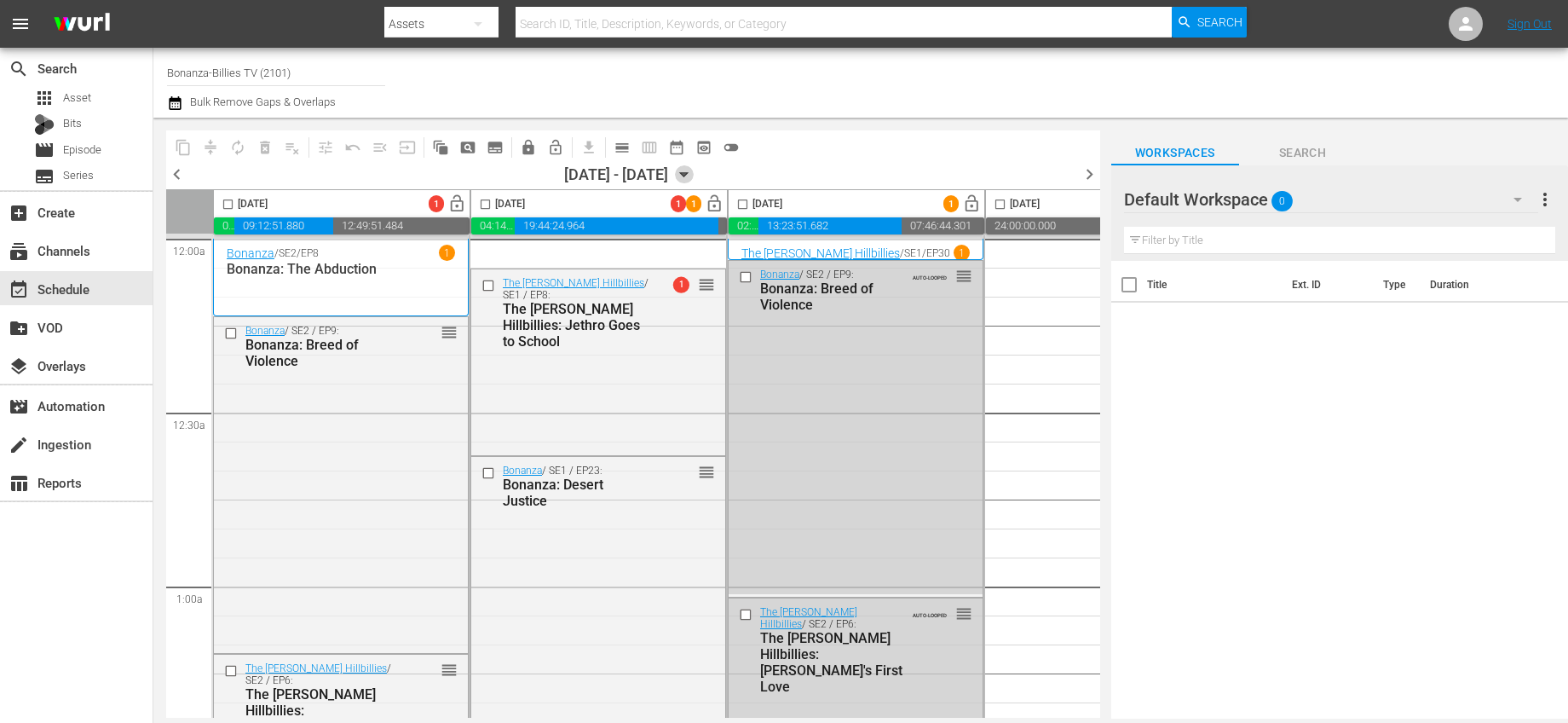
click at [688, 173] on icon "button" at bounding box center [684, 175] width 7 height 5
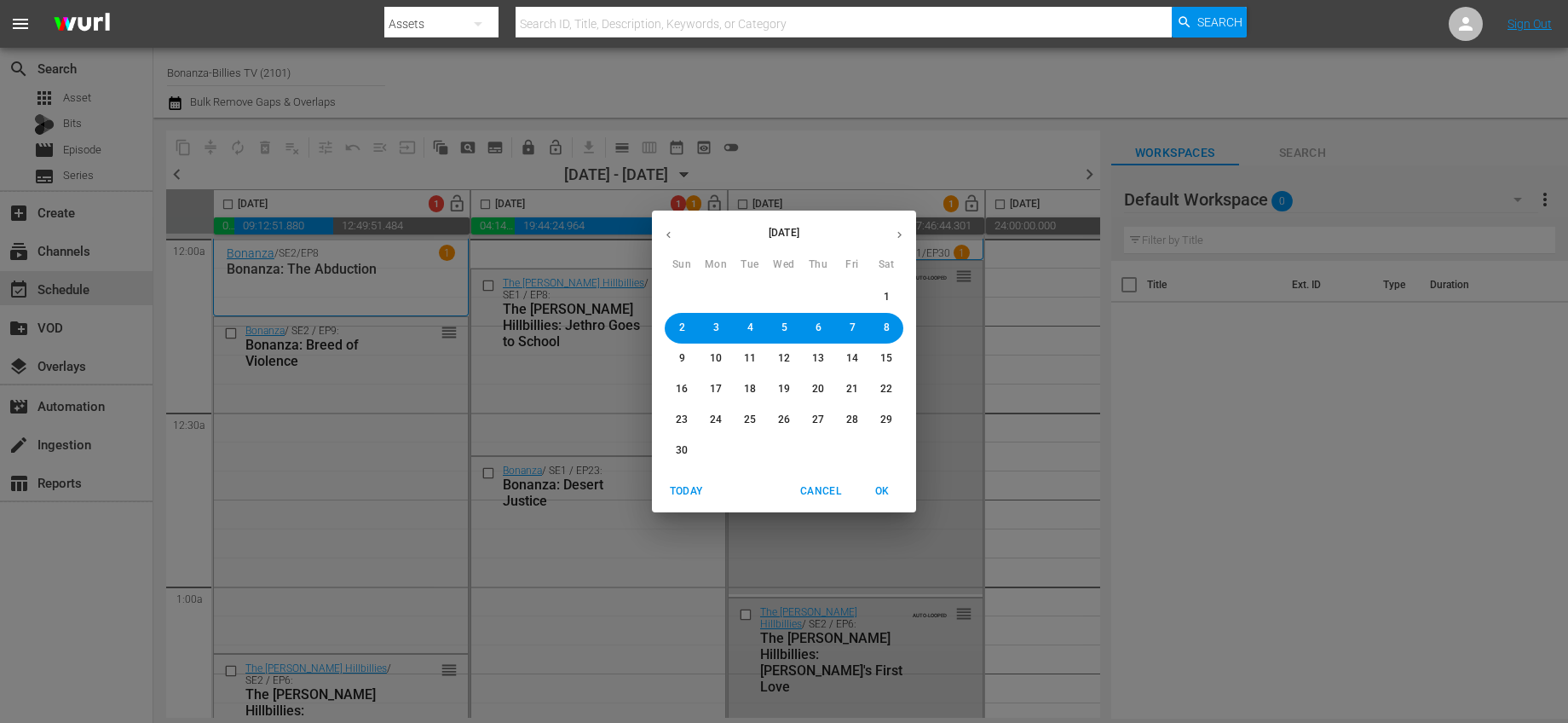
click at [673, 230] on icon "button" at bounding box center [669, 235] width 13 height 13
click at [810, 412] on button "30" at bounding box center [818, 420] width 31 height 31
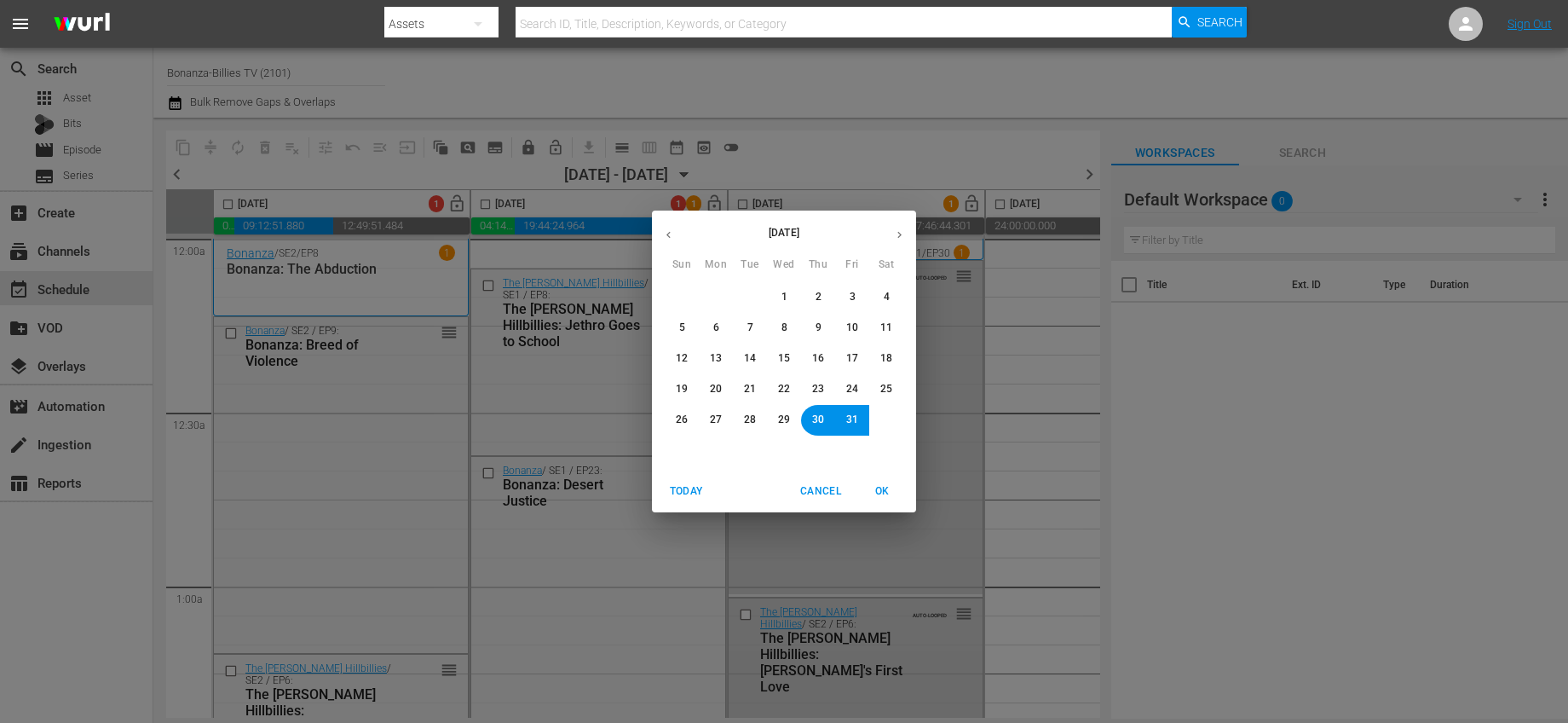
drag, startPoint x: 887, startPoint y: 494, endPoint x: 1038, endPoint y: 477, distance: 152.0
click at [887, 493] on span "OK" at bounding box center [882, 492] width 41 height 18
